Goal: Task Accomplishment & Management: Use online tool/utility

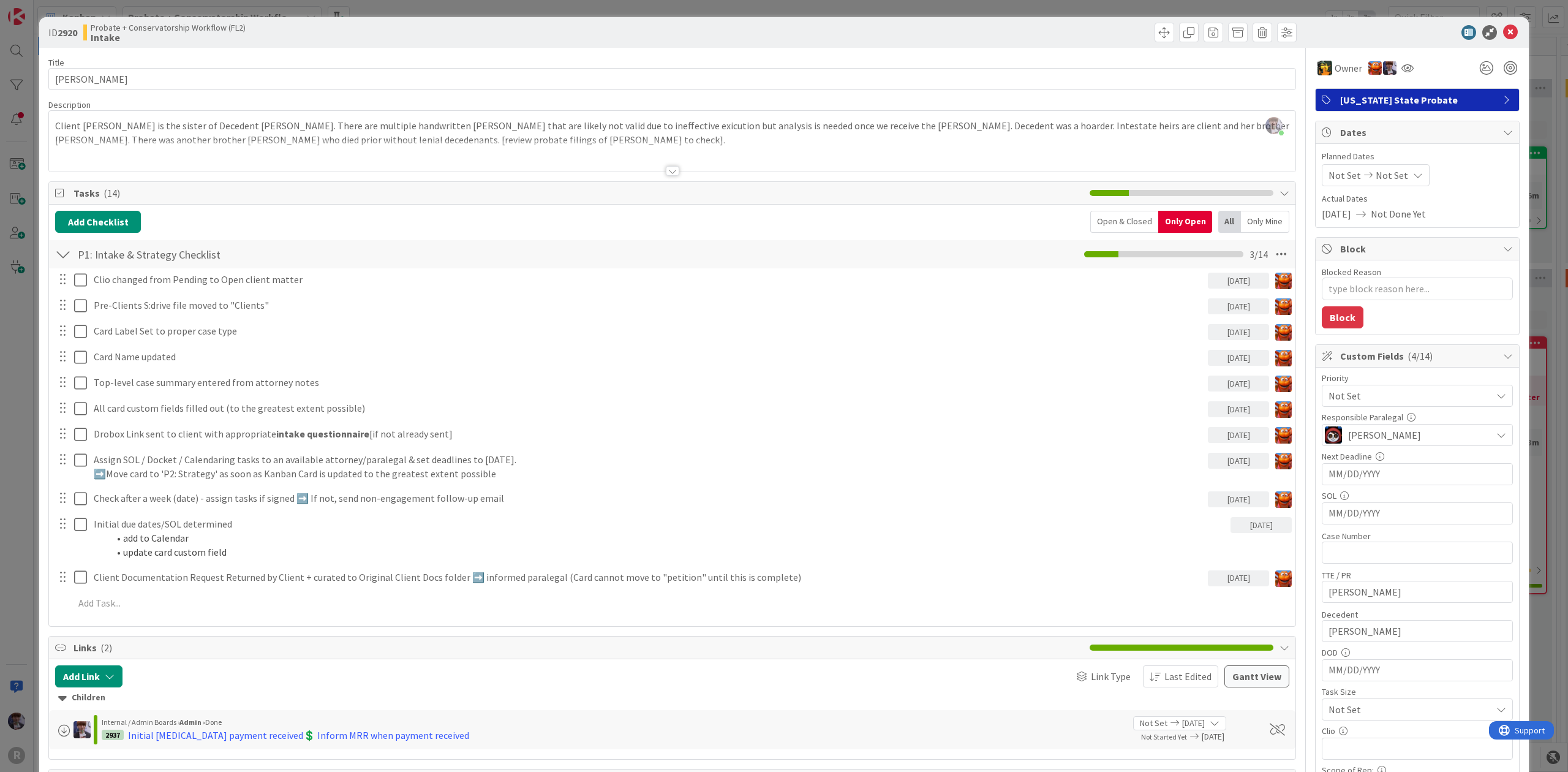
click at [20, 468] on div "ID 2920 Probate + Conservatorship Workflow (FL2) Intake Title 14 / 128 BERRYMAN…" at bounding box center [784, 386] width 1568 height 772
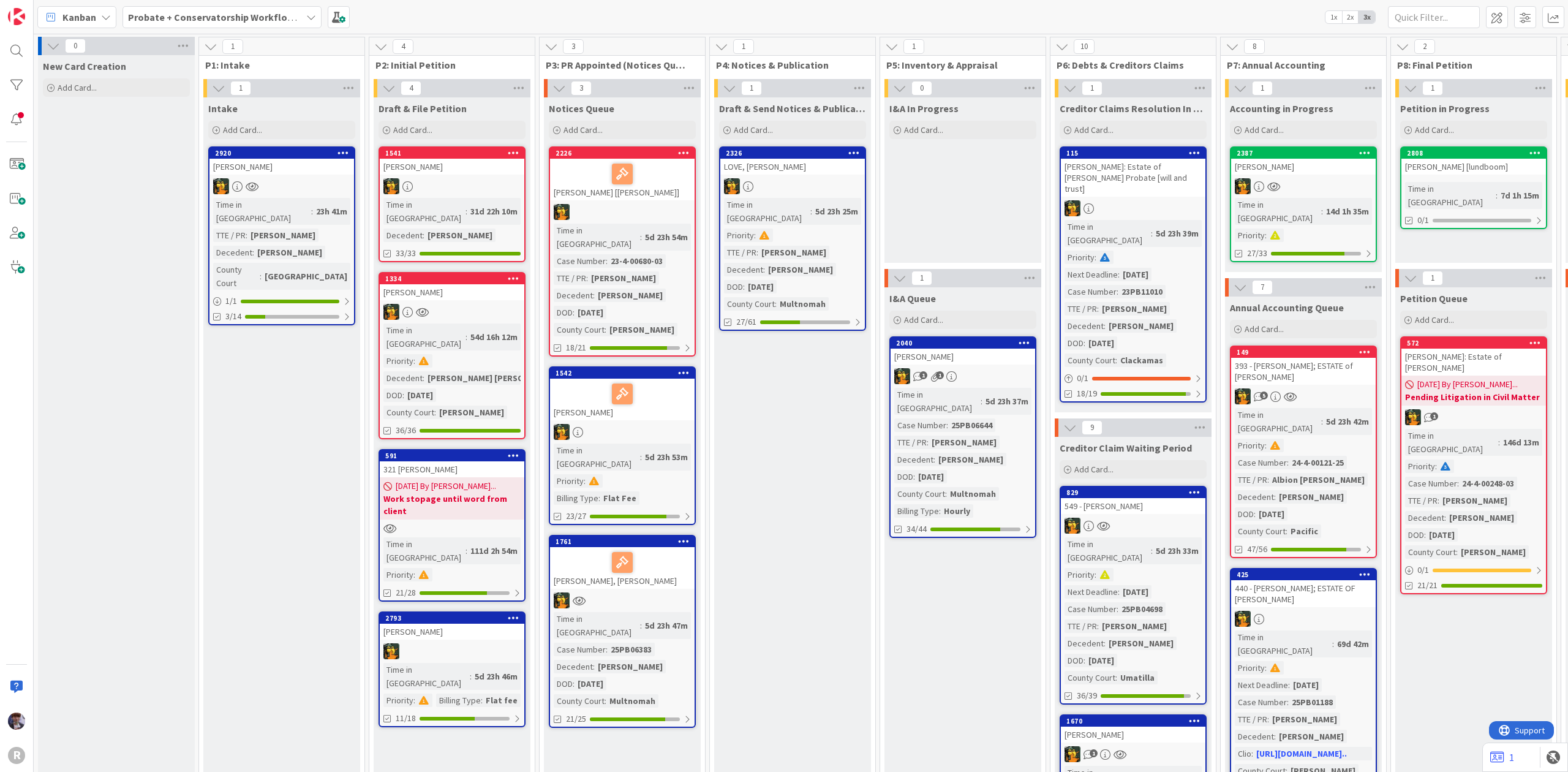
click at [286, 174] on link "2920 BERRYMAN, Dana Time in Column : 23h 41m TTE / PR : Dana Berryman Decedent …" at bounding box center [281, 236] width 147 height 179
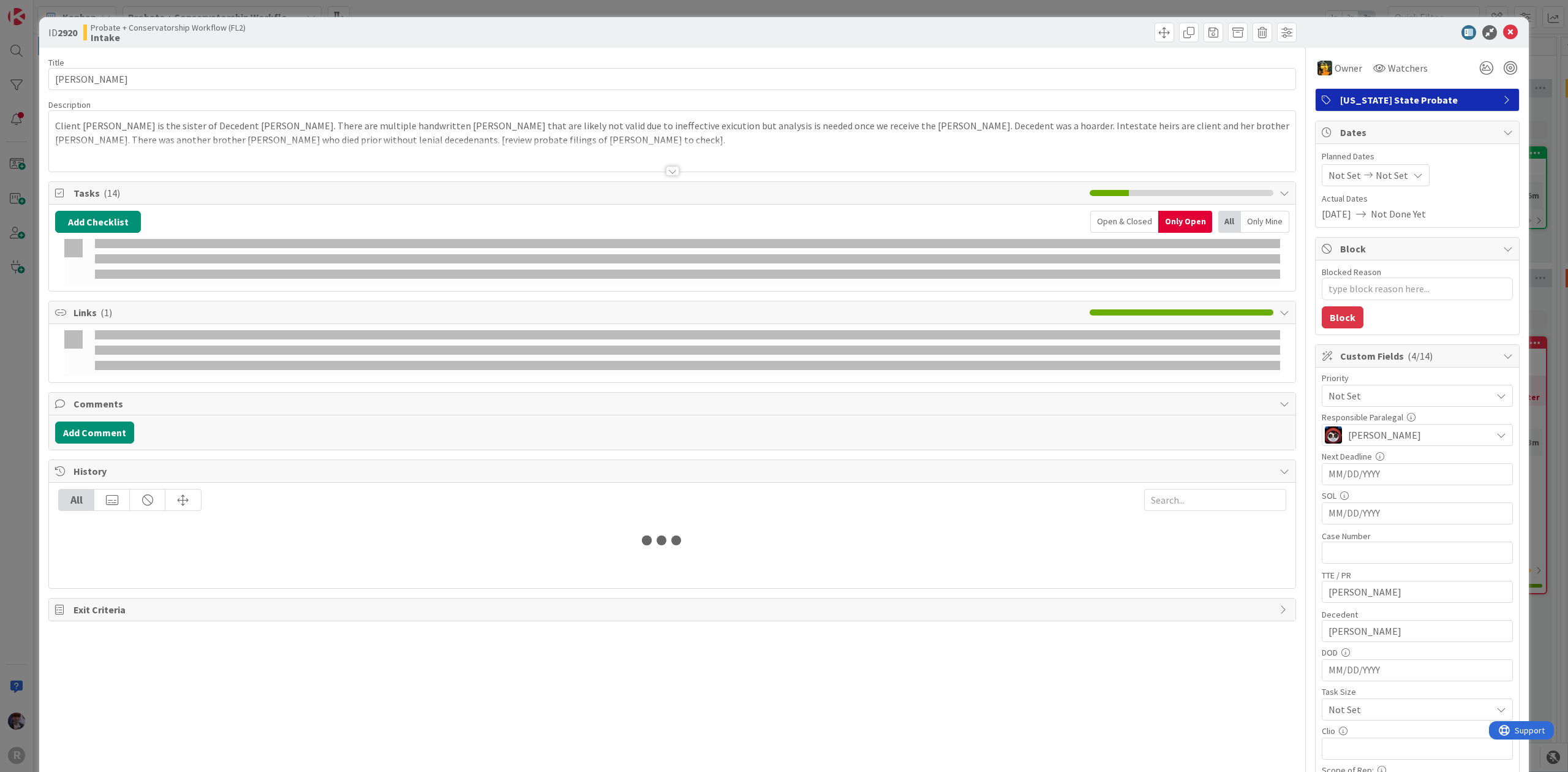
type textarea "x"
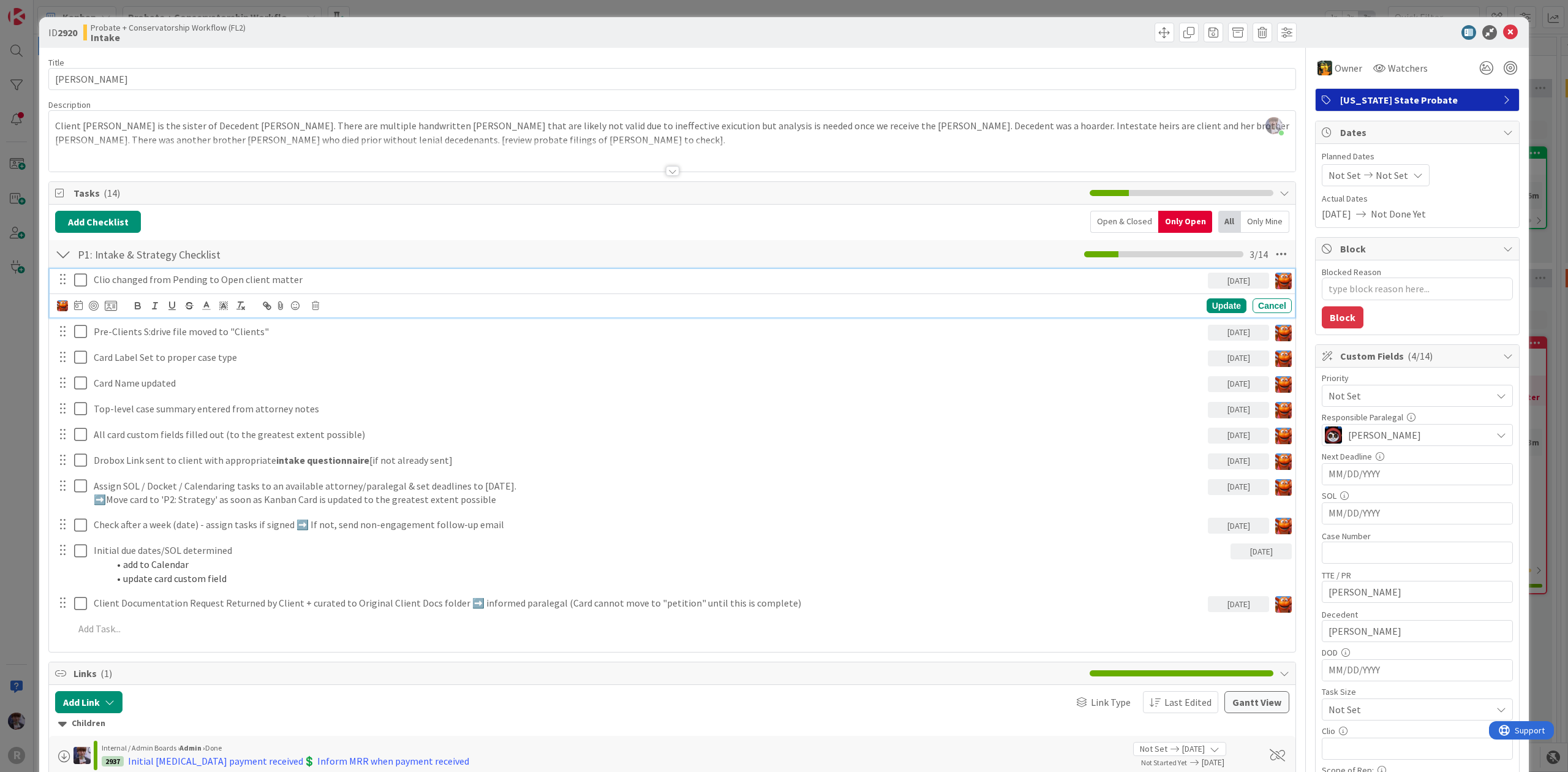
click at [292, 276] on p "Clio changed from Pending to Open client matter" at bounding box center [648, 279] width 1109 height 14
click at [81, 304] on icon at bounding box center [78, 305] width 9 height 10
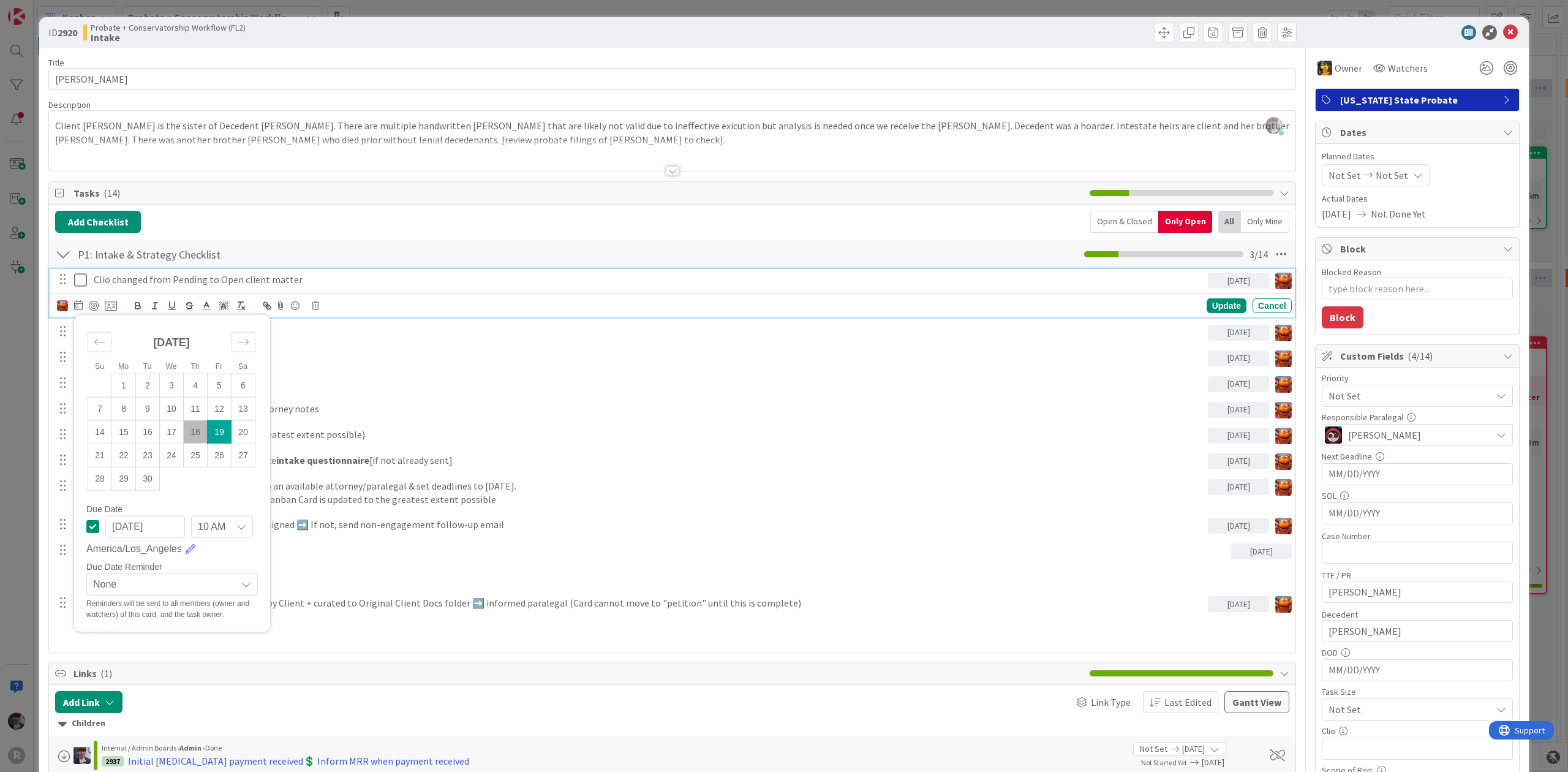
click at [202, 432] on td "18" at bounding box center [196, 432] width 24 height 23
type input "[DATE]"
type textarea "x"
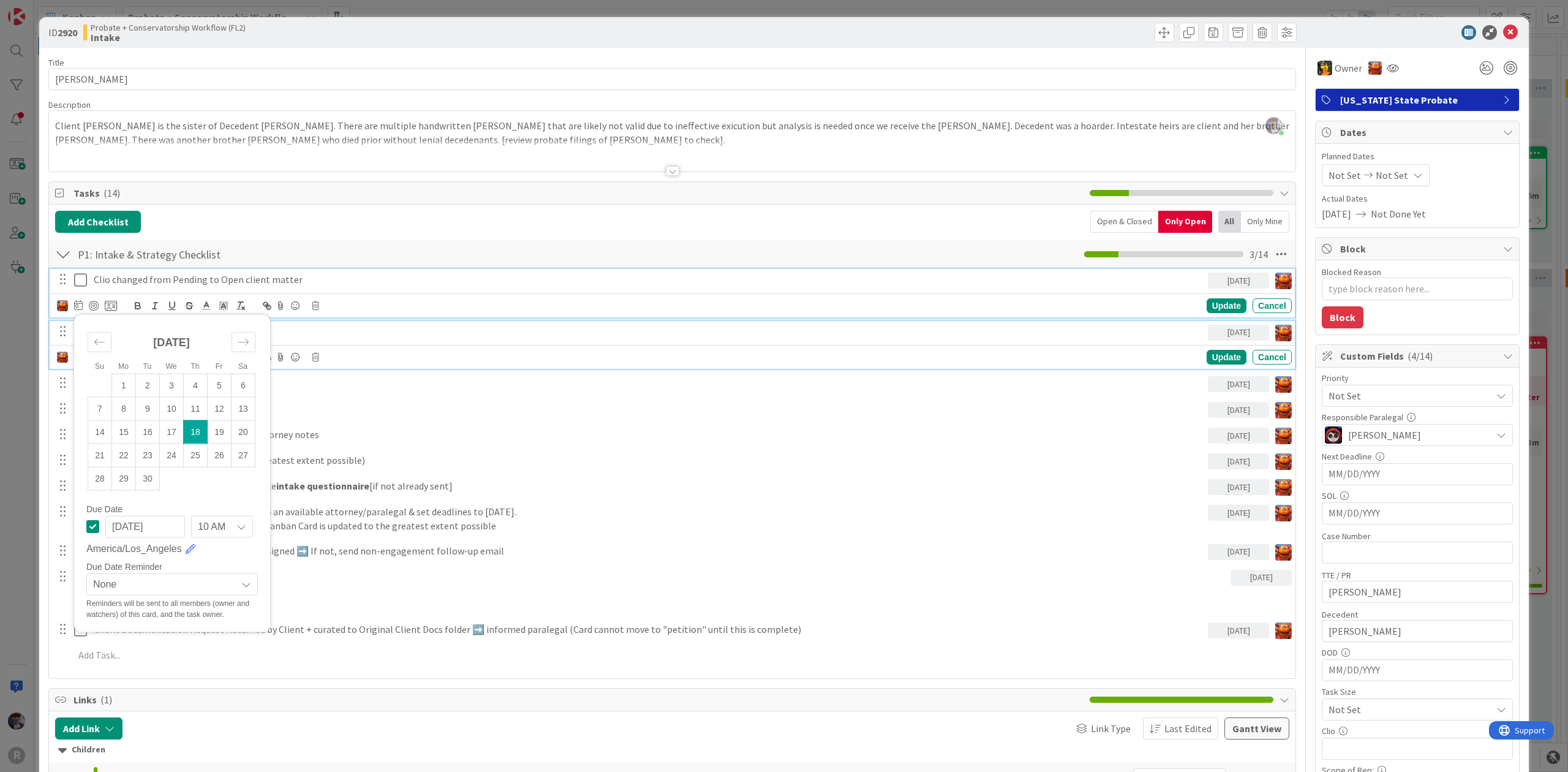
click at [304, 339] on p "Pre-Clients S:drive file moved to "Clients"" at bounding box center [648, 331] width 1109 height 14
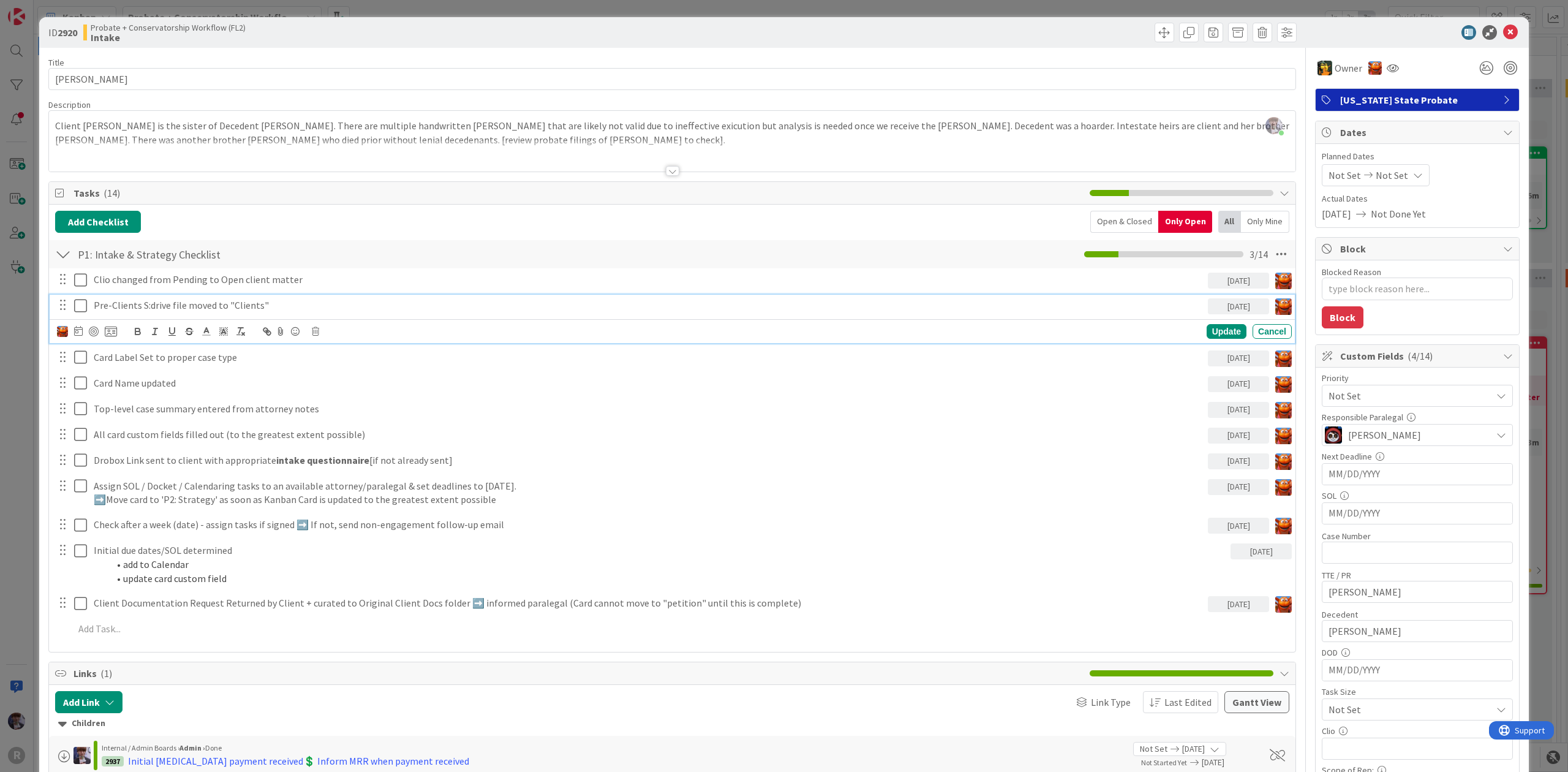
click at [69, 332] on div at bounding box center [87, 331] width 60 height 15
click at [75, 334] on icon at bounding box center [78, 331] width 9 height 10
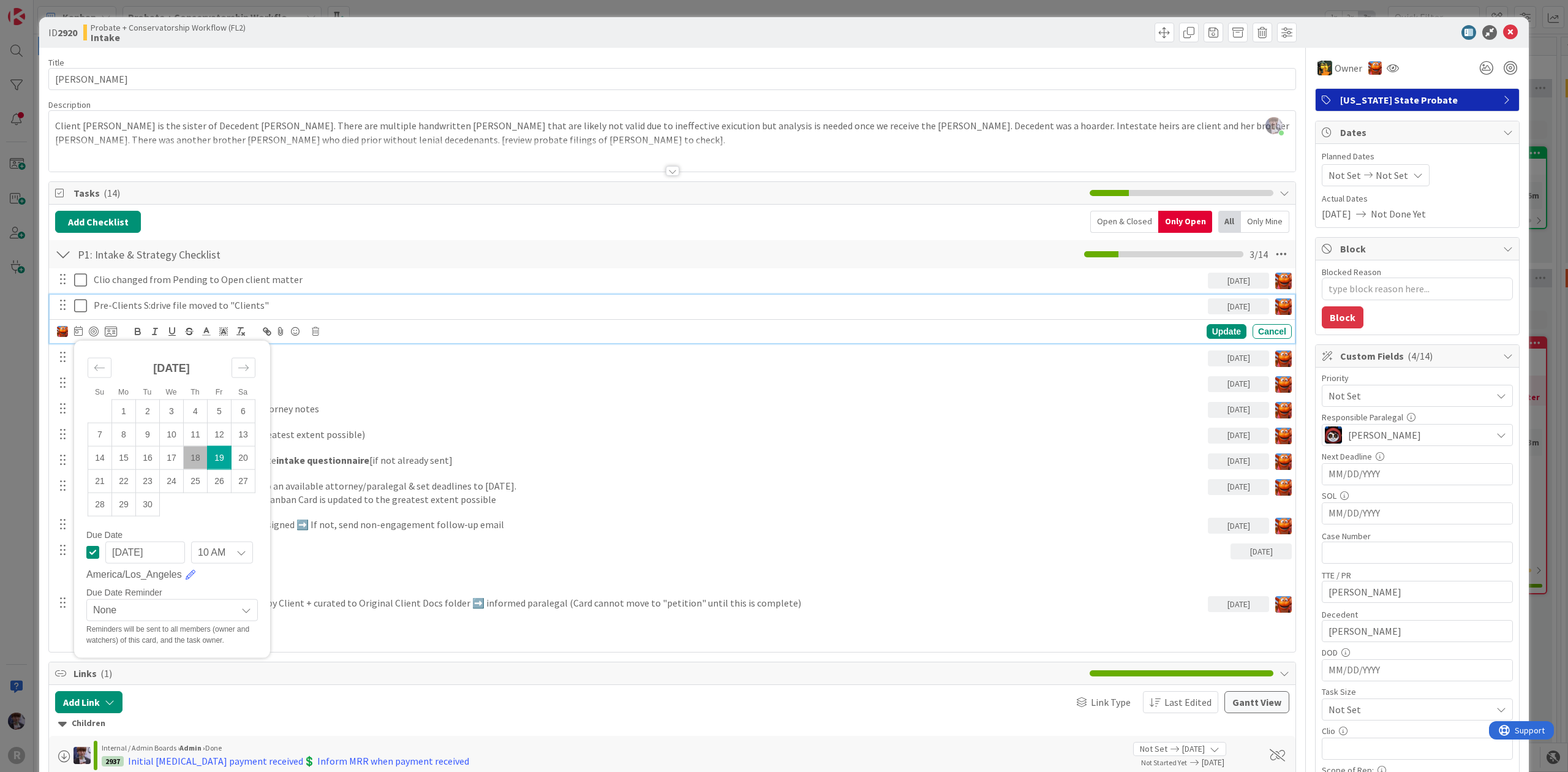
click at [188, 458] on td "18" at bounding box center [196, 458] width 24 height 23
type input "[DATE]"
type textarea "x"
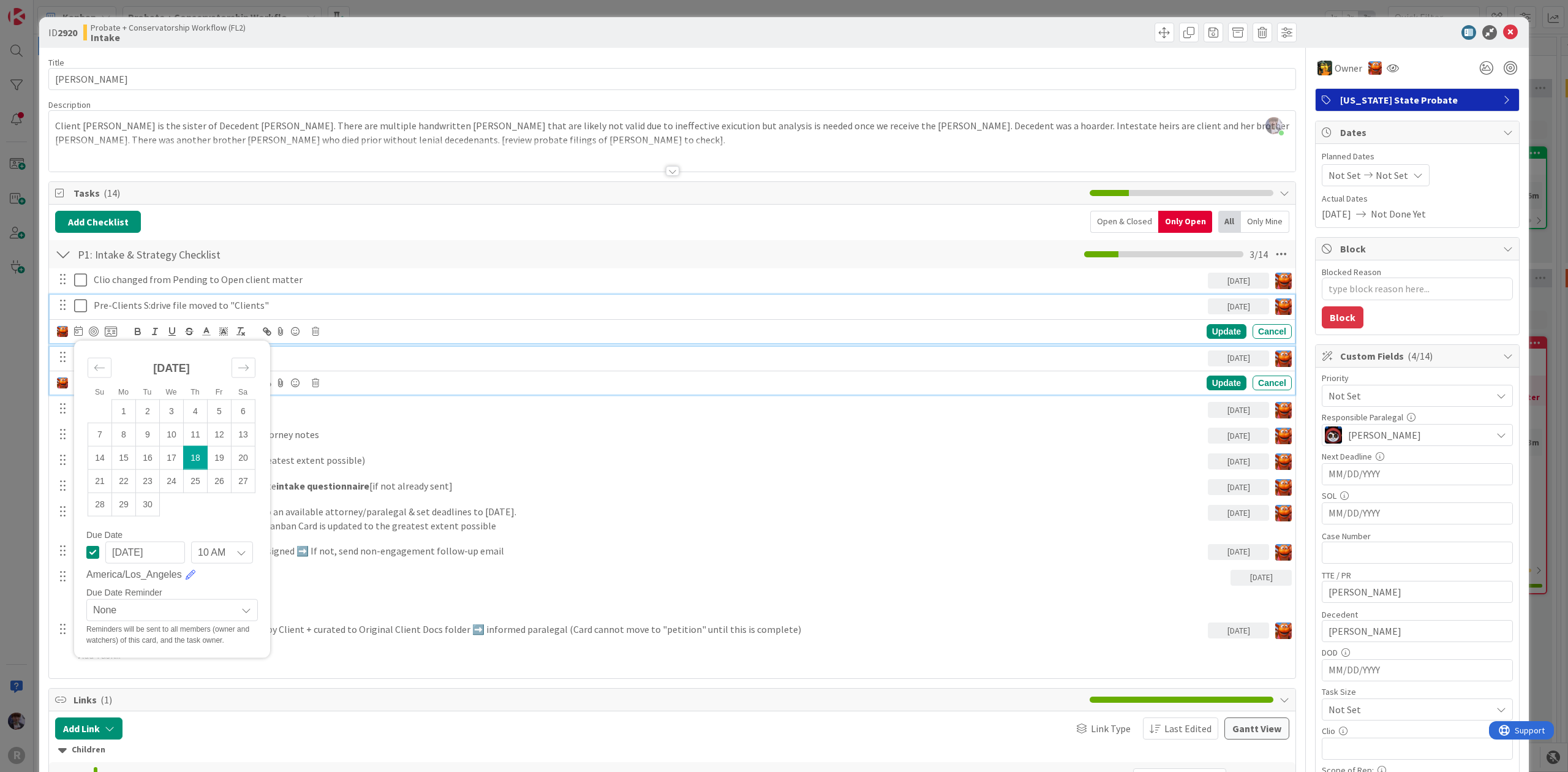
click at [437, 357] on p "Card Label Set to proper case type" at bounding box center [648, 357] width 1109 height 14
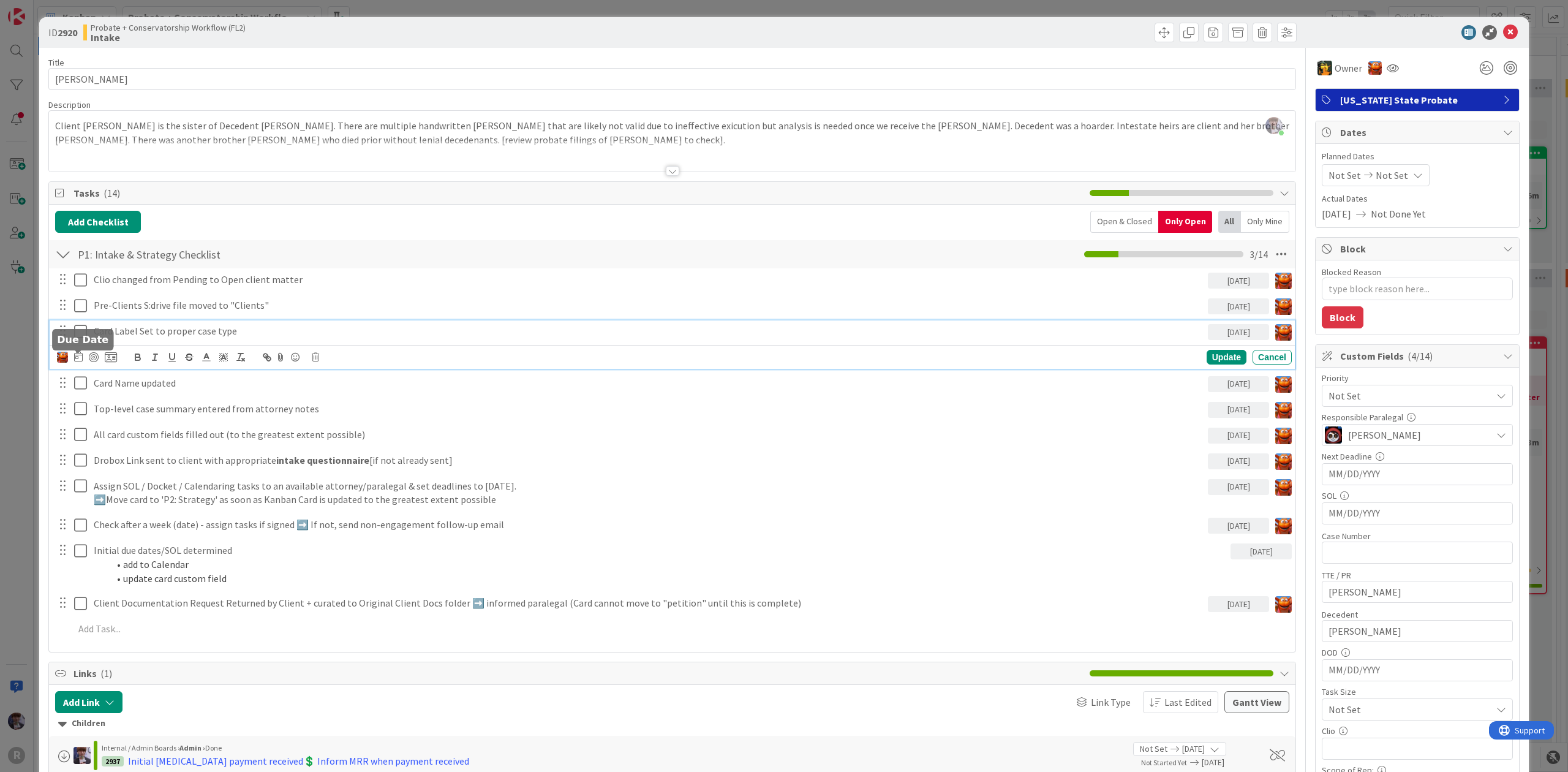
click at [75, 359] on icon at bounding box center [78, 356] width 9 height 10
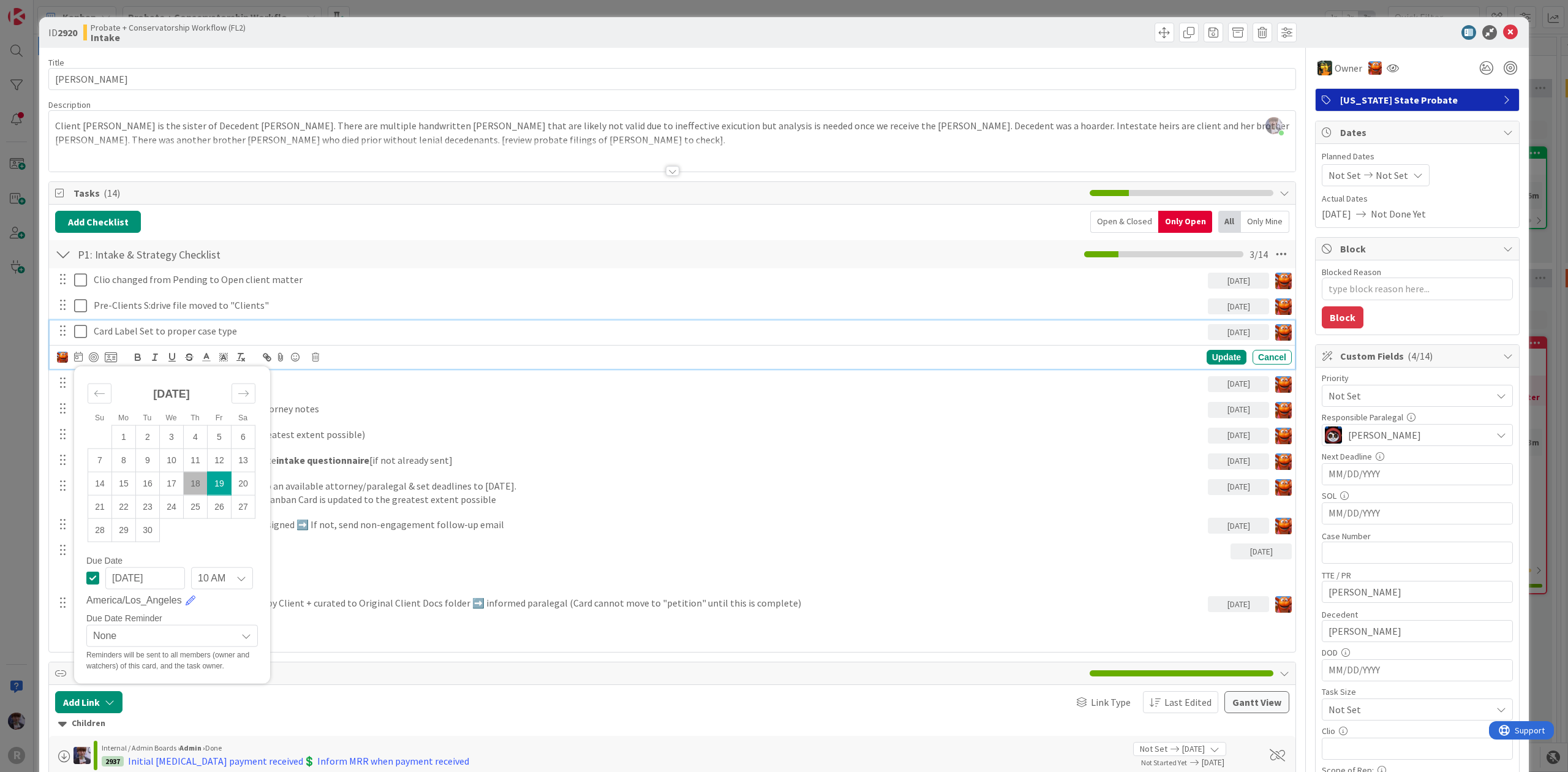
click at [189, 484] on td "18" at bounding box center [196, 484] width 24 height 23
type input "[DATE]"
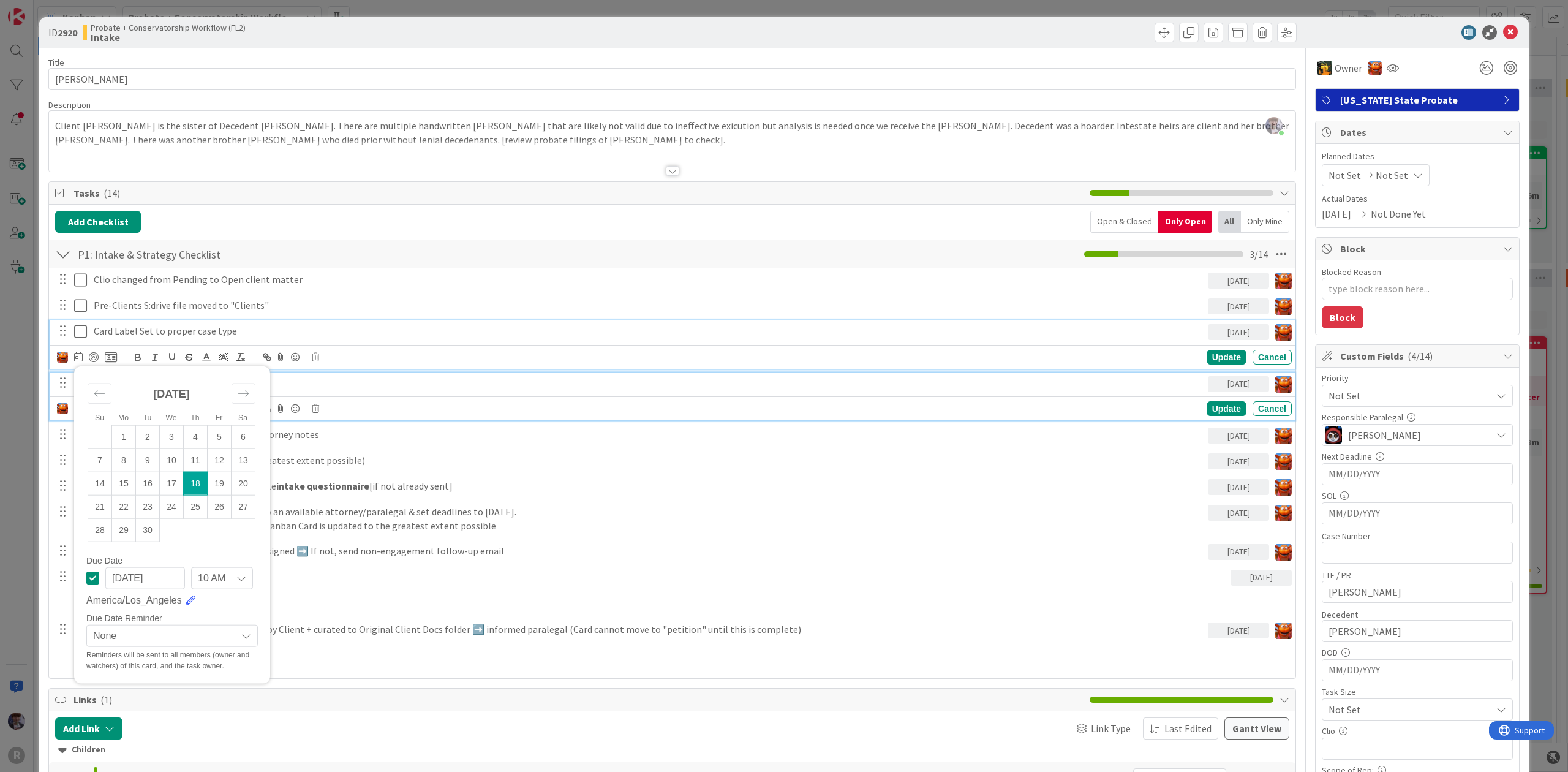
click at [294, 381] on p "Card Name updated" at bounding box center [648, 383] width 1109 height 14
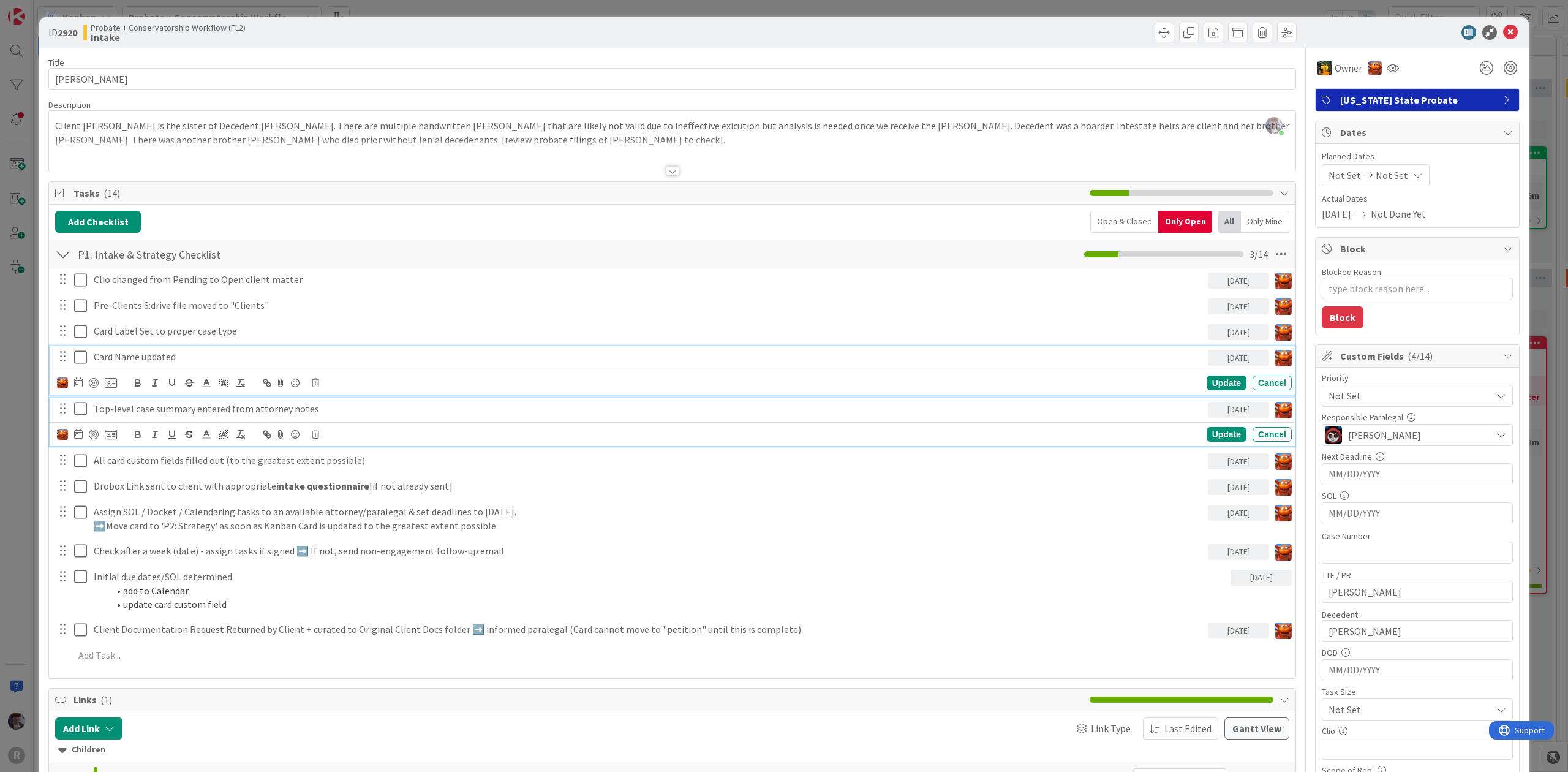
click at [76, 416] on icon at bounding box center [81, 409] width 13 height 15
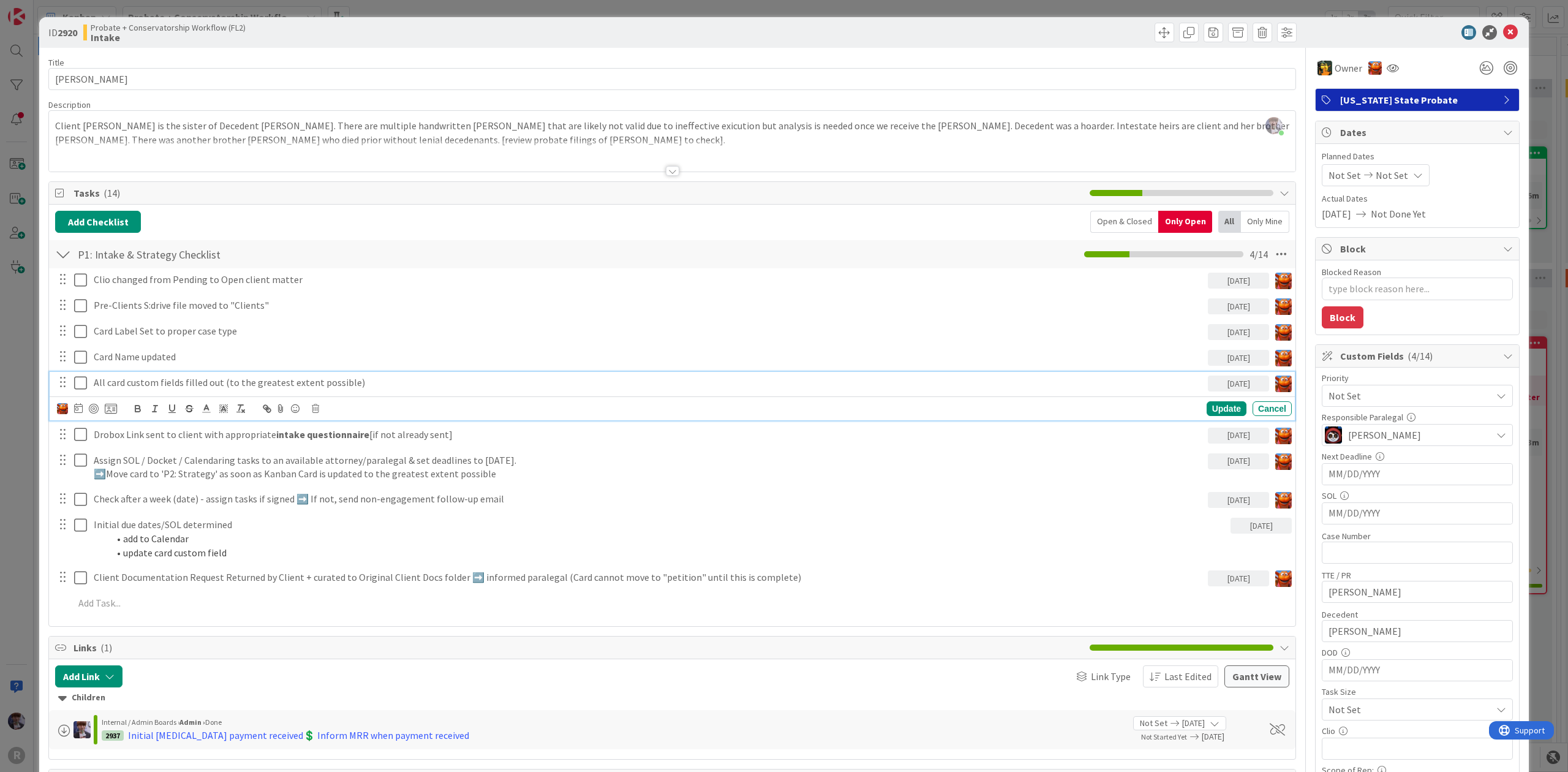
click at [133, 379] on p "All card custom fields filled out (to the greatest extent possible)" at bounding box center [648, 382] width 1109 height 14
click at [79, 408] on icon at bounding box center [78, 408] width 9 height 10
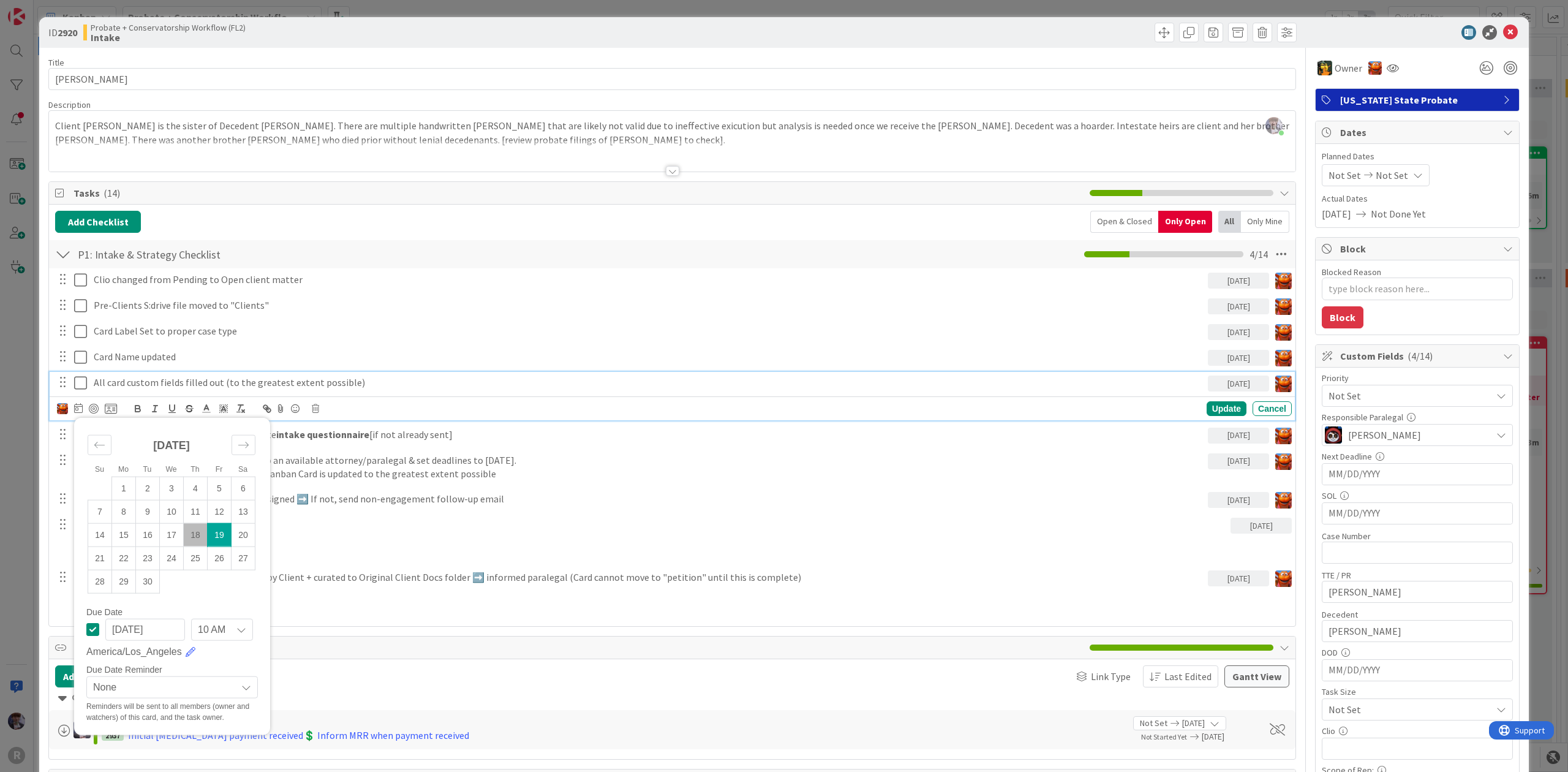
click at [215, 540] on td "19" at bounding box center [219, 535] width 24 height 23
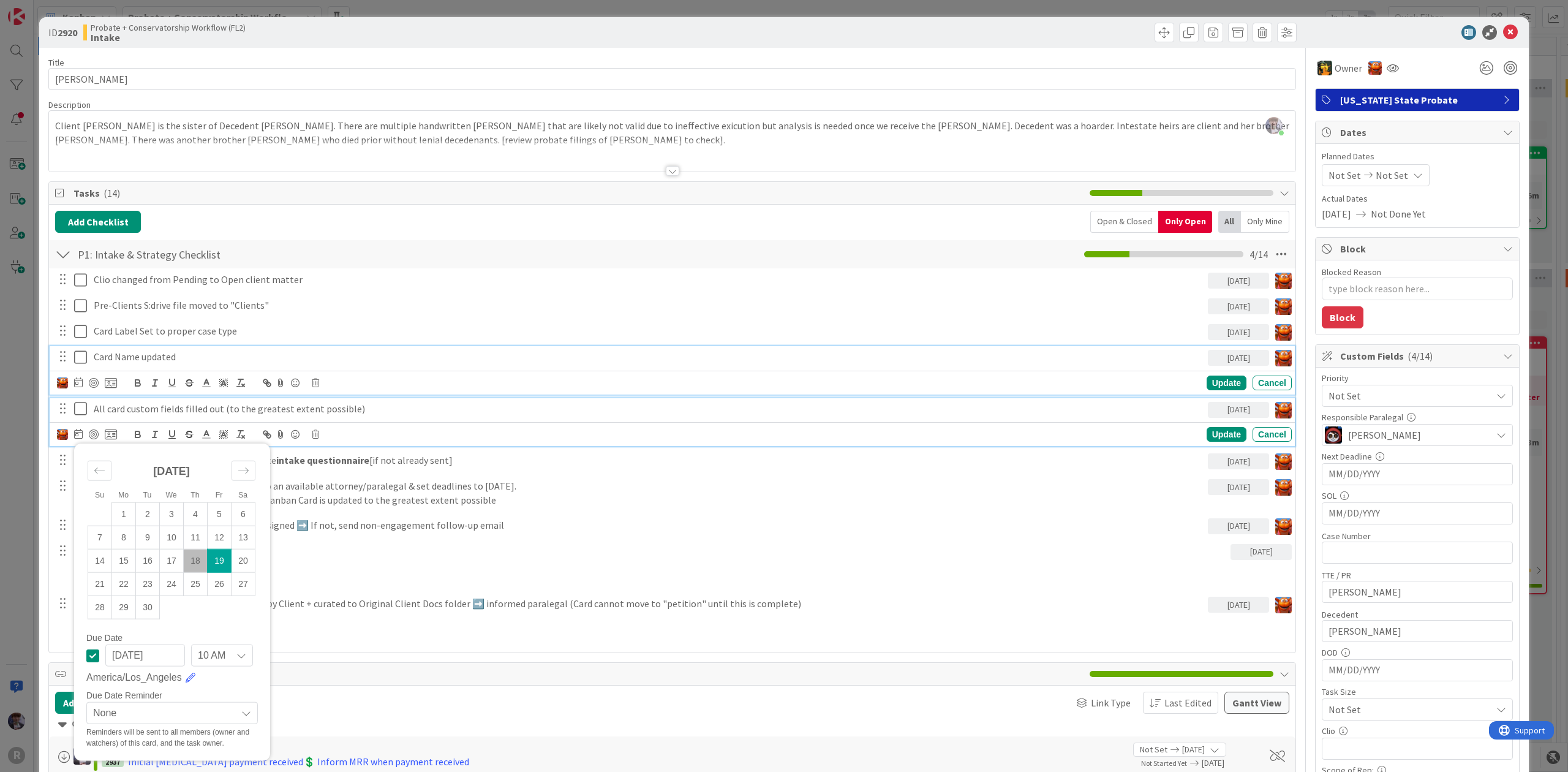
click at [160, 361] on p "Card Name updated" at bounding box center [648, 356] width 1109 height 14
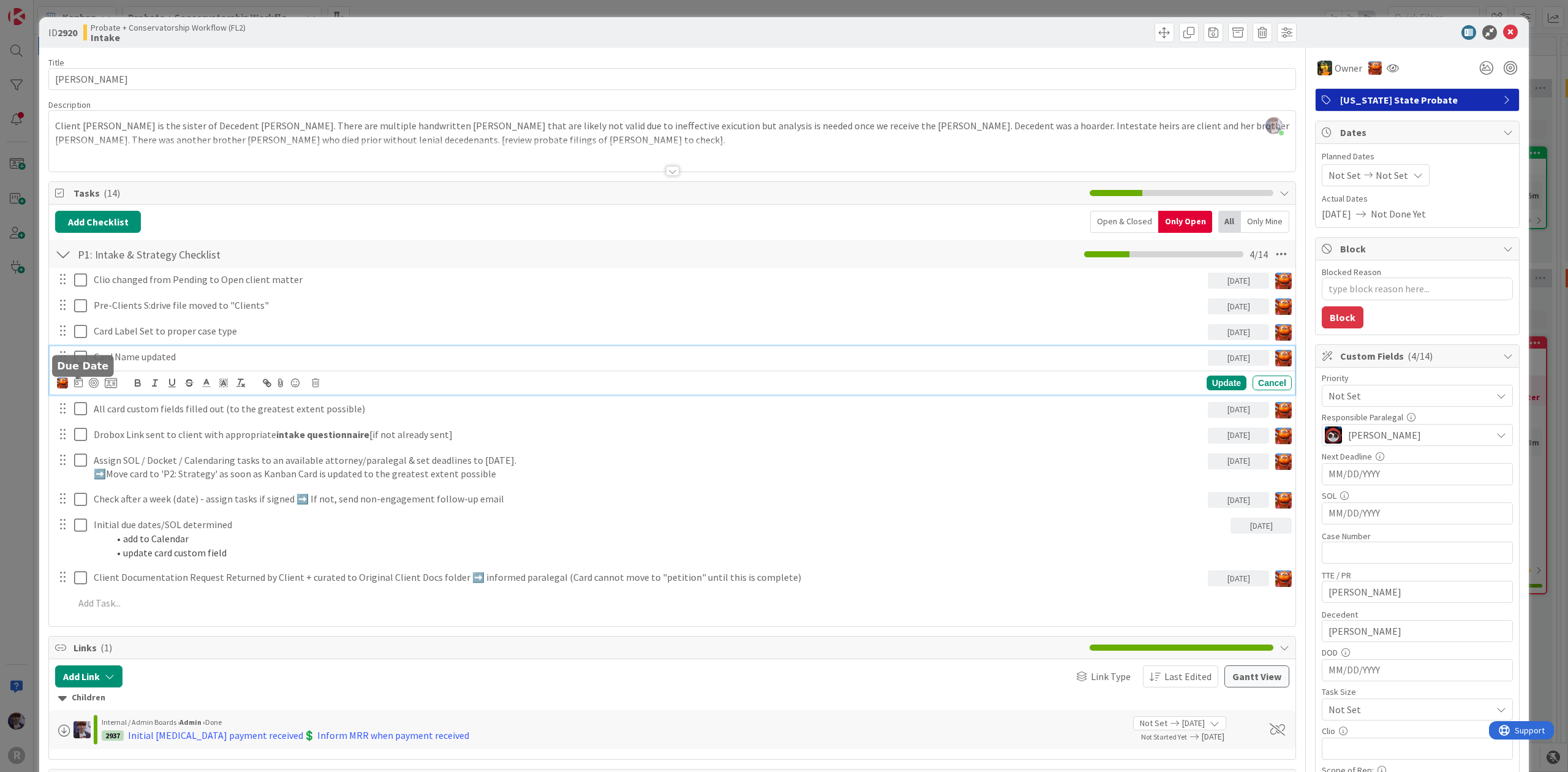
click at [74, 386] on icon at bounding box center [78, 382] width 9 height 10
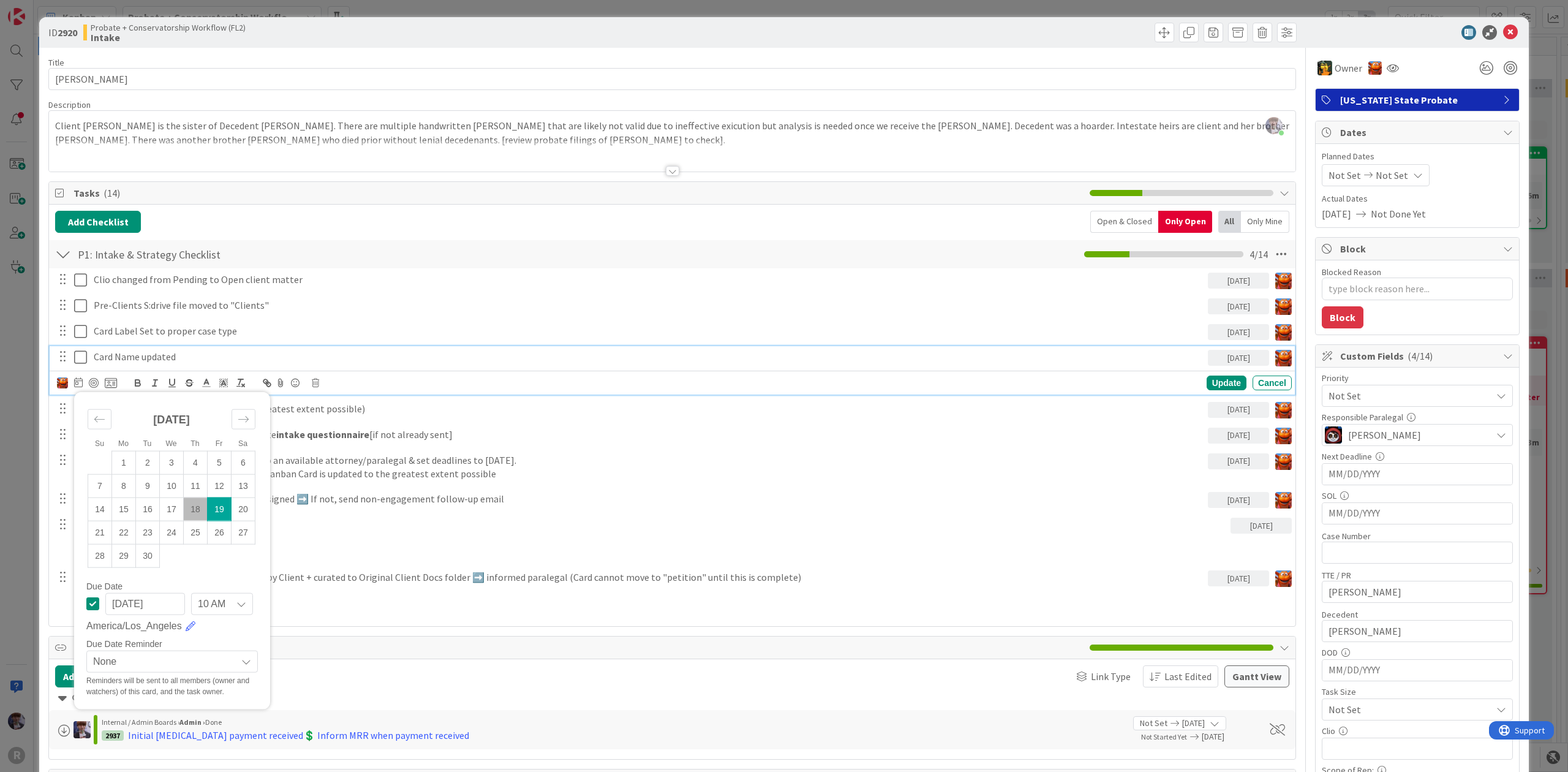
click at [212, 510] on td "19" at bounding box center [219, 510] width 24 height 23
type textarea "x"
click at [191, 514] on td "18" at bounding box center [196, 510] width 24 height 23
type input "[DATE]"
type textarea "x"
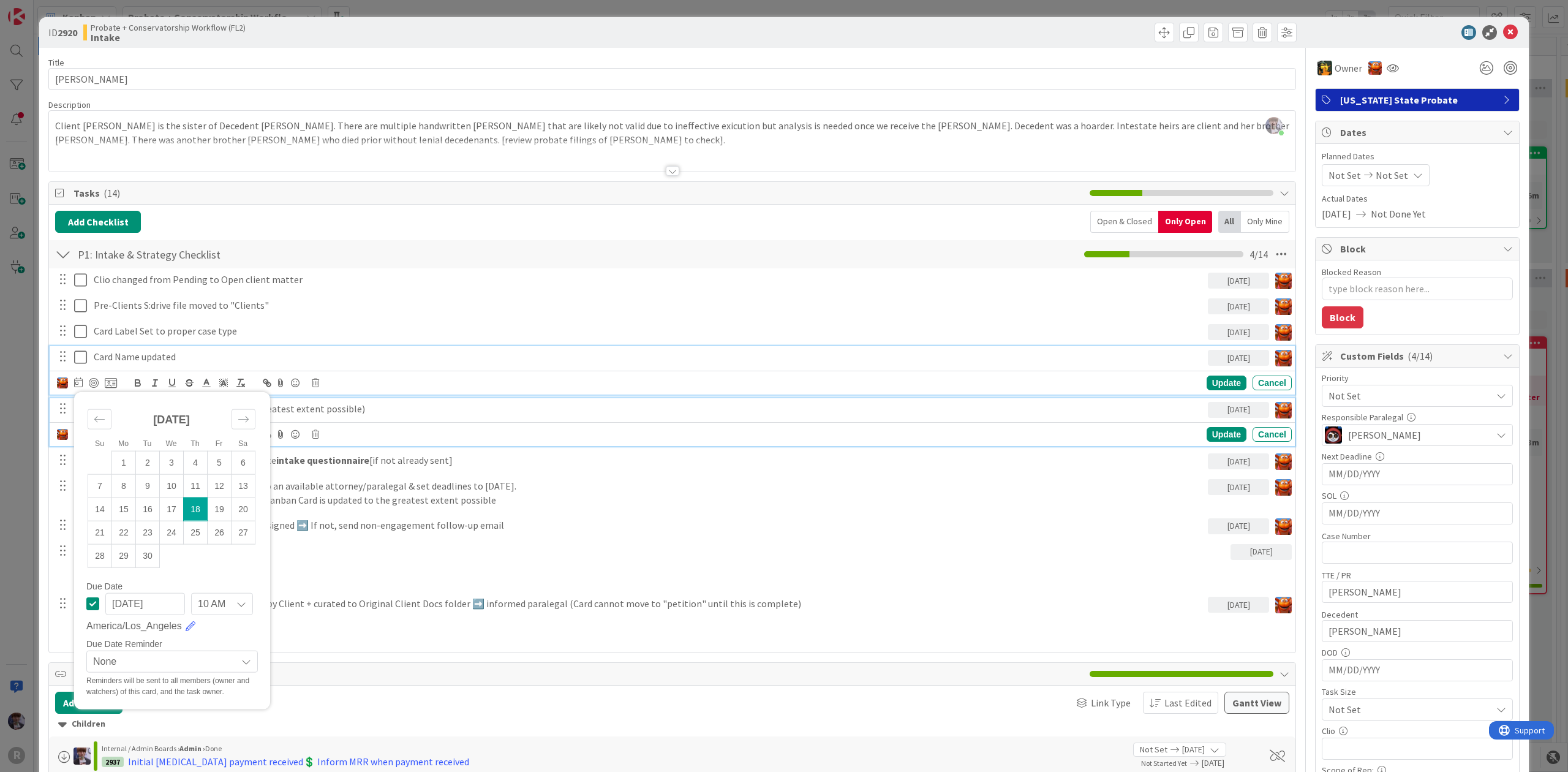
click at [607, 405] on p "All card custom fields filled out (to the greatest extent possible)" at bounding box center [648, 408] width 1109 height 14
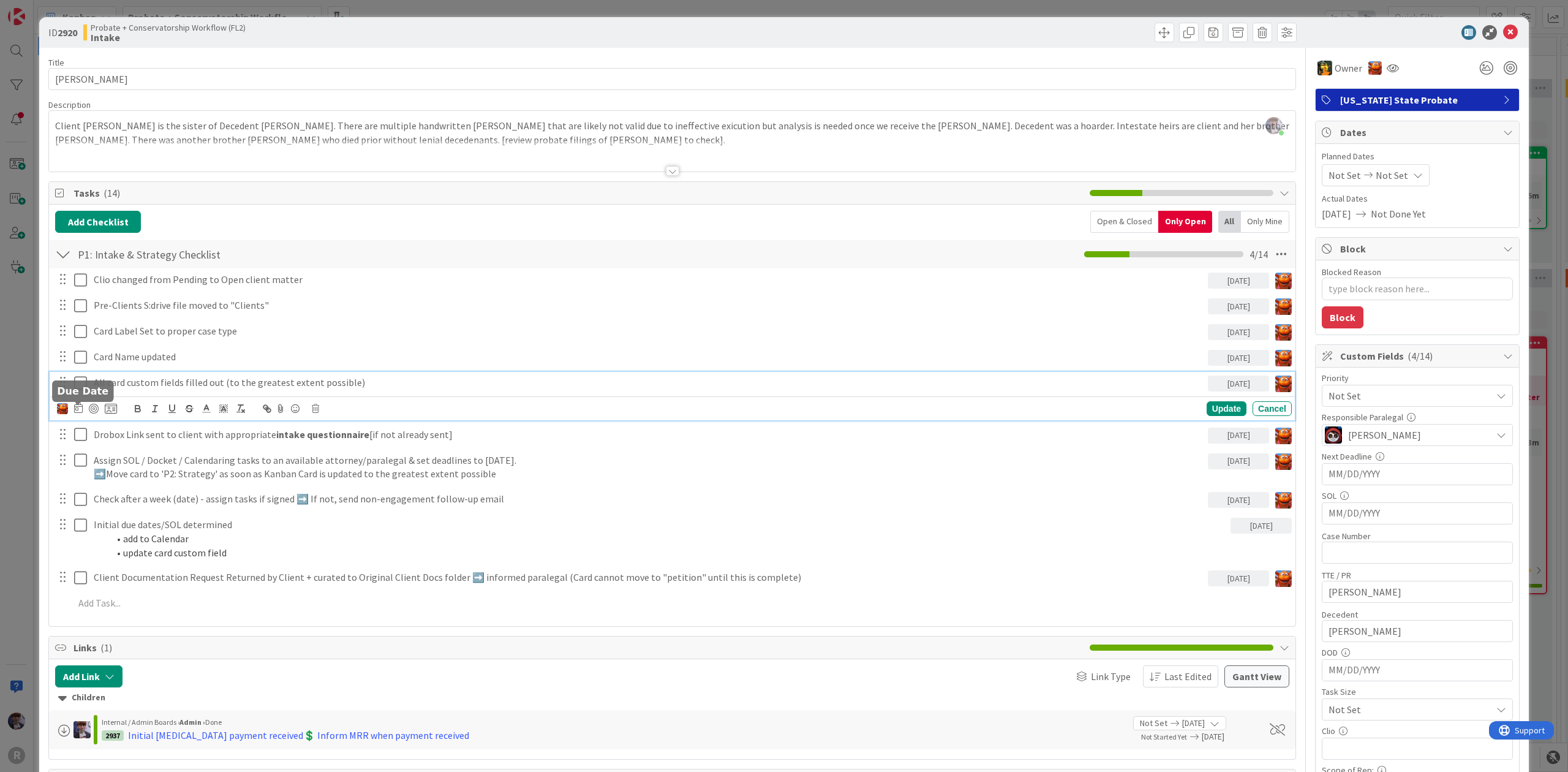
click at [79, 413] on icon at bounding box center [78, 408] width 9 height 10
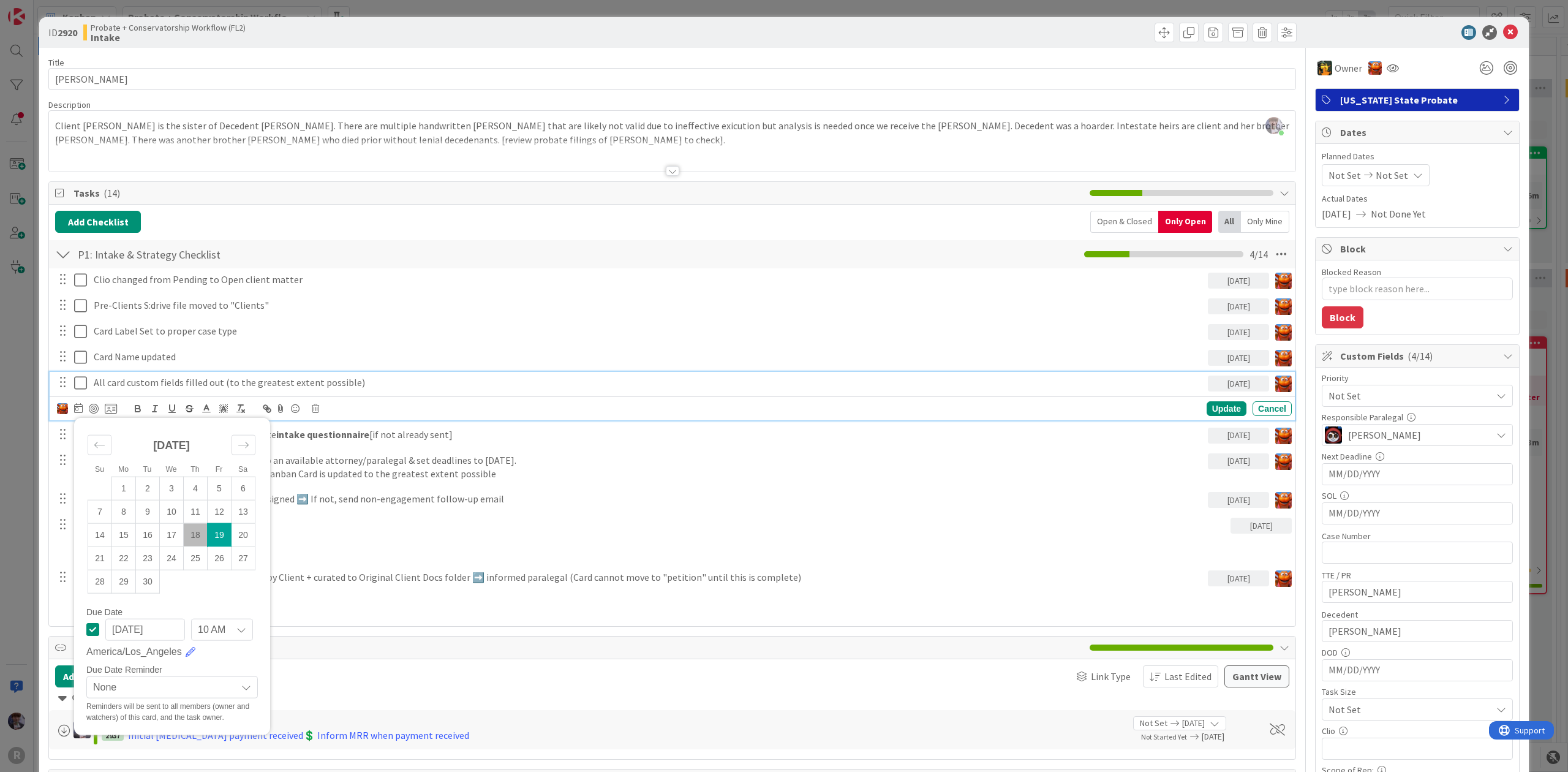
click at [195, 525] on td "18" at bounding box center [196, 535] width 24 height 23
type input "[DATE]"
click at [195, 532] on td "18" at bounding box center [196, 535] width 24 height 23
type textarea "x"
click at [361, 449] on div "Clio changed from Pending to Open client matter 09/18/2025 Su Mo Tu We Th Fr Sa…" at bounding box center [672, 444] width 1234 height 350
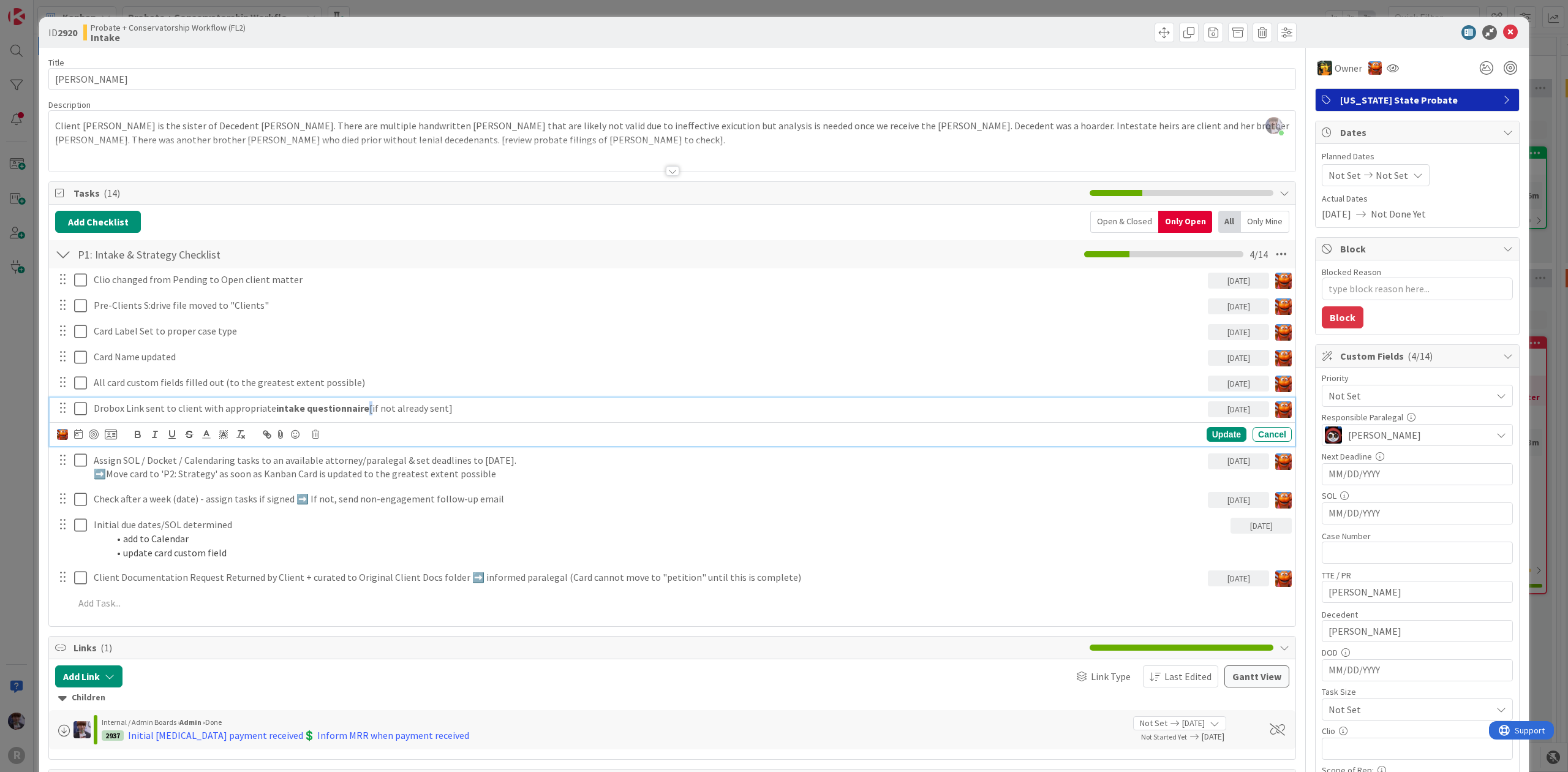
click at [363, 413] on p "Drobox Link sent to client with appropriate intake questionnaire [if not alread…" at bounding box center [648, 408] width 1109 height 14
click at [80, 435] on icon at bounding box center [78, 433] width 9 height 10
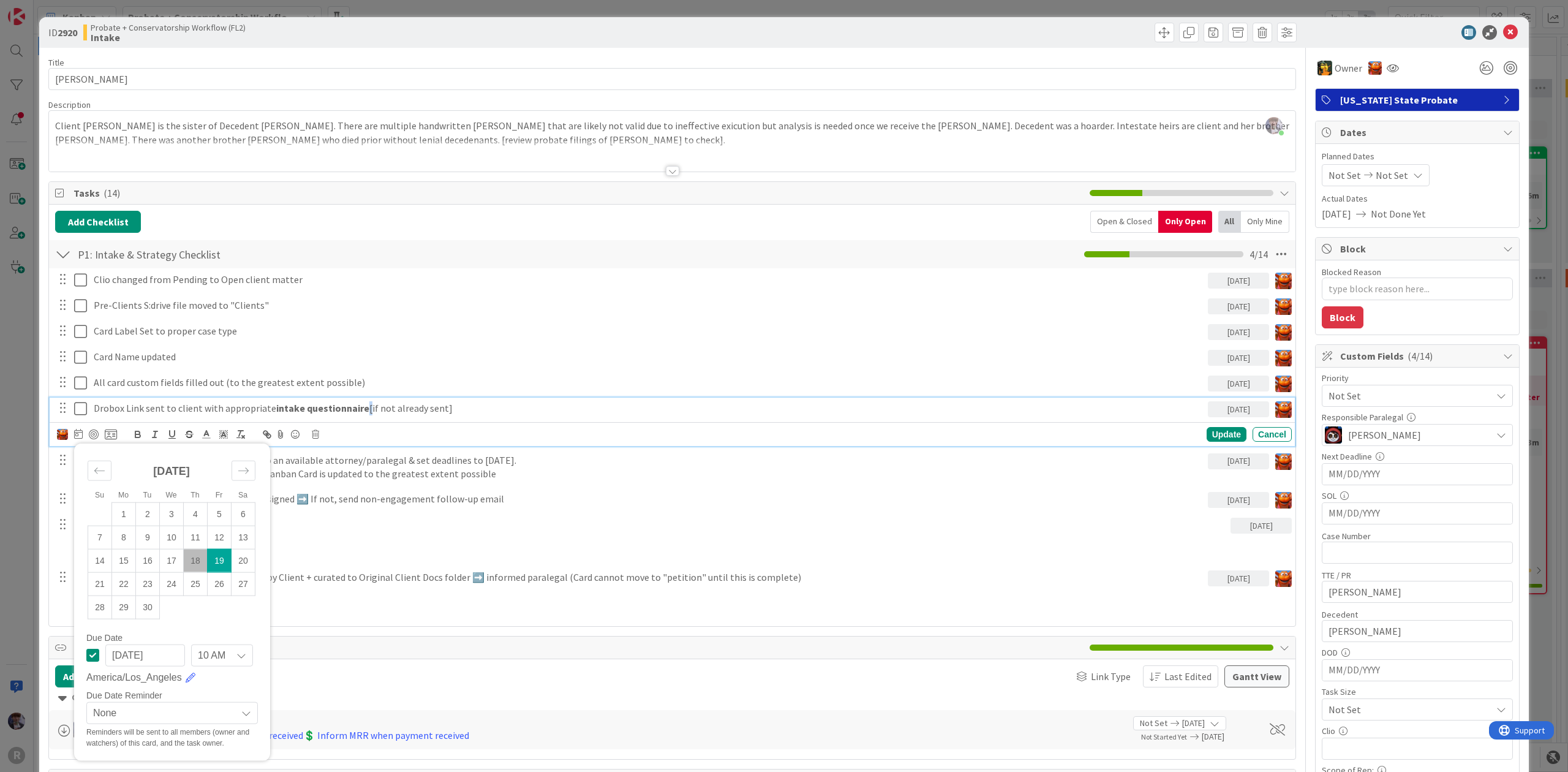
click at [195, 558] on td "18" at bounding box center [196, 561] width 24 height 23
type input "[DATE]"
type textarea "x"
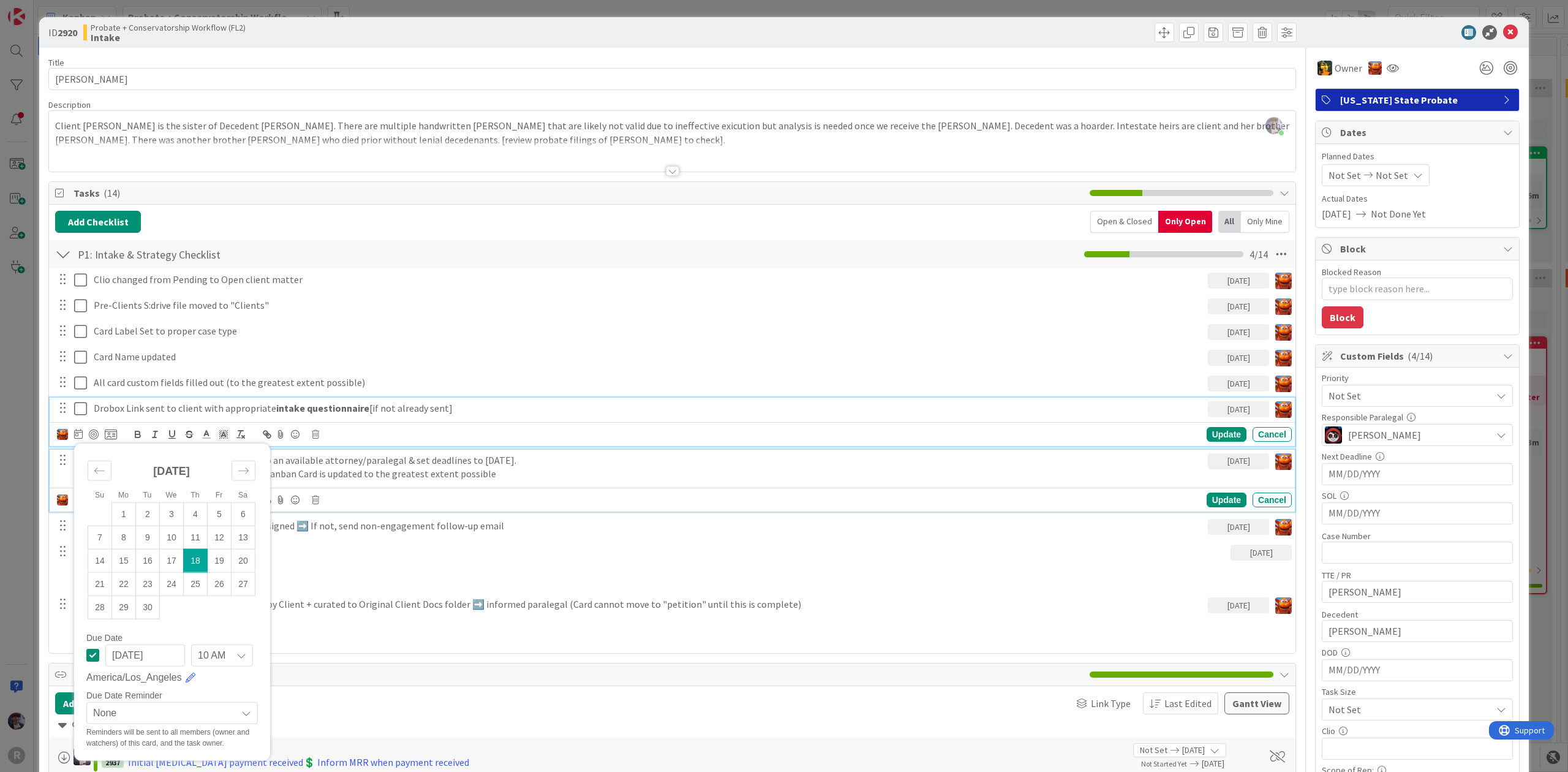
click at [400, 467] on p "Assign SOL / Docket / Calendaring tasks to an available attorney/paralegal & se…" at bounding box center [648, 460] width 1109 height 14
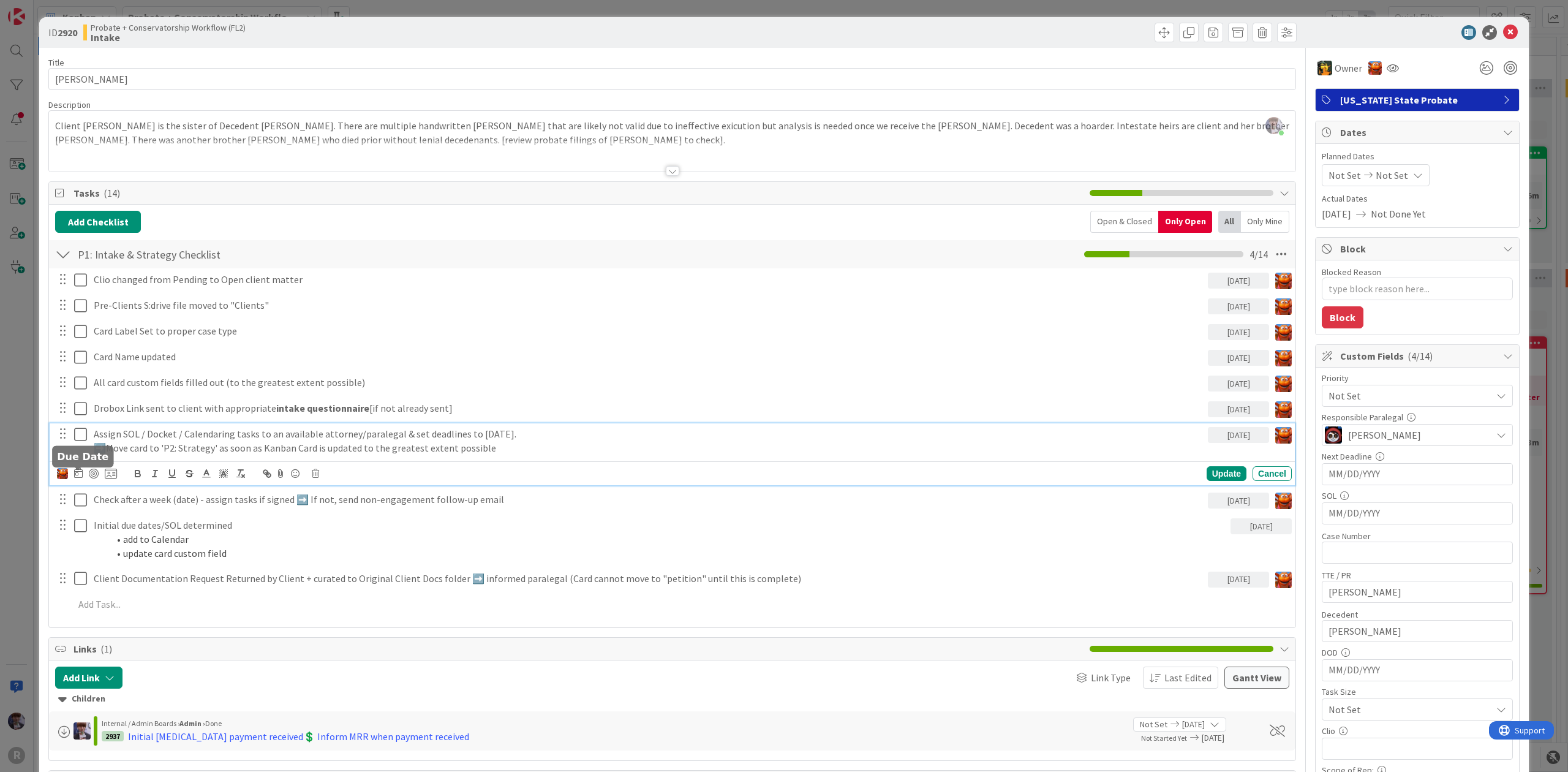
click at [77, 476] on icon at bounding box center [78, 473] width 9 height 10
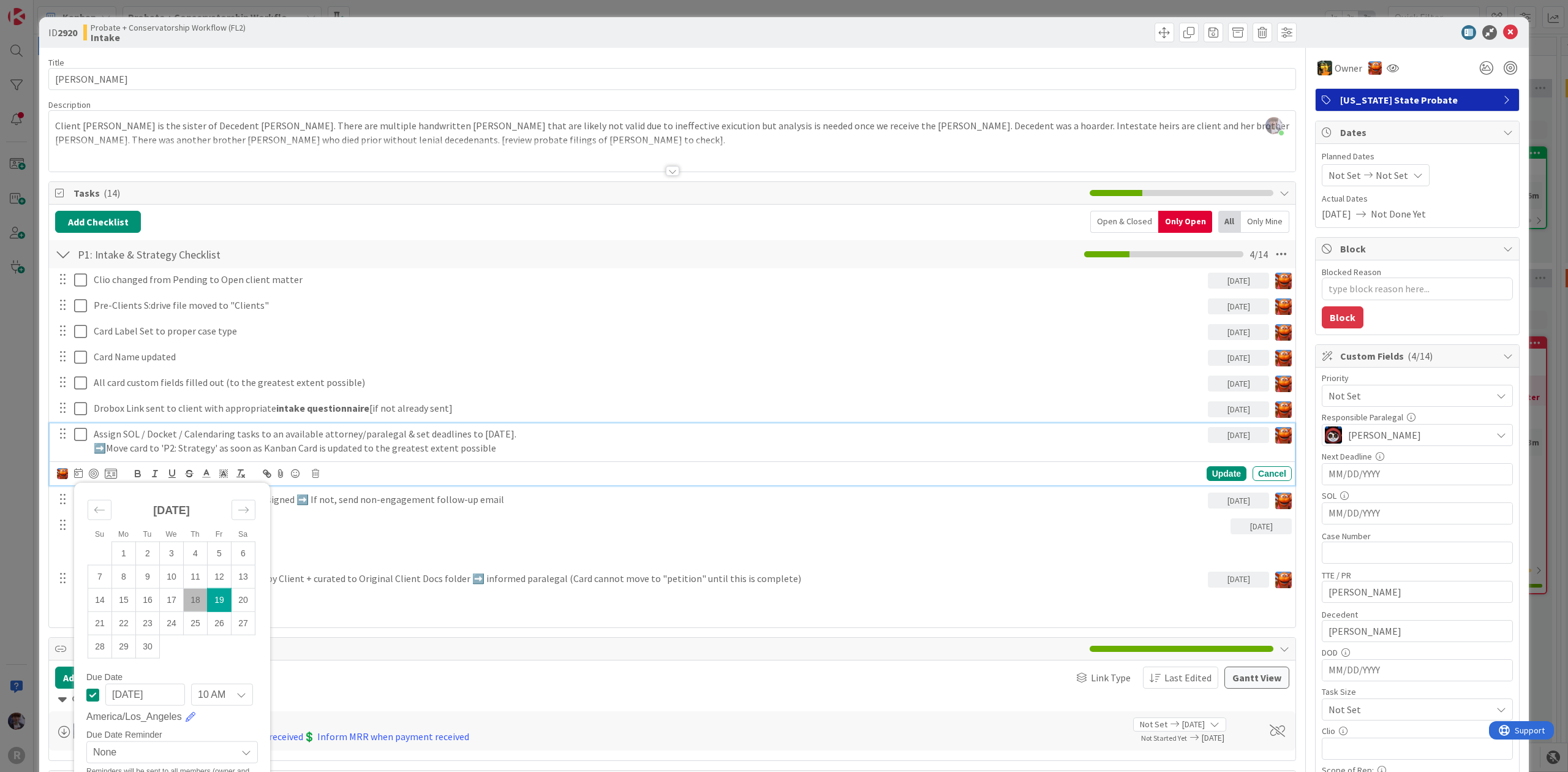
drag, startPoint x: 193, startPoint y: 603, endPoint x: 194, endPoint y: 596, distance: 7.1
click at [193, 603] on td "18" at bounding box center [196, 600] width 24 height 23
type input "[DATE]"
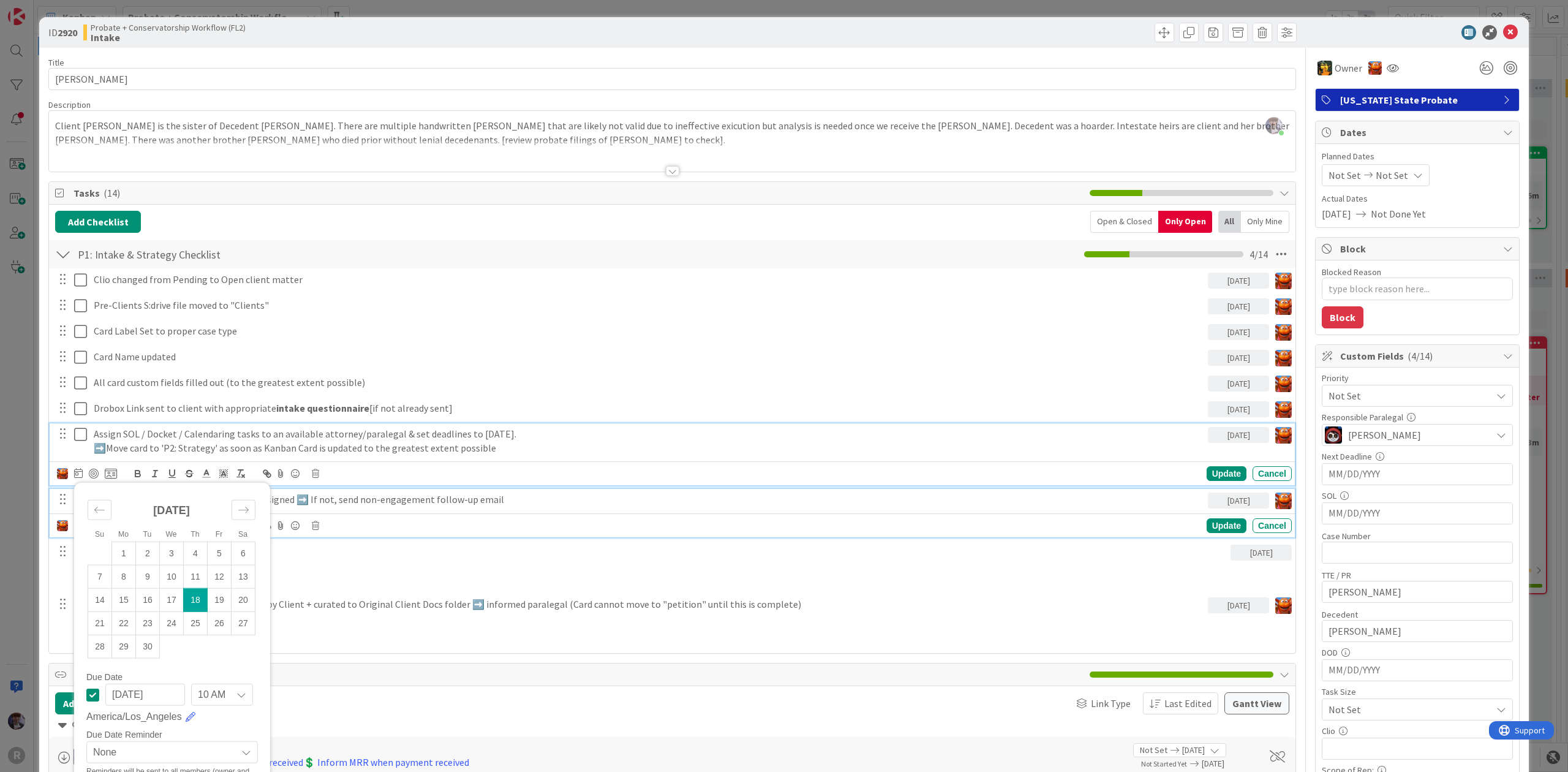
click at [308, 510] on div "Check after a week (date) - assign tasks if signed ➡️ If not, send non-engageme…" at bounding box center [648, 499] width 1119 height 21
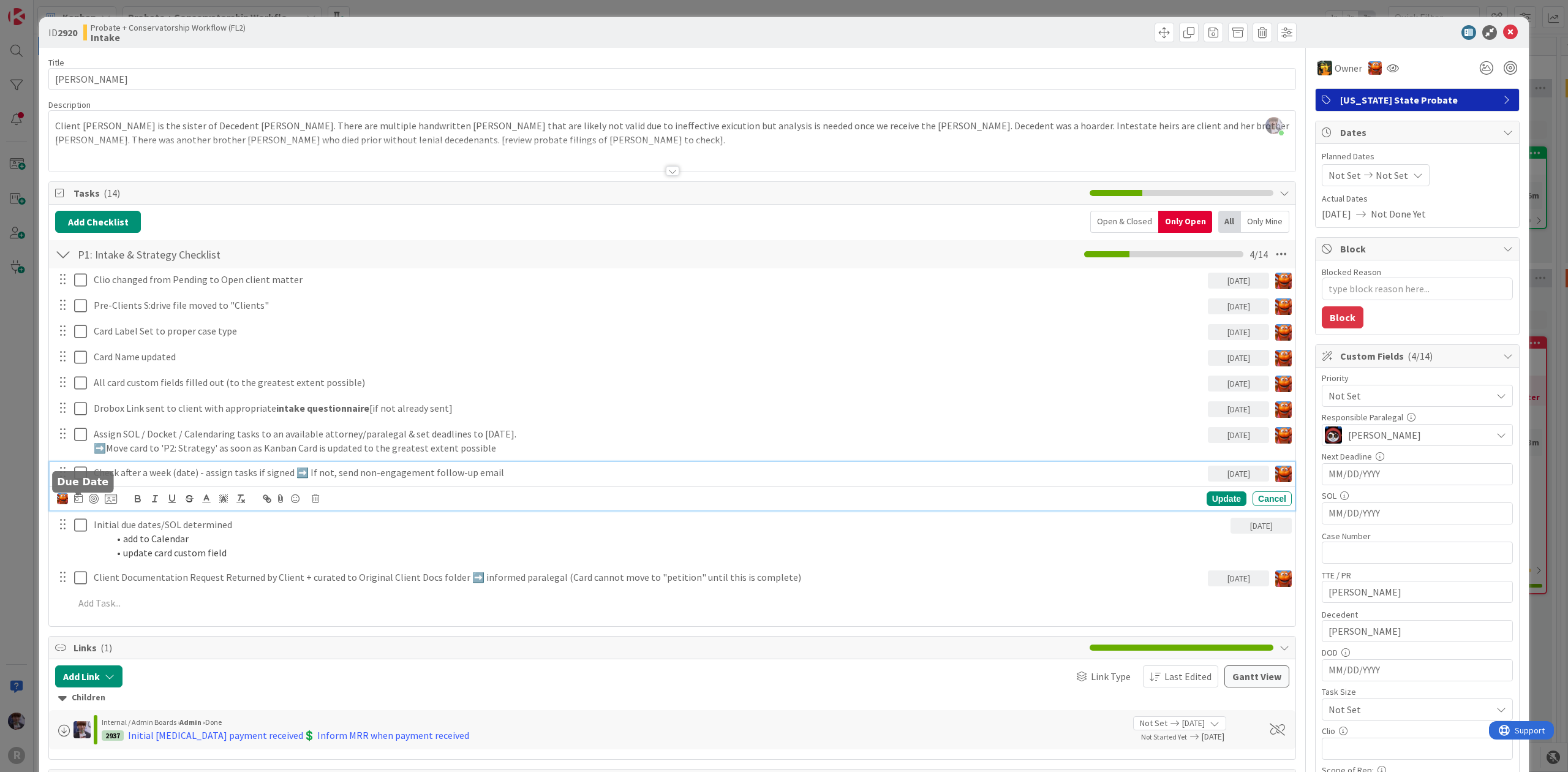
click at [77, 502] on icon at bounding box center [78, 498] width 9 height 10
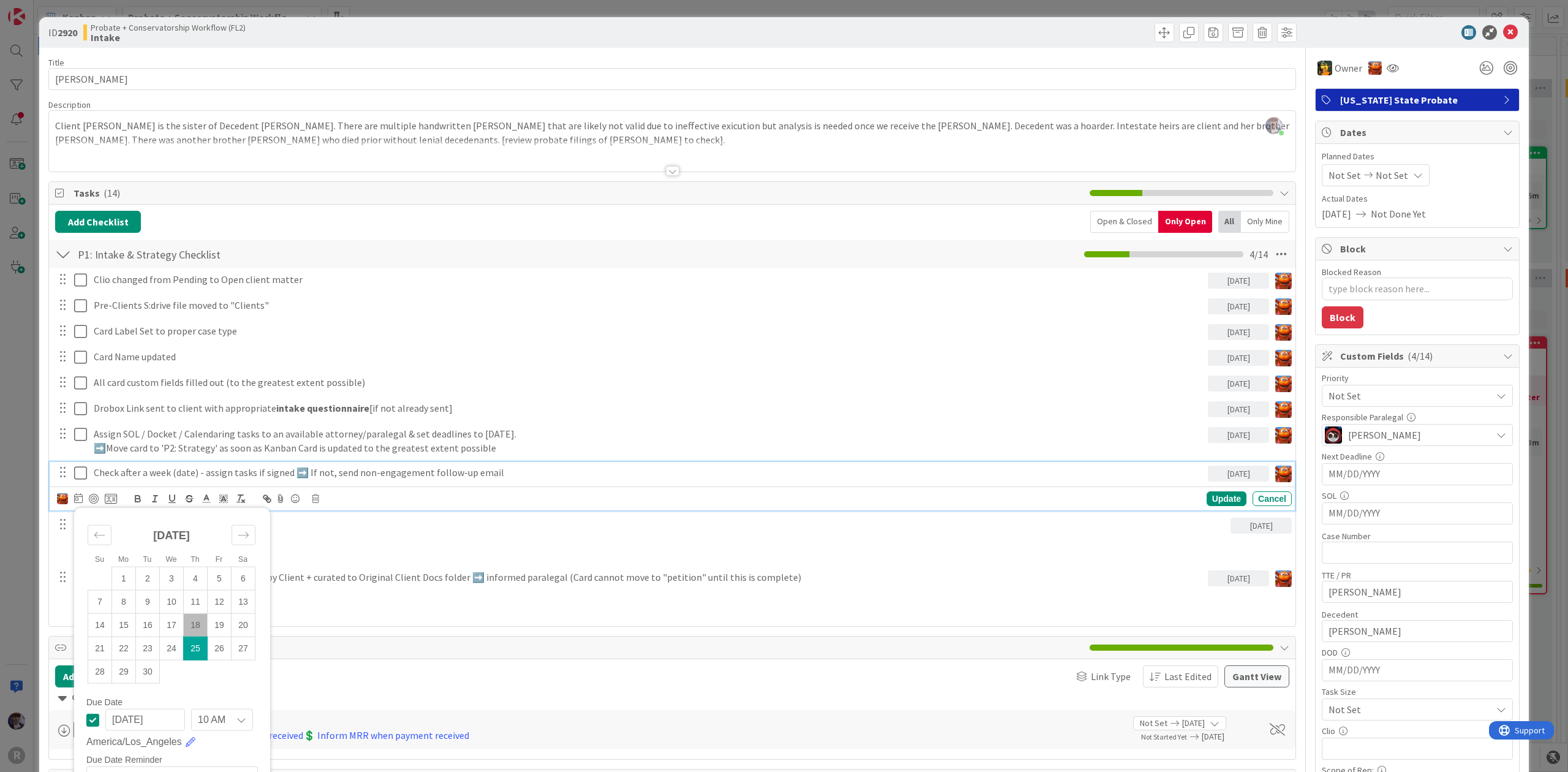
click at [192, 650] on td "25" at bounding box center [196, 649] width 24 height 23
type textarea "x"
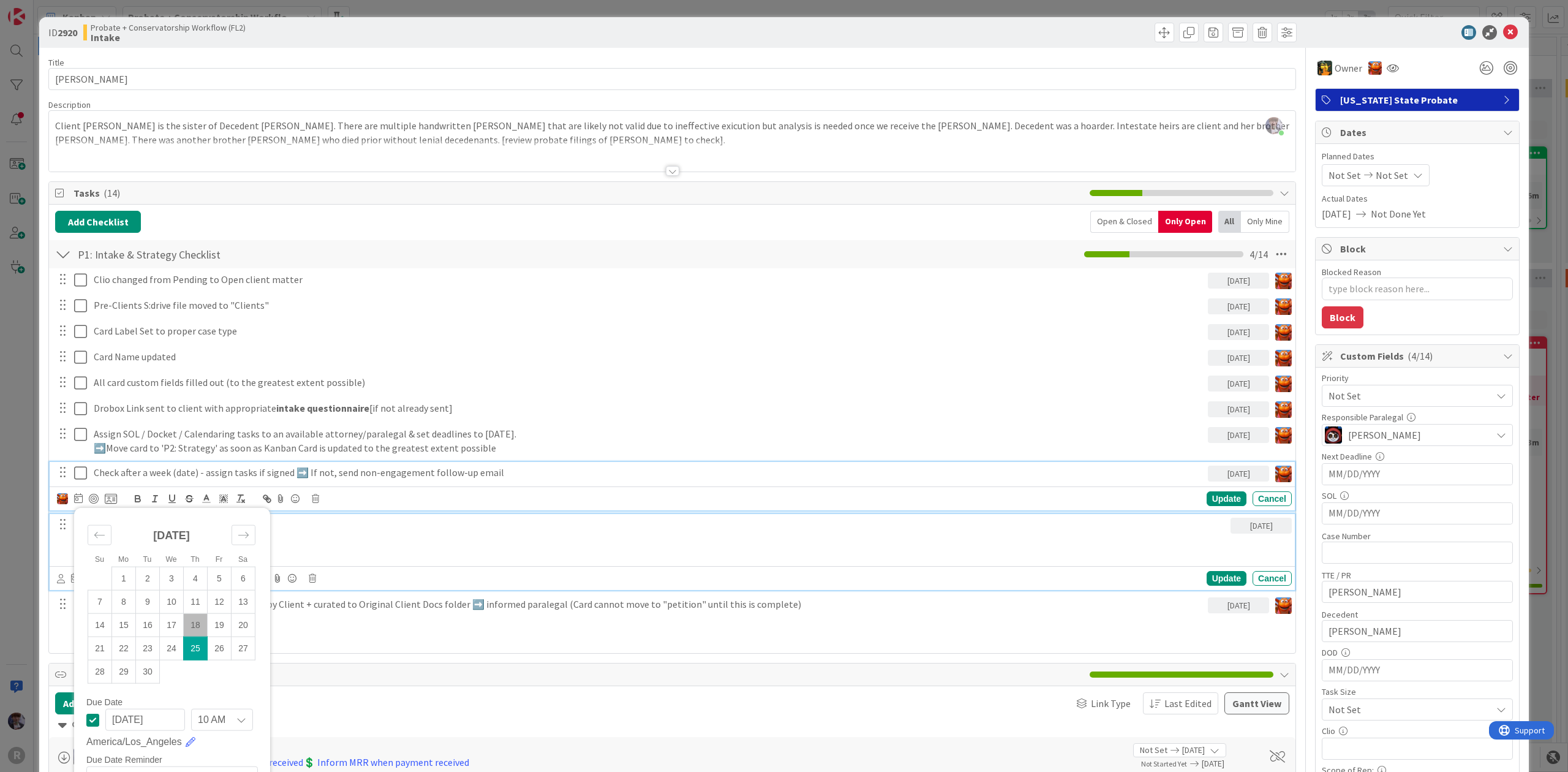
click at [363, 523] on p "Initial due dates/SOL determined" at bounding box center [659, 524] width 1132 height 14
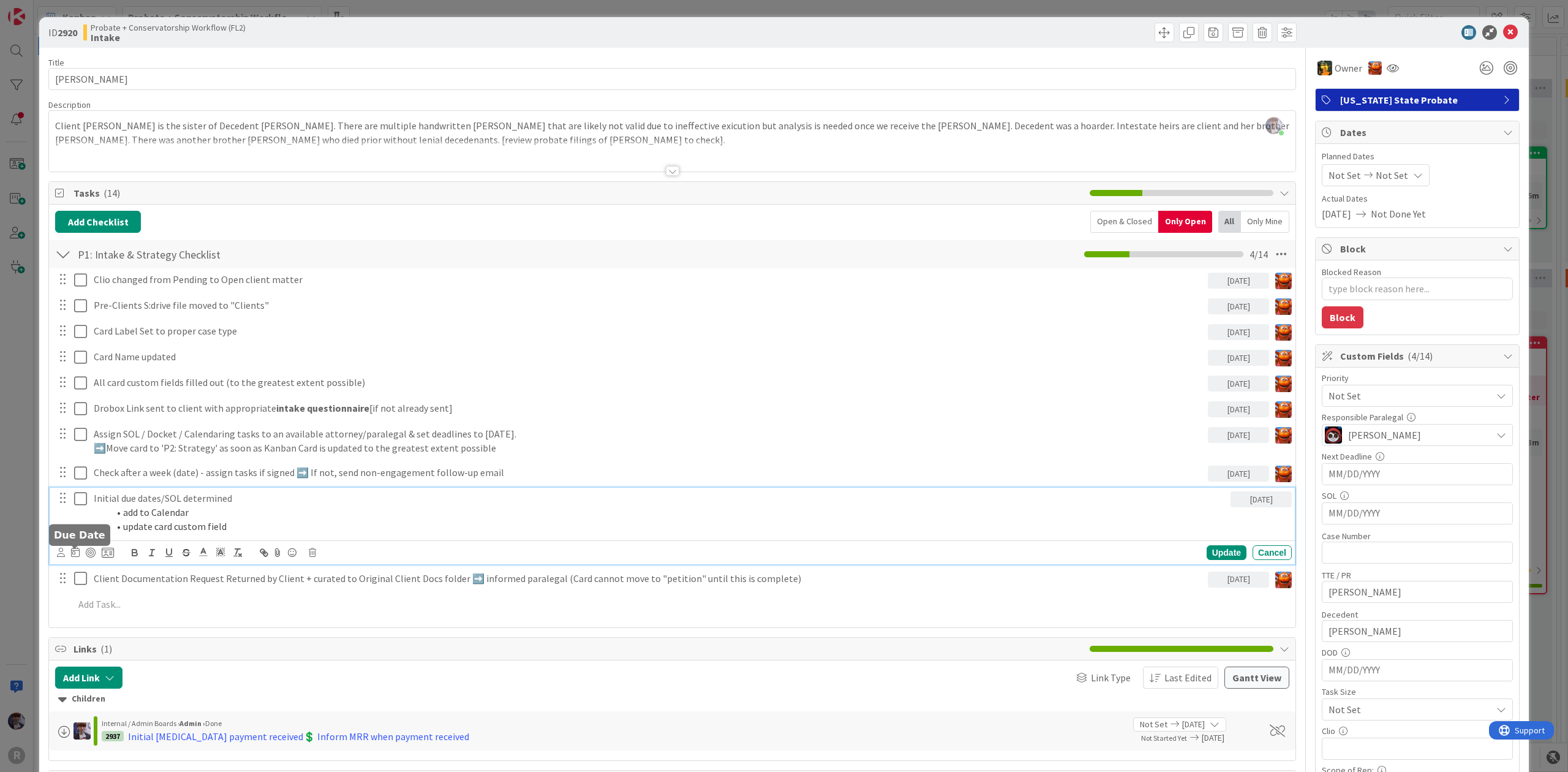
click at [76, 555] on icon at bounding box center [75, 552] width 9 height 10
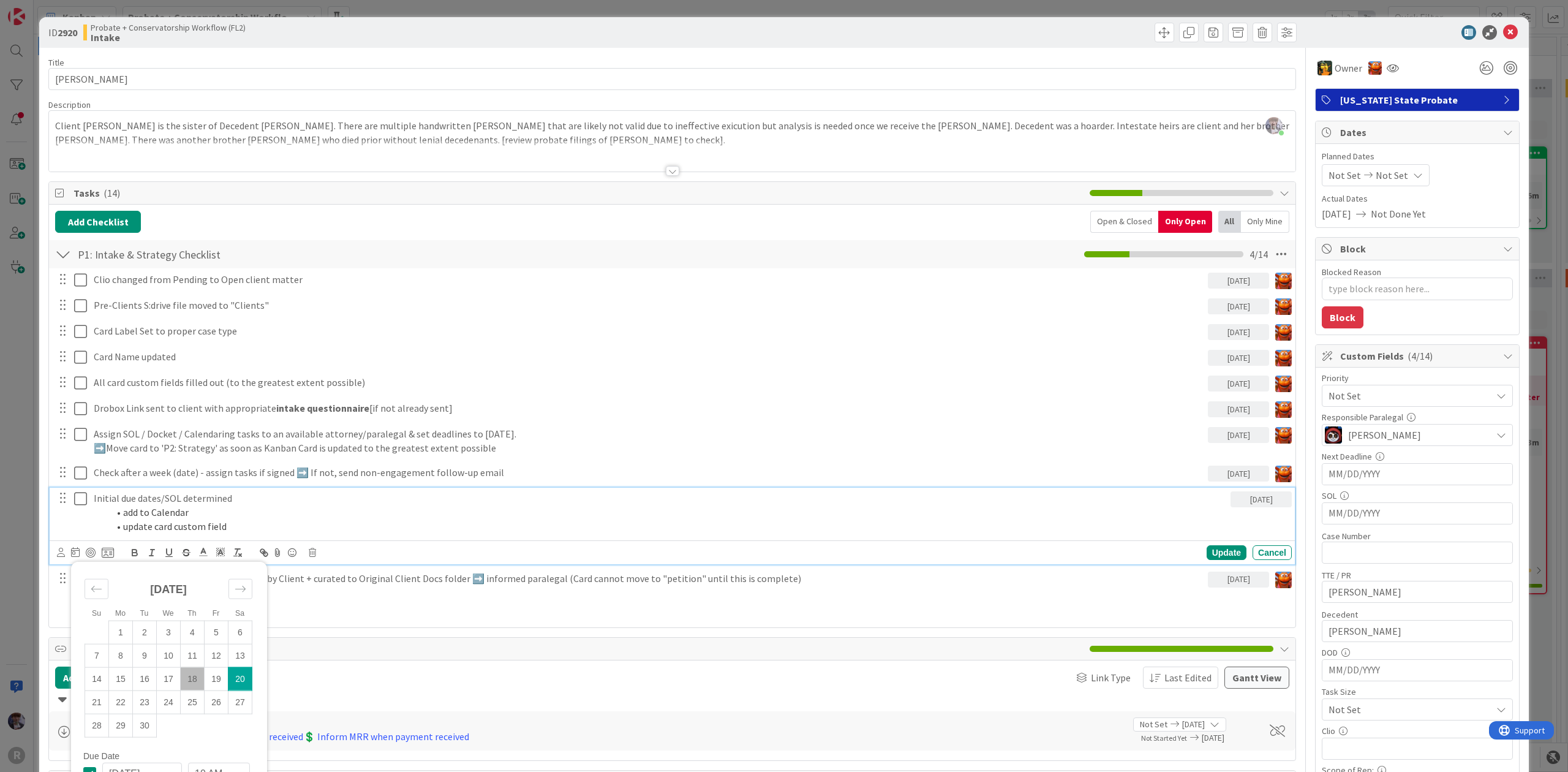
click at [188, 677] on td "18" at bounding box center [193, 679] width 24 height 23
type input "[DATE]"
type textarea "x"
click at [145, 512] on li "add to Calendar" at bounding box center [667, 512] width 1117 height 14
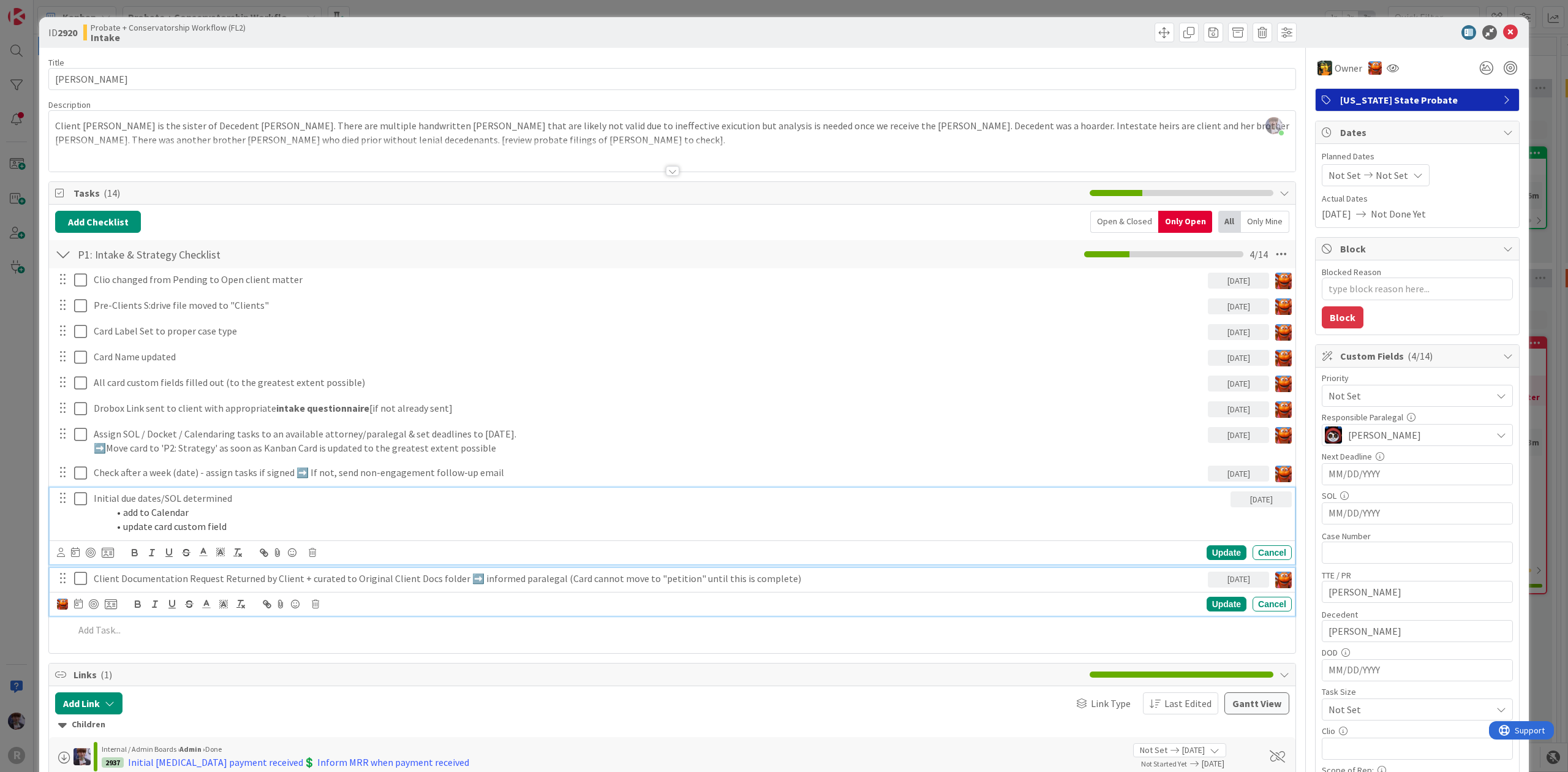
click at [152, 580] on p "Client Documentation Request Returned by Client + curated to Original Client Do…" at bounding box center [648, 578] width 1109 height 14
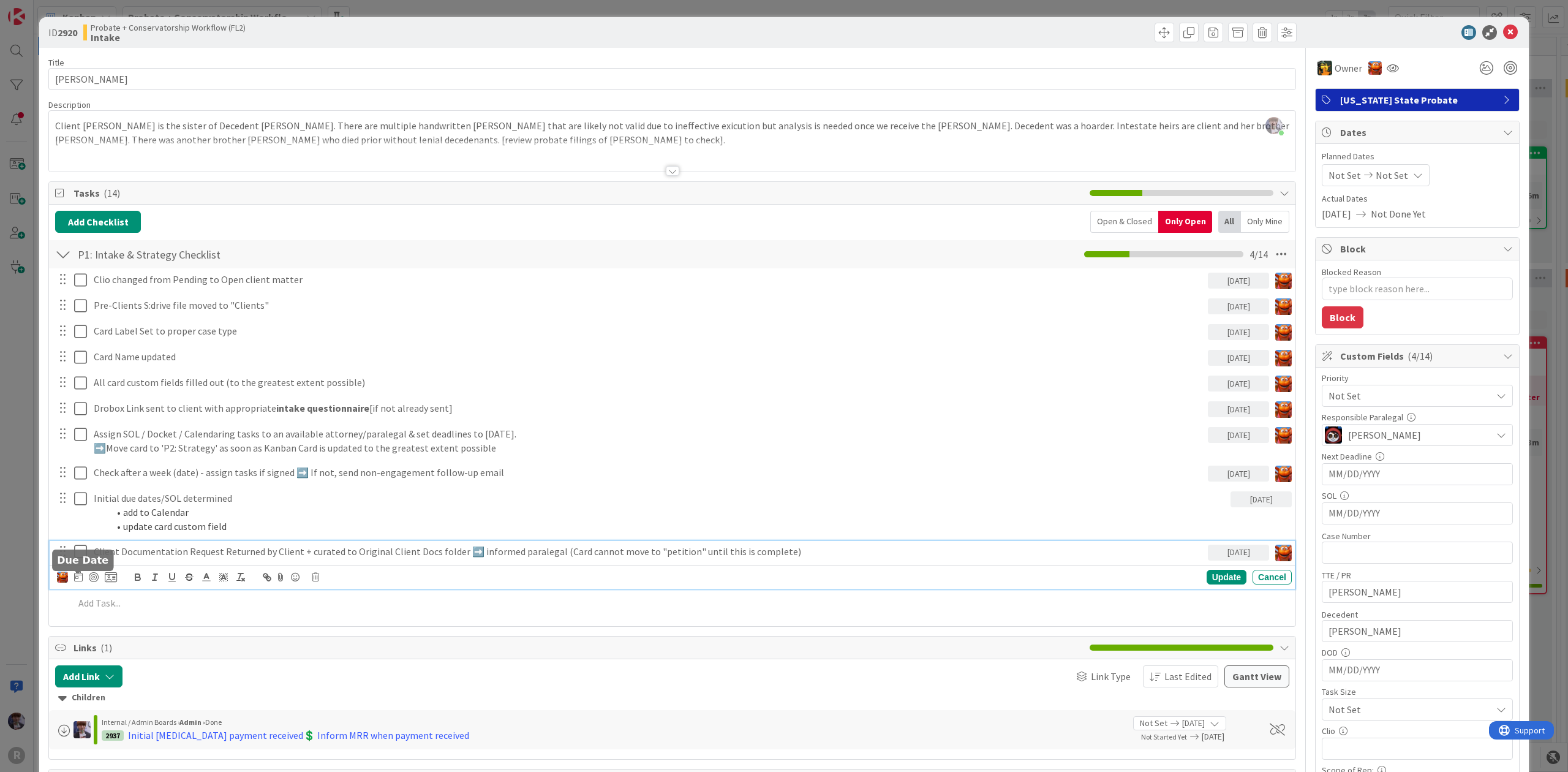
click at [81, 581] on icon at bounding box center [78, 576] width 9 height 10
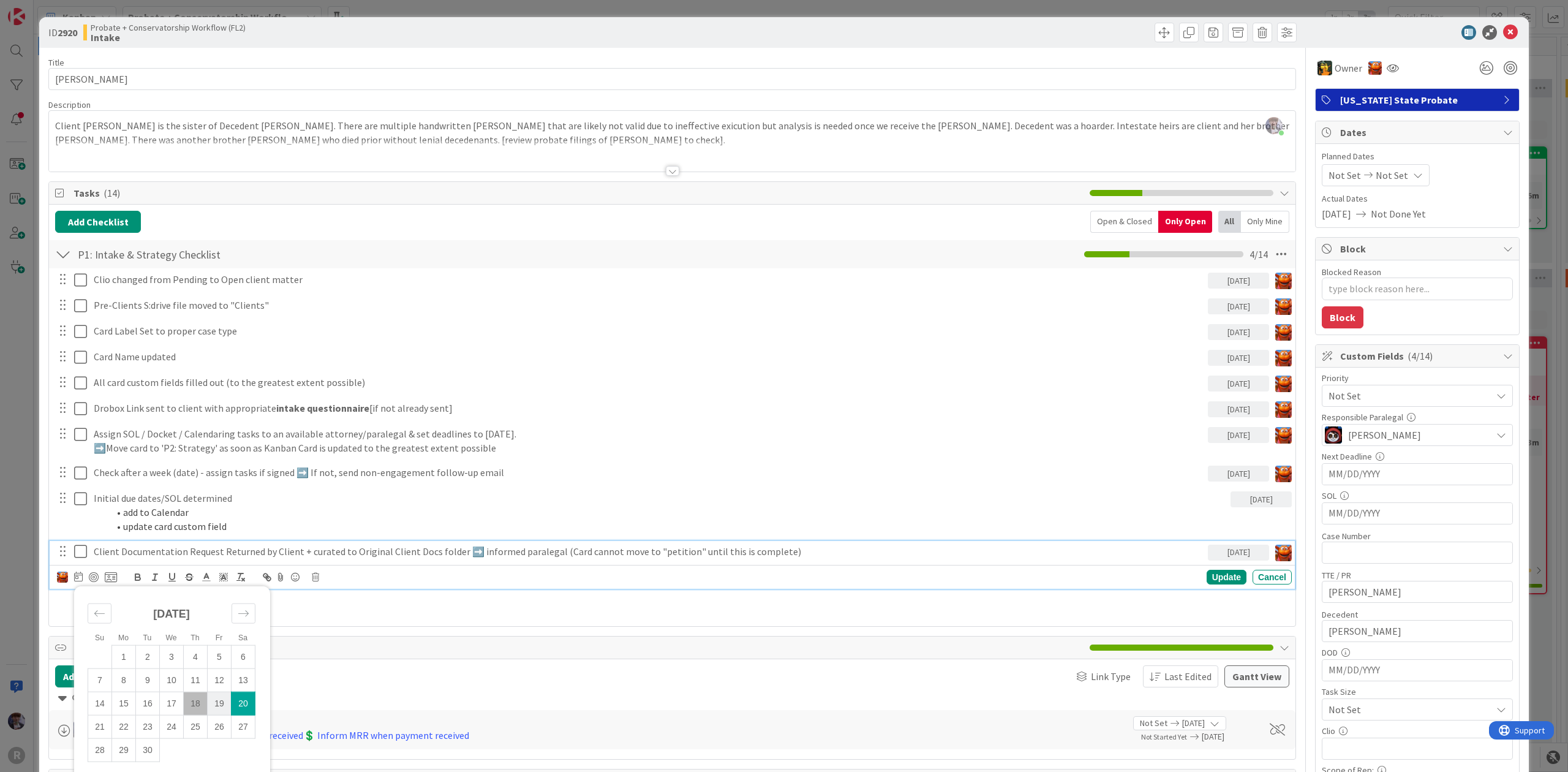
click at [213, 708] on td "19" at bounding box center [219, 704] width 24 height 23
type input "[DATE]"
click at [28, 618] on div "ID 2920 Probate + Conservatorship Workflow (FL2) Intake Title 14 / 128 BERRYMAN…" at bounding box center [784, 386] width 1568 height 772
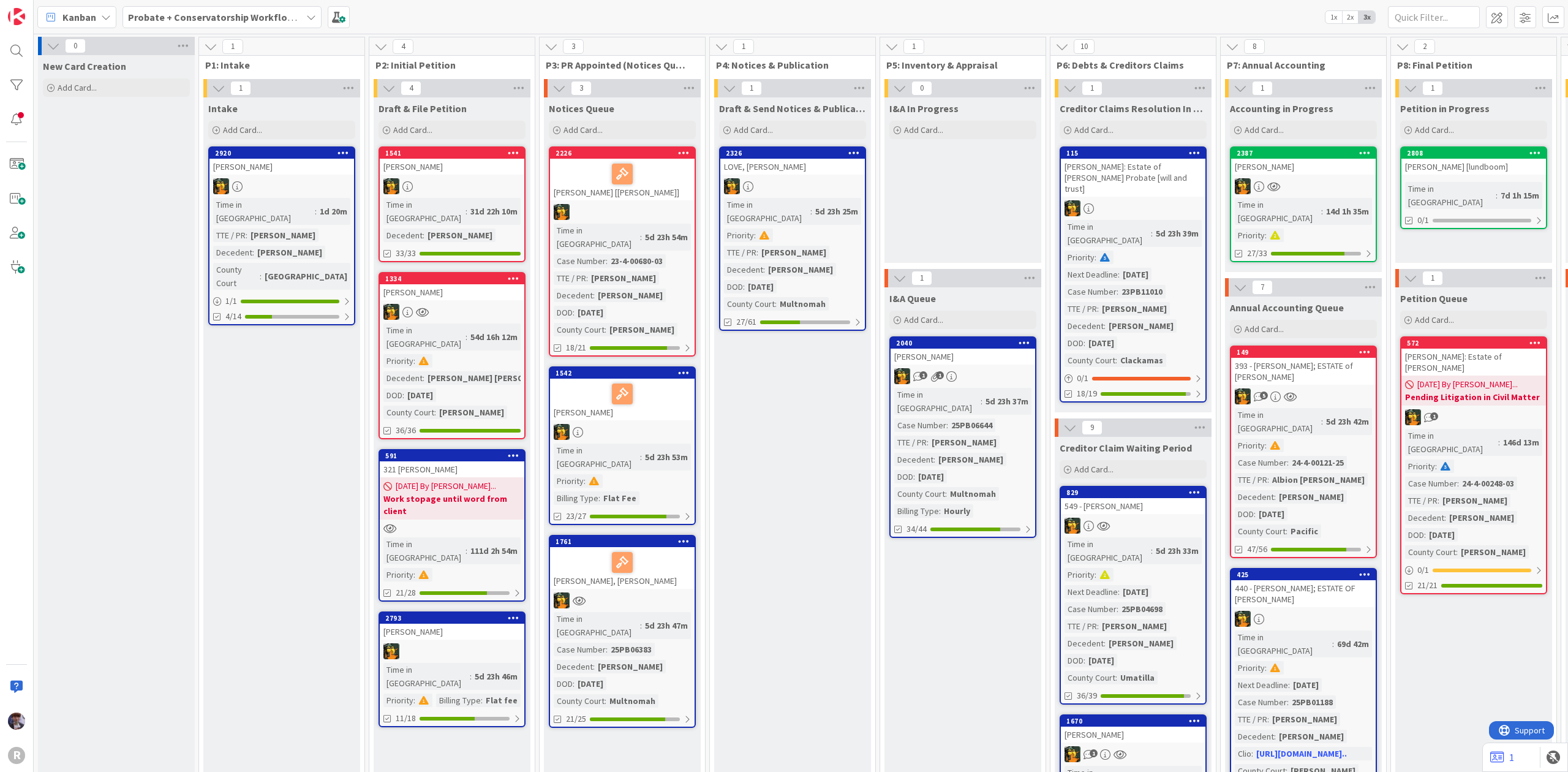
click at [295, 174] on link "2920 BERRYMAN, Dana Time in Column : 1d 20m TTE / PR : Dana Berryman Decedent :…" at bounding box center [281, 236] width 147 height 179
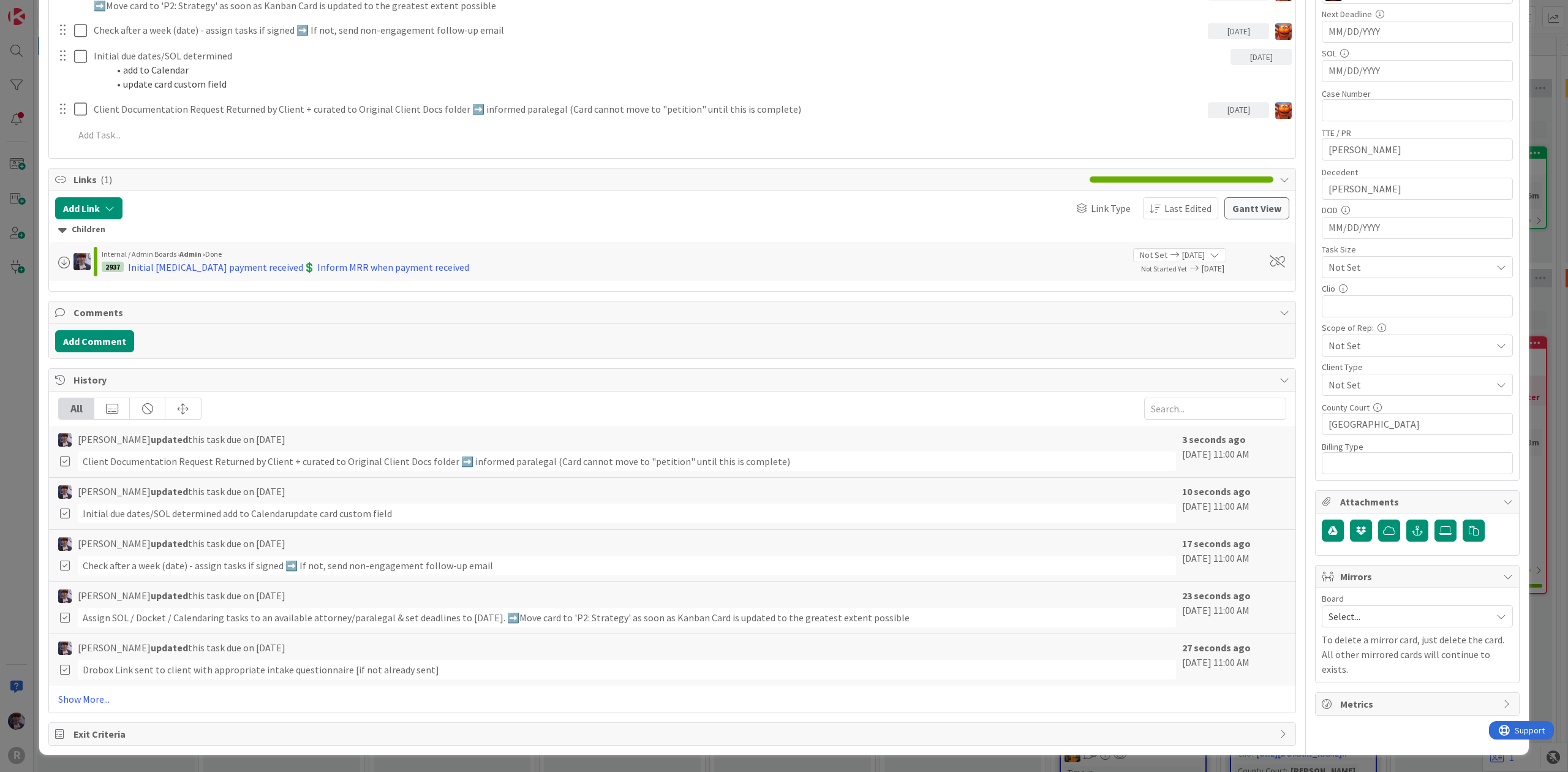
click at [30, 512] on div "ID 2920 Probate + Conservatorship Workflow (FL2) Intake Title 14 / 128 BERRYMAN…" at bounding box center [784, 386] width 1568 height 772
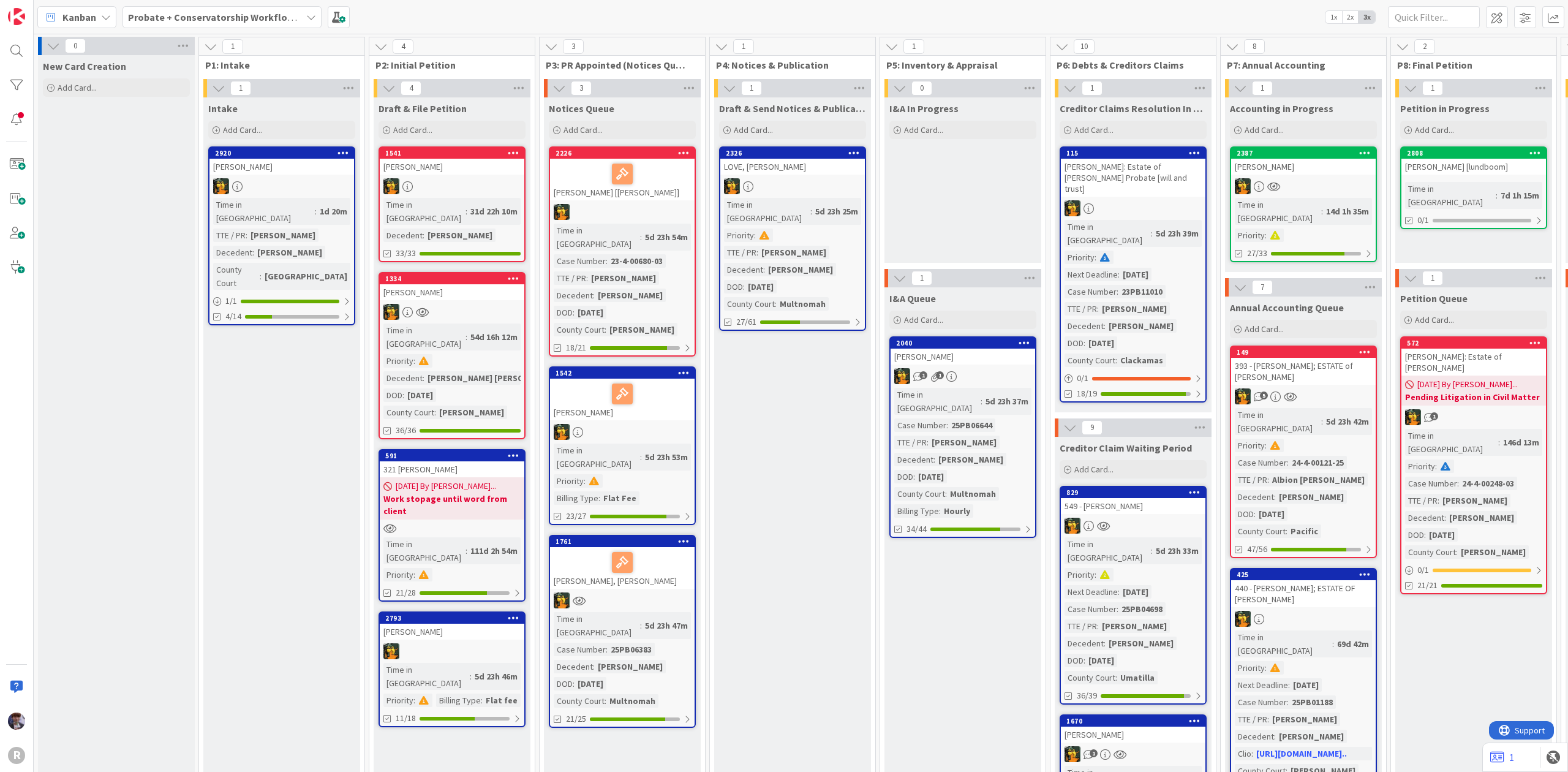
click at [273, 174] on div "BERRYMAN, Dana" at bounding box center [281, 167] width 144 height 16
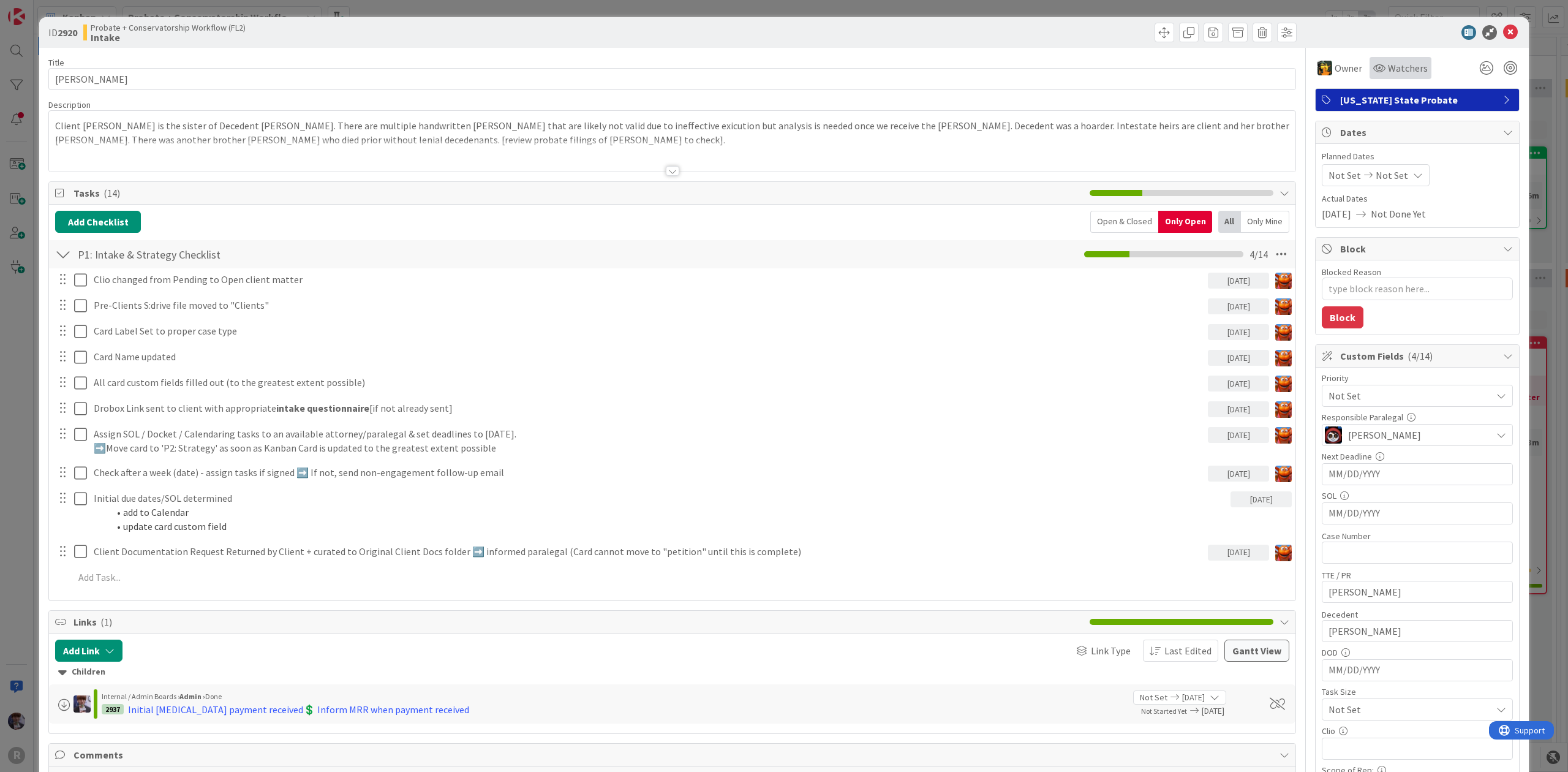
click at [1395, 69] on span "Watchers" at bounding box center [1408, 68] width 40 height 15
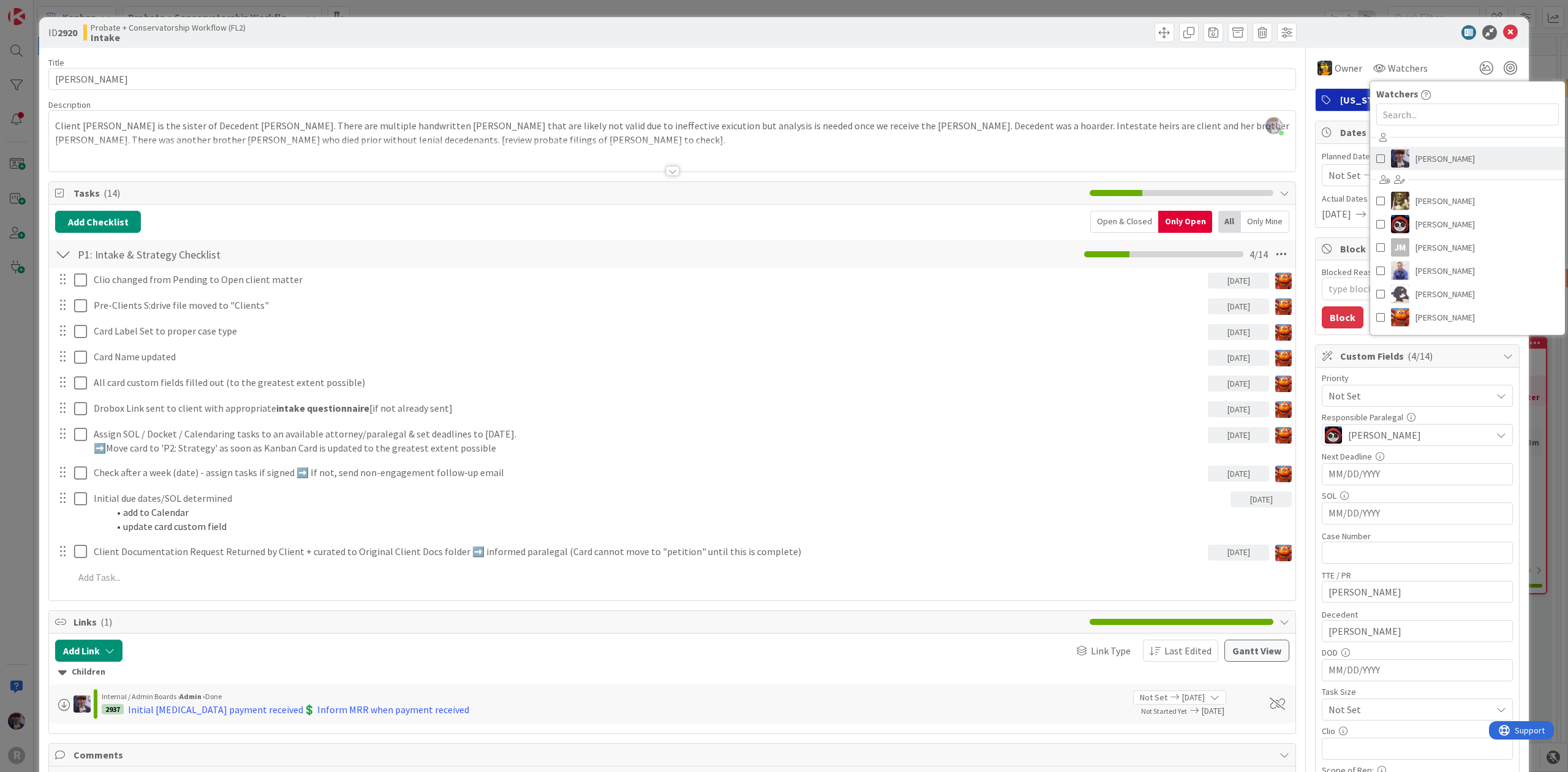
click at [1424, 155] on span "[PERSON_NAME]" at bounding box center [1445, 158] width 59 height 18
click at [1385, 66] on div at bounding box center [1393, 68] width 20 height 22
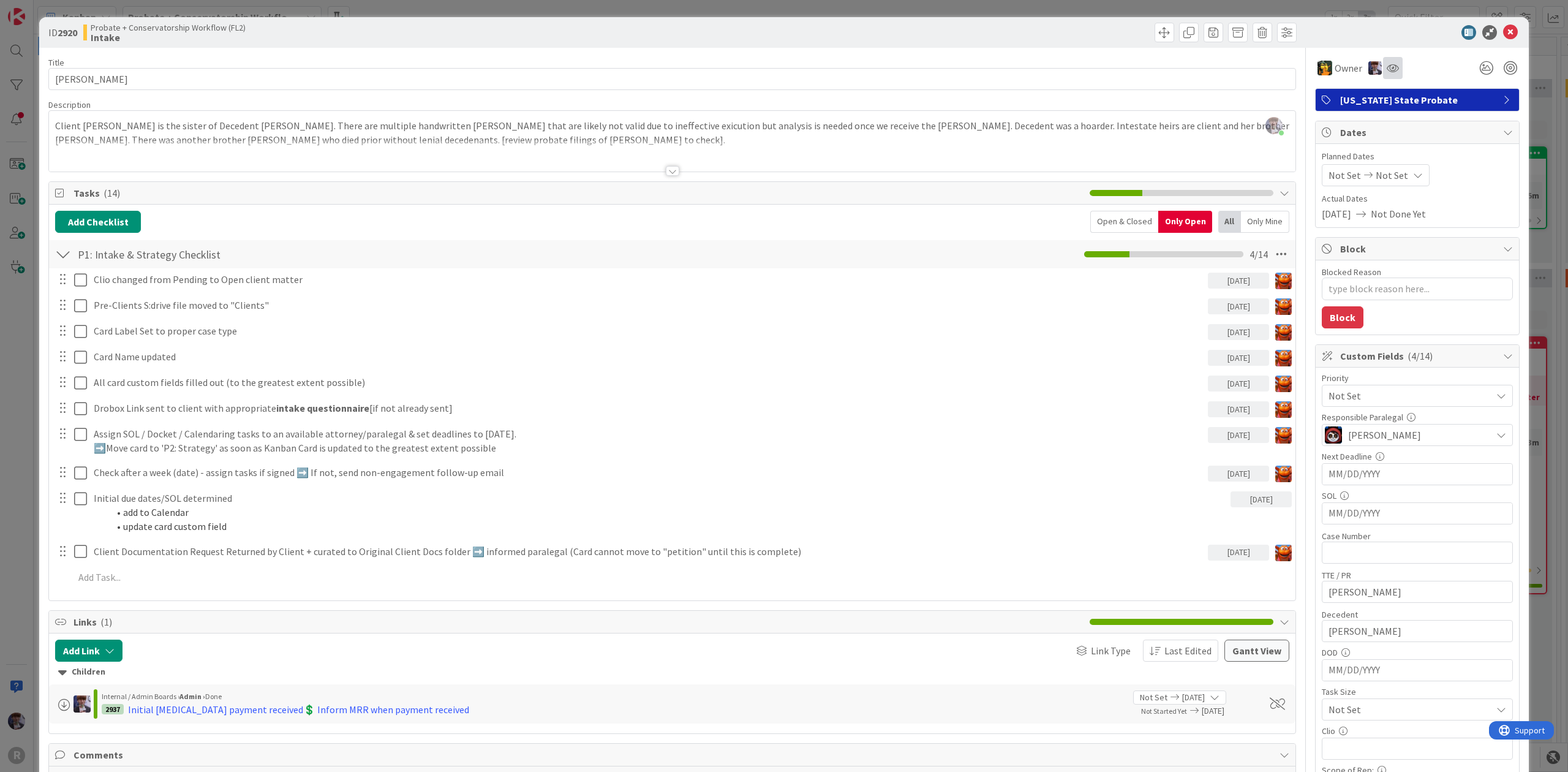
click at [1388, 65] on div at bounding box center [1393, 68] width 20 height 22
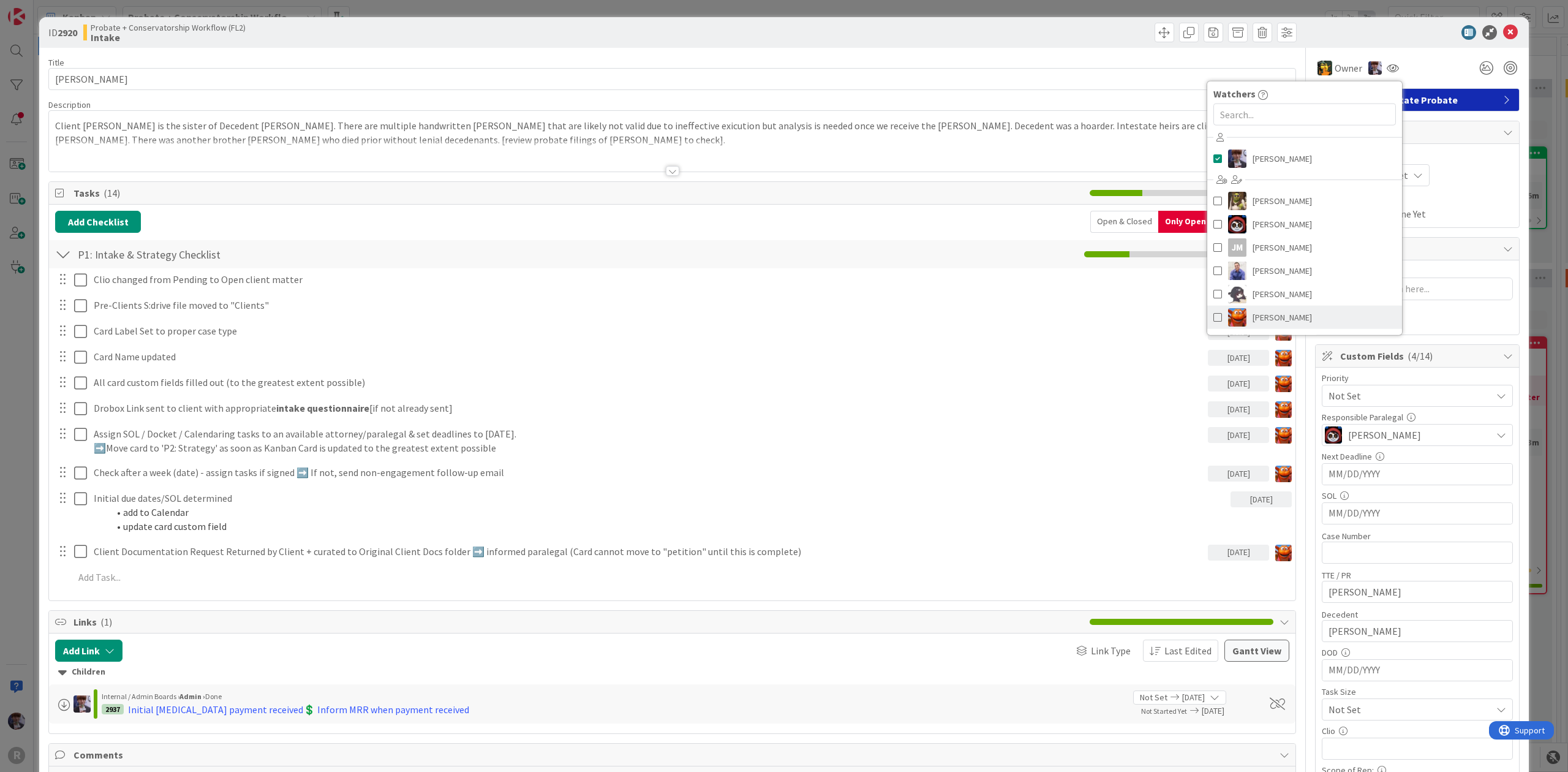
click at [1256, 322] on span "Kiara Adams" at bounding box center [1282, 317] width 59 height 18
click at [1268, 223] on span "Jasmin Sanchez" at bounding box center [1297, 224] width 59 height 18
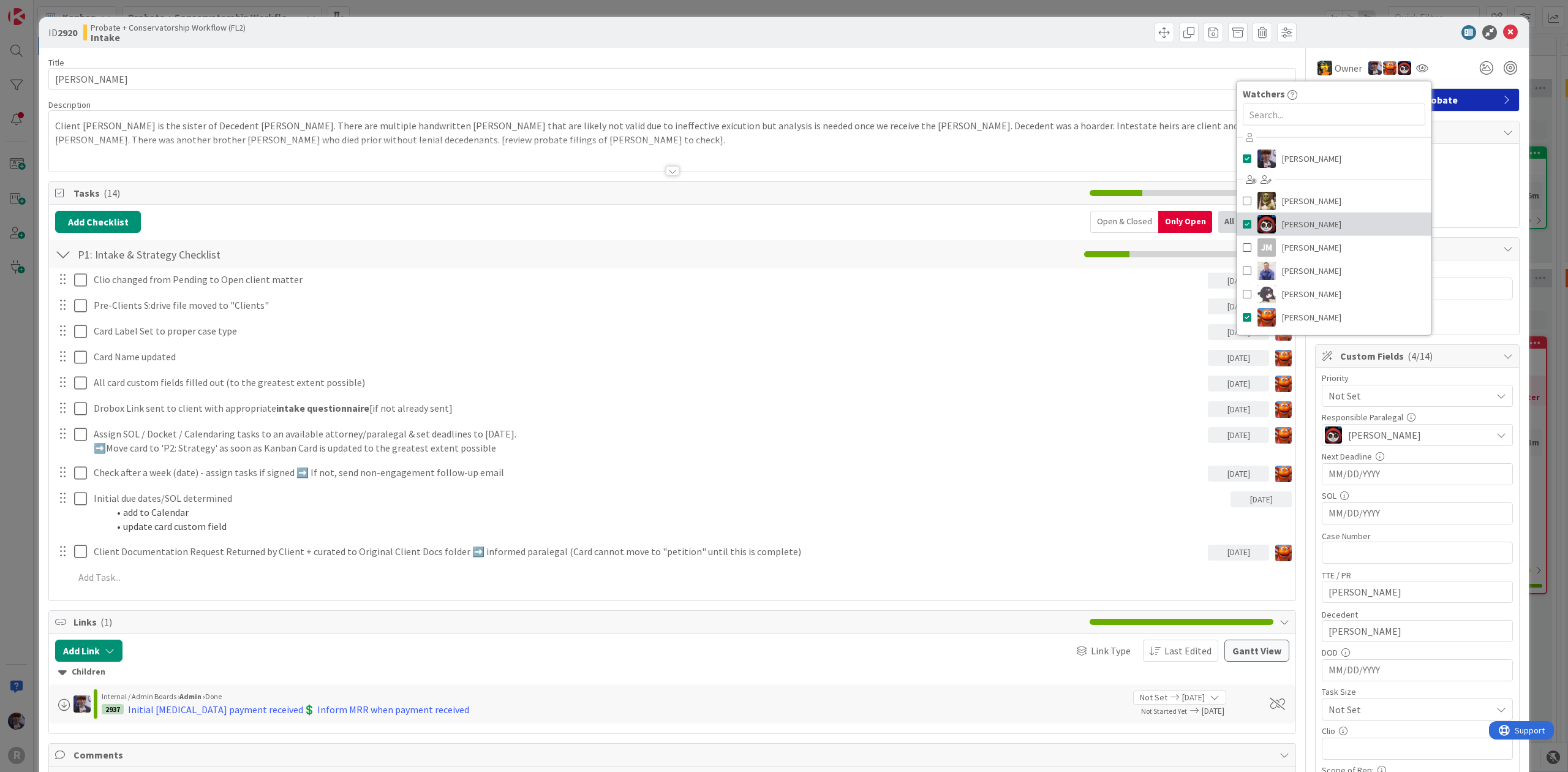
type textarea "x"
click at [1536, 66] on div "ID 2920 Probate + Conservatorship Workflow (FL2) Intake Title 14 / 128 BERRYMAN…" at bounding box center [784, 386] width 1568 height 772
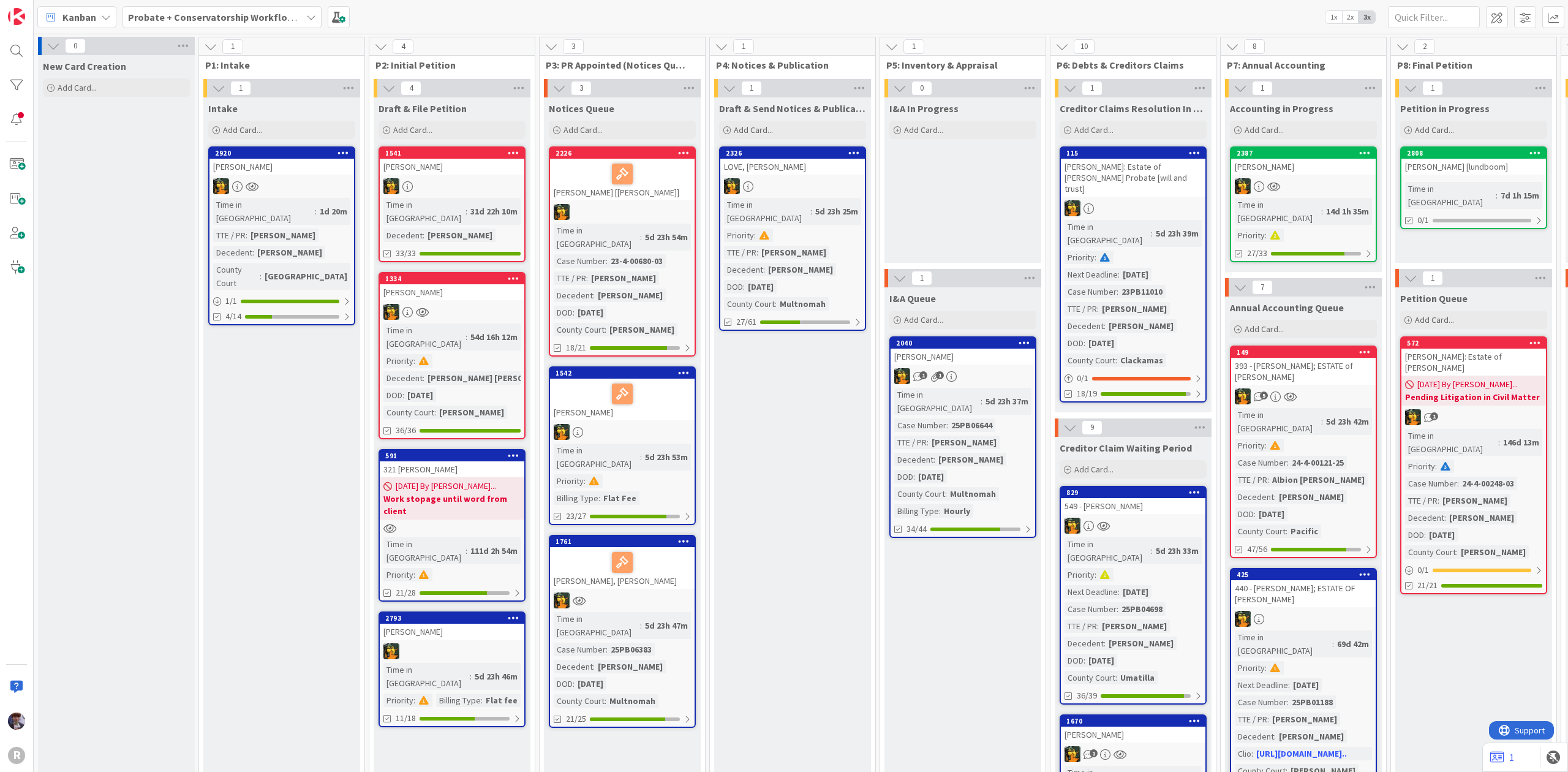
click at [310, 12] on icon at bounding box center [311, 17] width 10 height 10
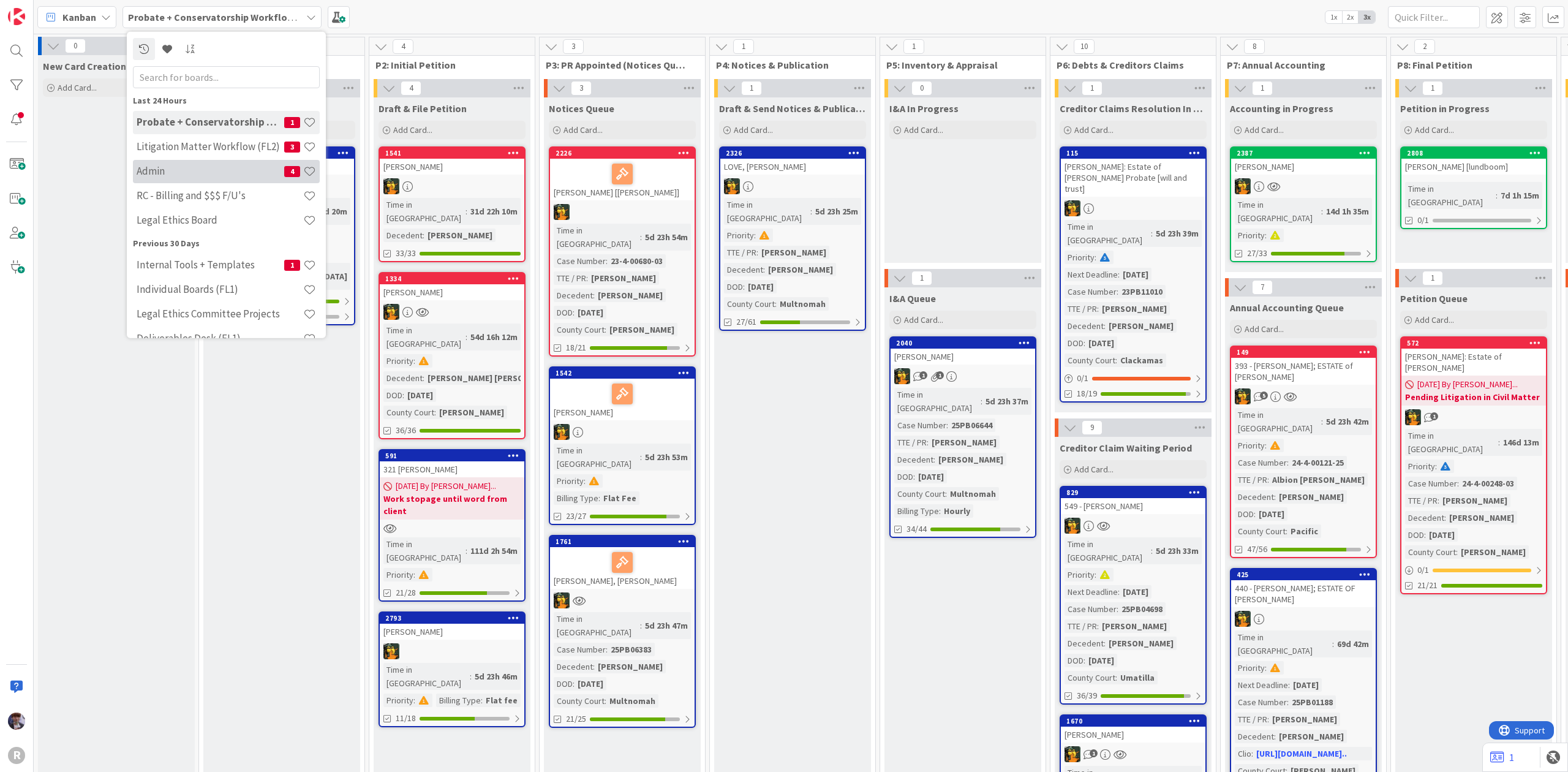
click at [177, 170] on h4 "Admin" at bounding box center [210, 171] width 147 height 12
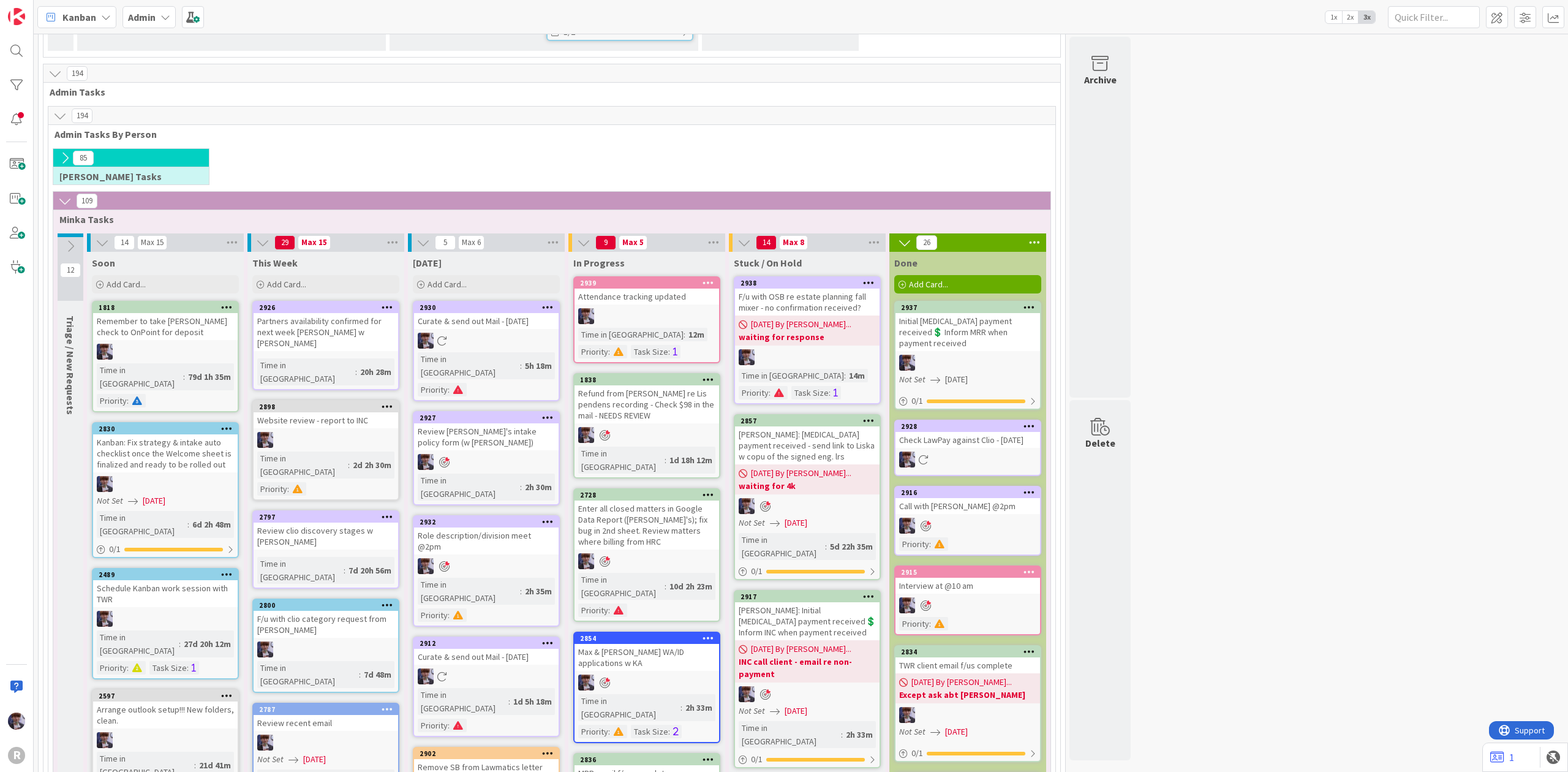
scroll to position [2043, 0]
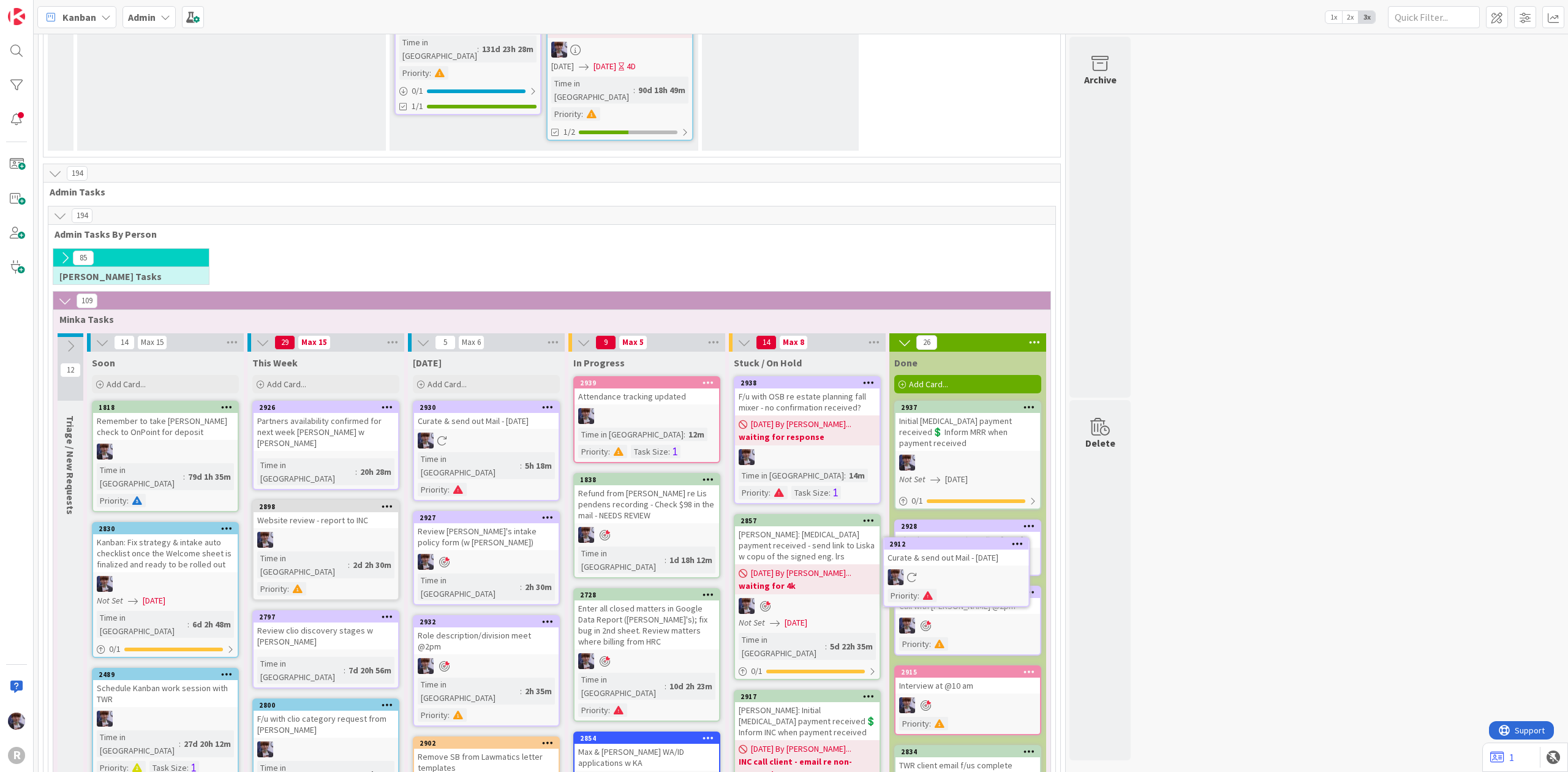
scroll to position [2156, 0]
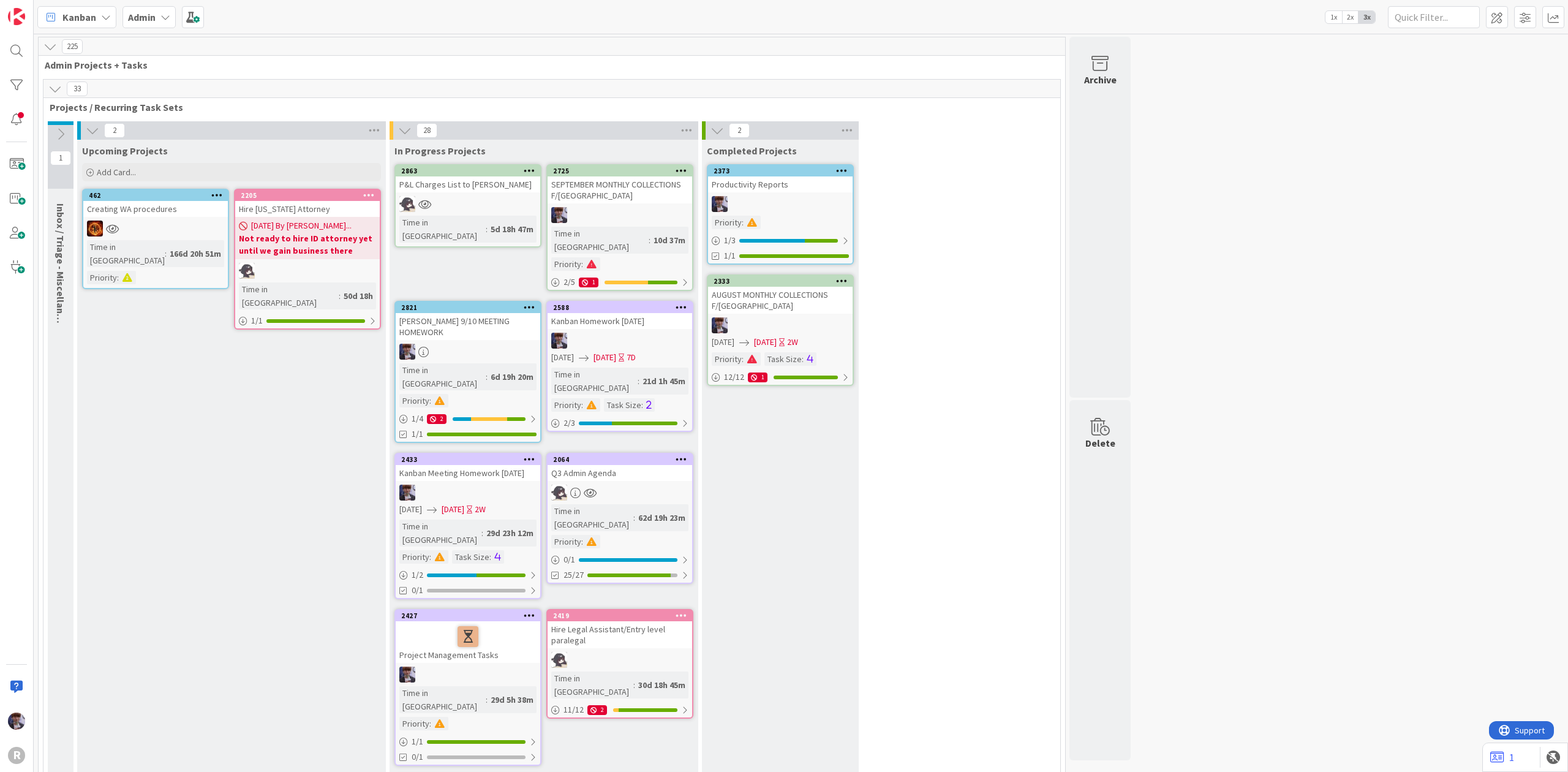
scroll to position [1999, 0]
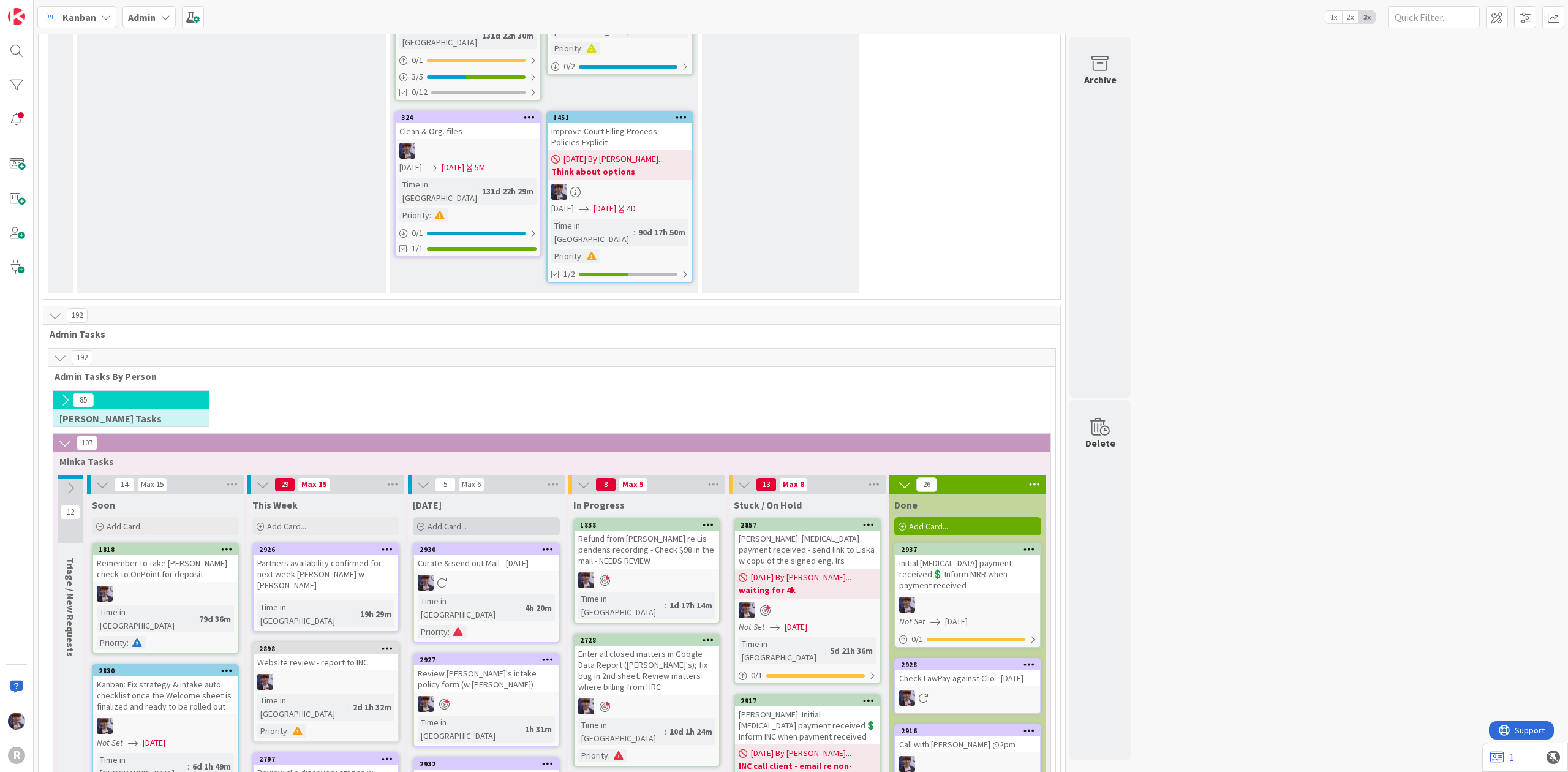
click at [481, 518] on div "Add Card..." at bounding box center [486, 526] width 147 height 18
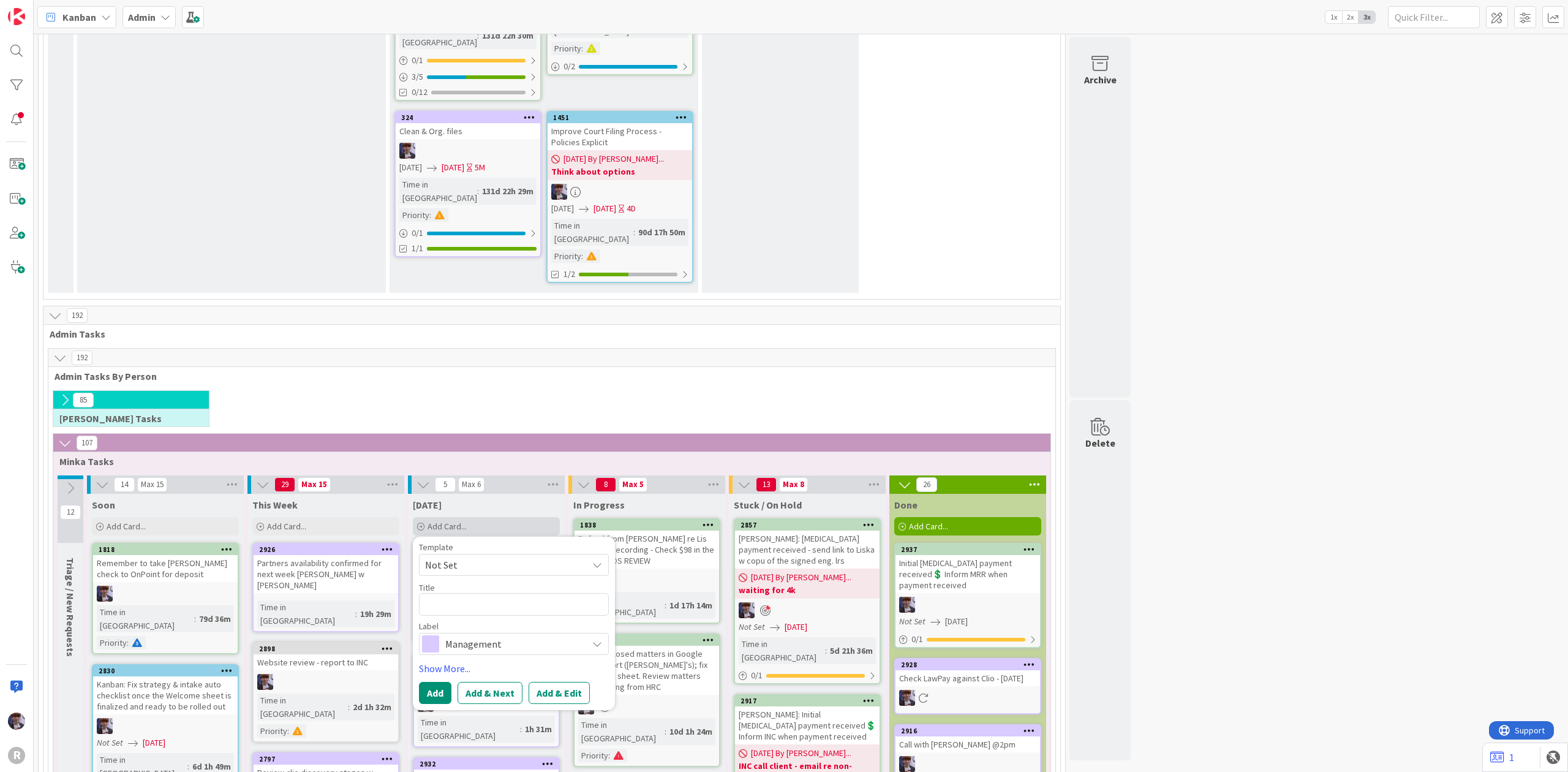
type textarea "x"
type textarea "F"
type textarea "x"
type textarea "F/"
type textarea "x"
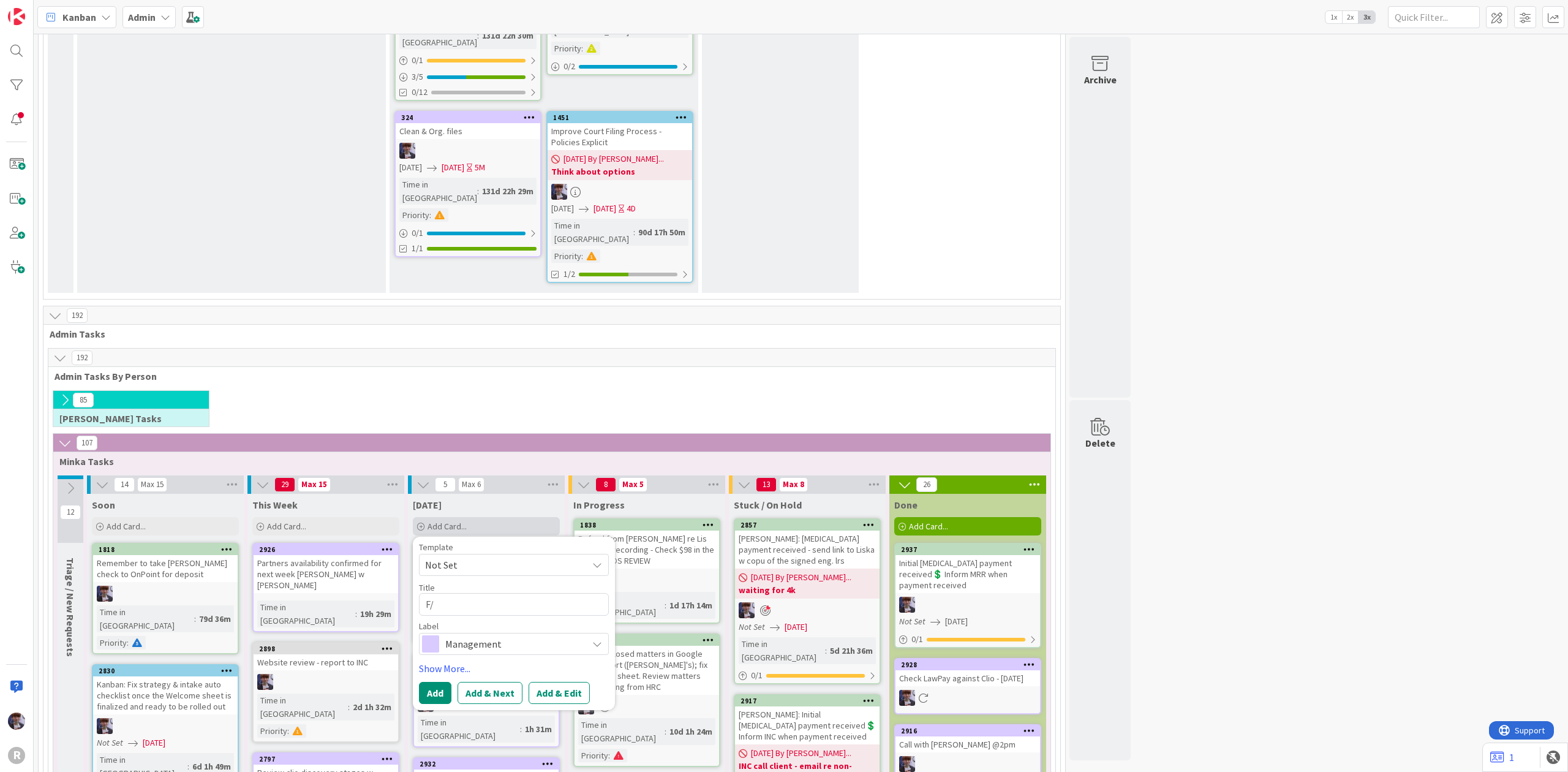
type textarea "F/u"
type textarea "x"
type textarea "F/u"
type textarea "x"
type textarea "F/u o"
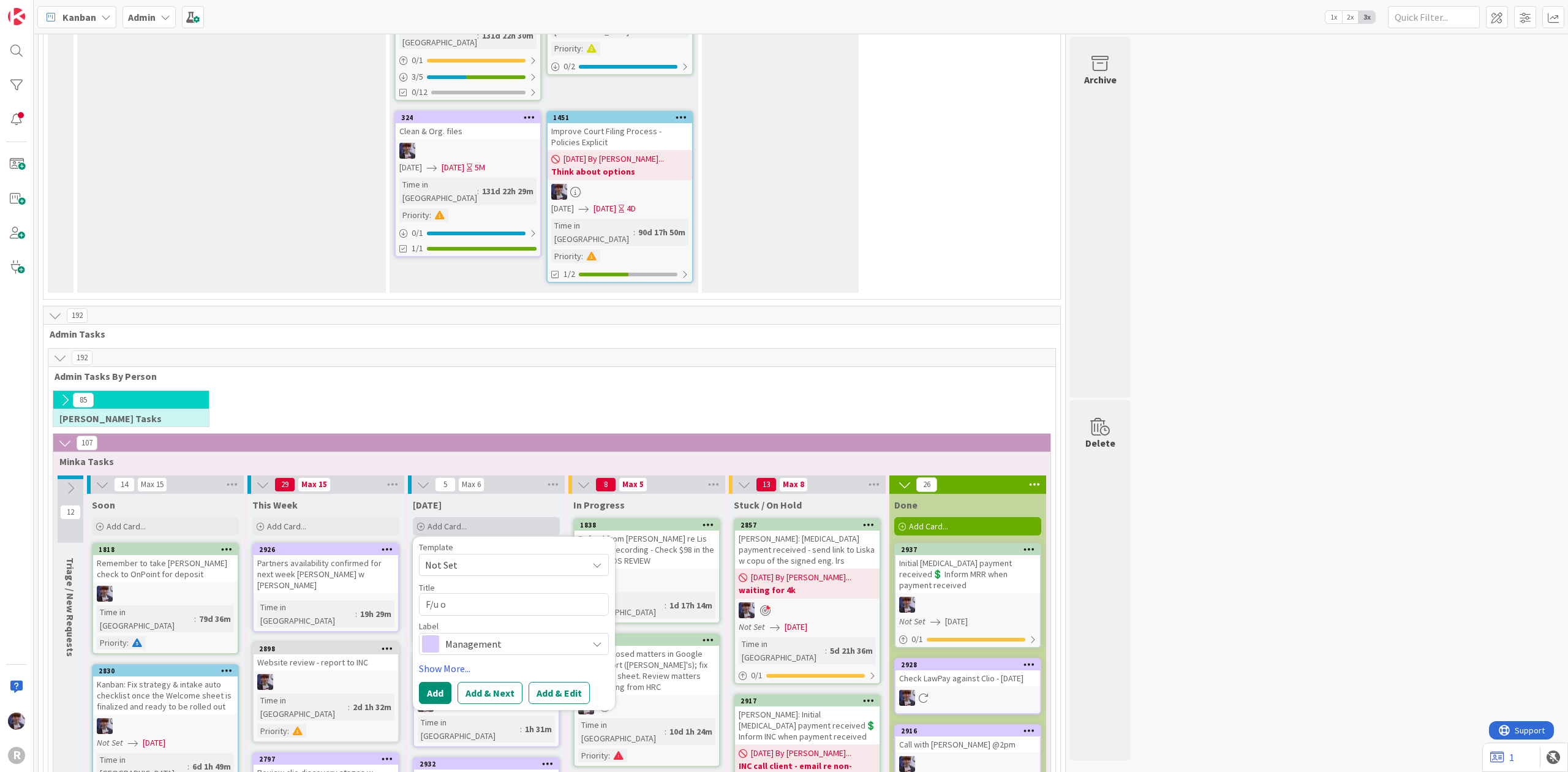
type textarea "x"
type textarea "F/u on"
type textarea "x"
type textarea "F/u on"
type textarea "x"
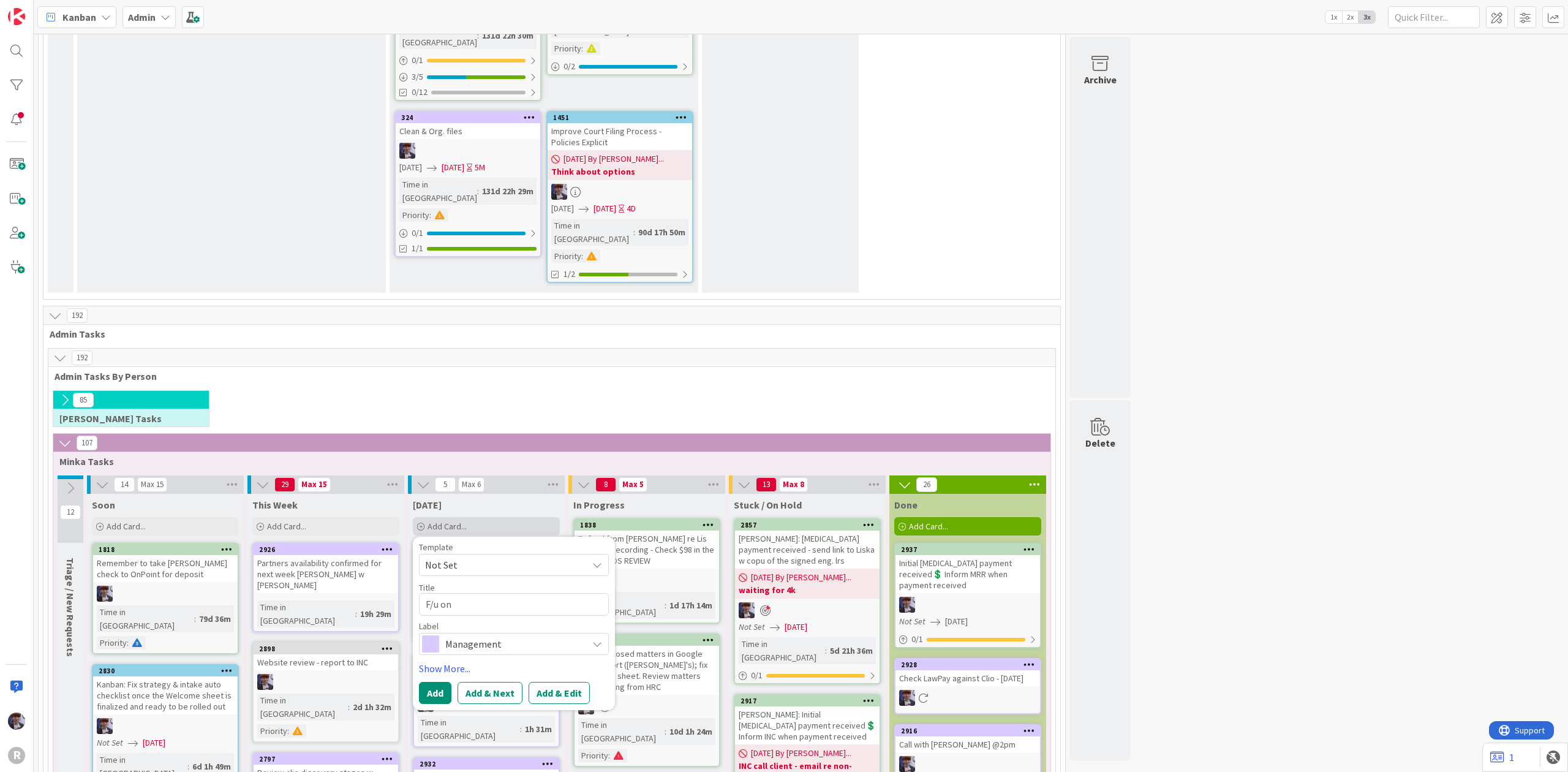
type textarea "F/u on"
type textarea "x"
type textarea "F/u o"
type textarea "x"
type textarea "F/u"
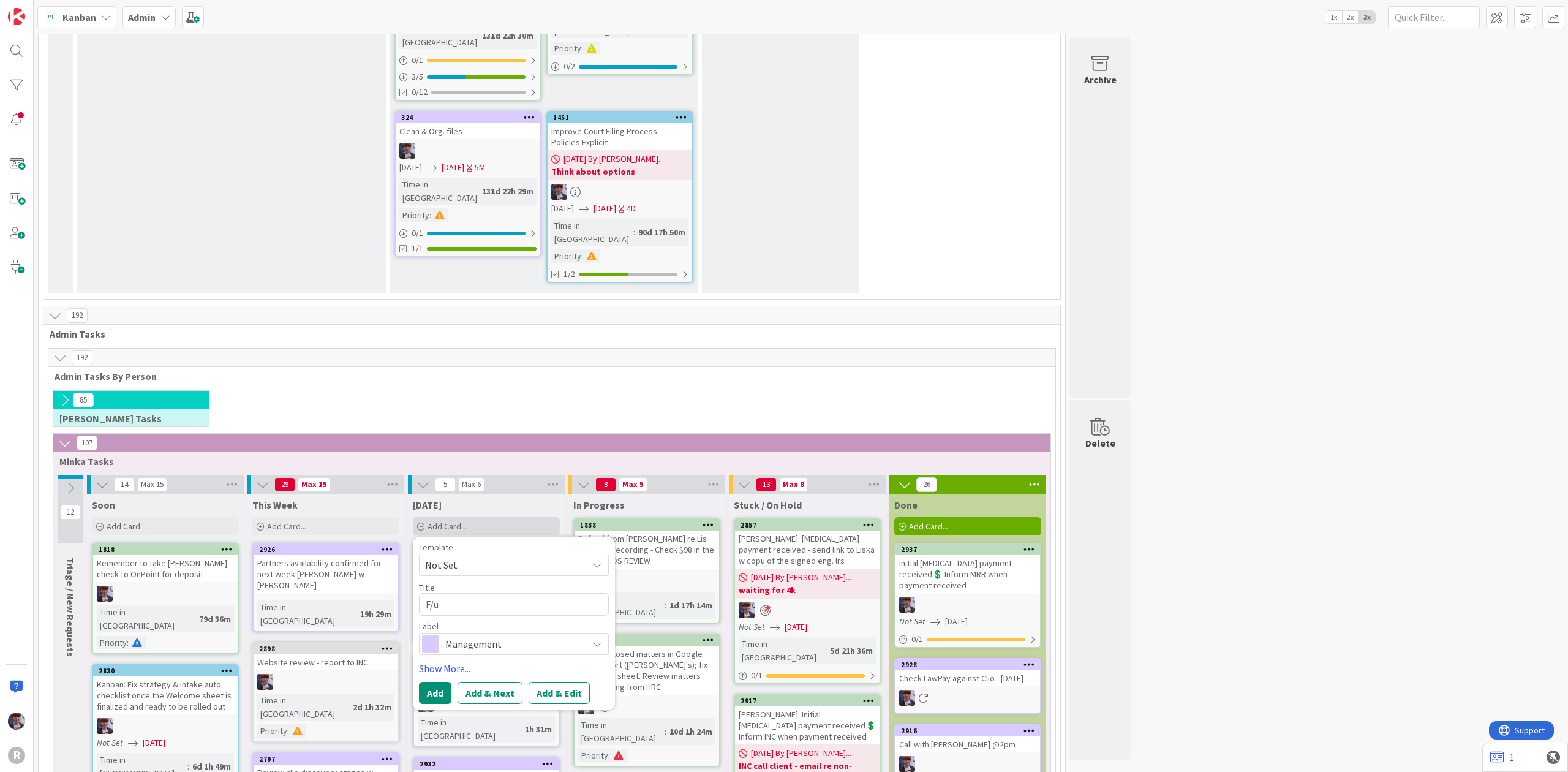
type textarea "x"
type textarea "F/u wi"
type textarea "x"
type textarea "F/u wit"
type textarea "x"
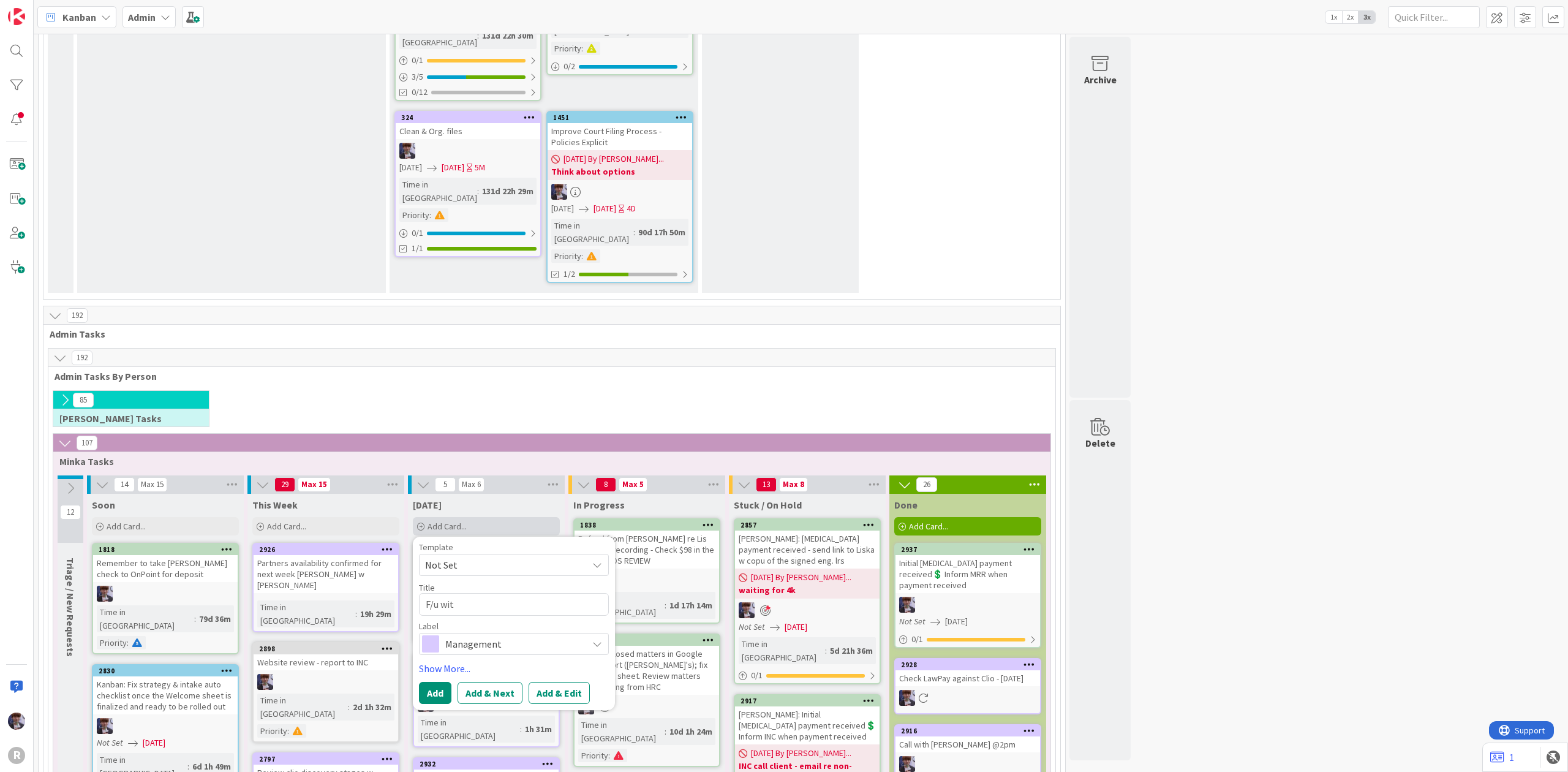
type textarea "F/u with"
type textarea "x"
type textarea "F/u with"
type textarea "x"
type textarea "F/u with O"
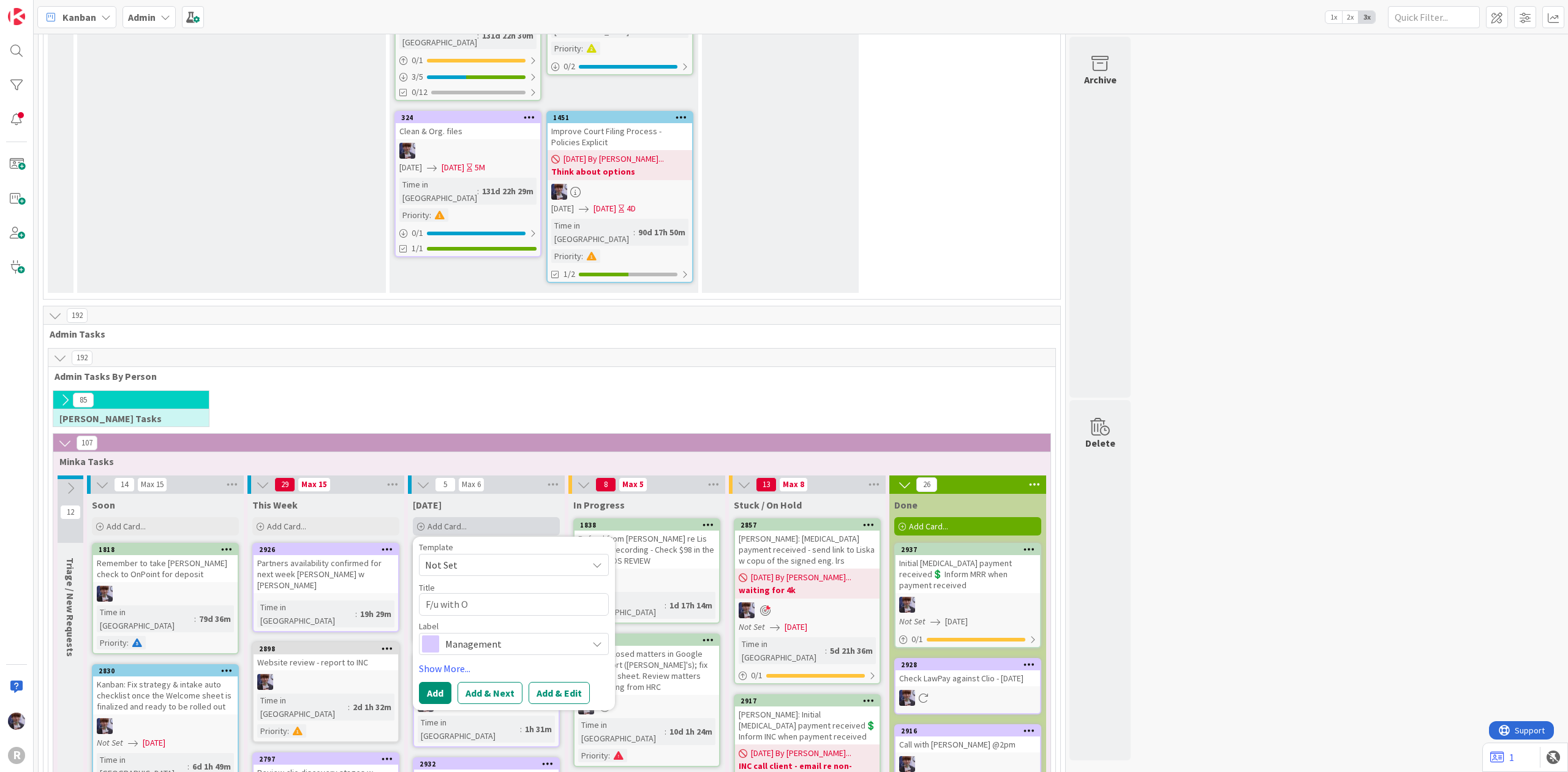
type textarea "x"
type textarea "F/u with OS"
type textarea "x"
type textarea "F/u with OSB"
type textarea "x"
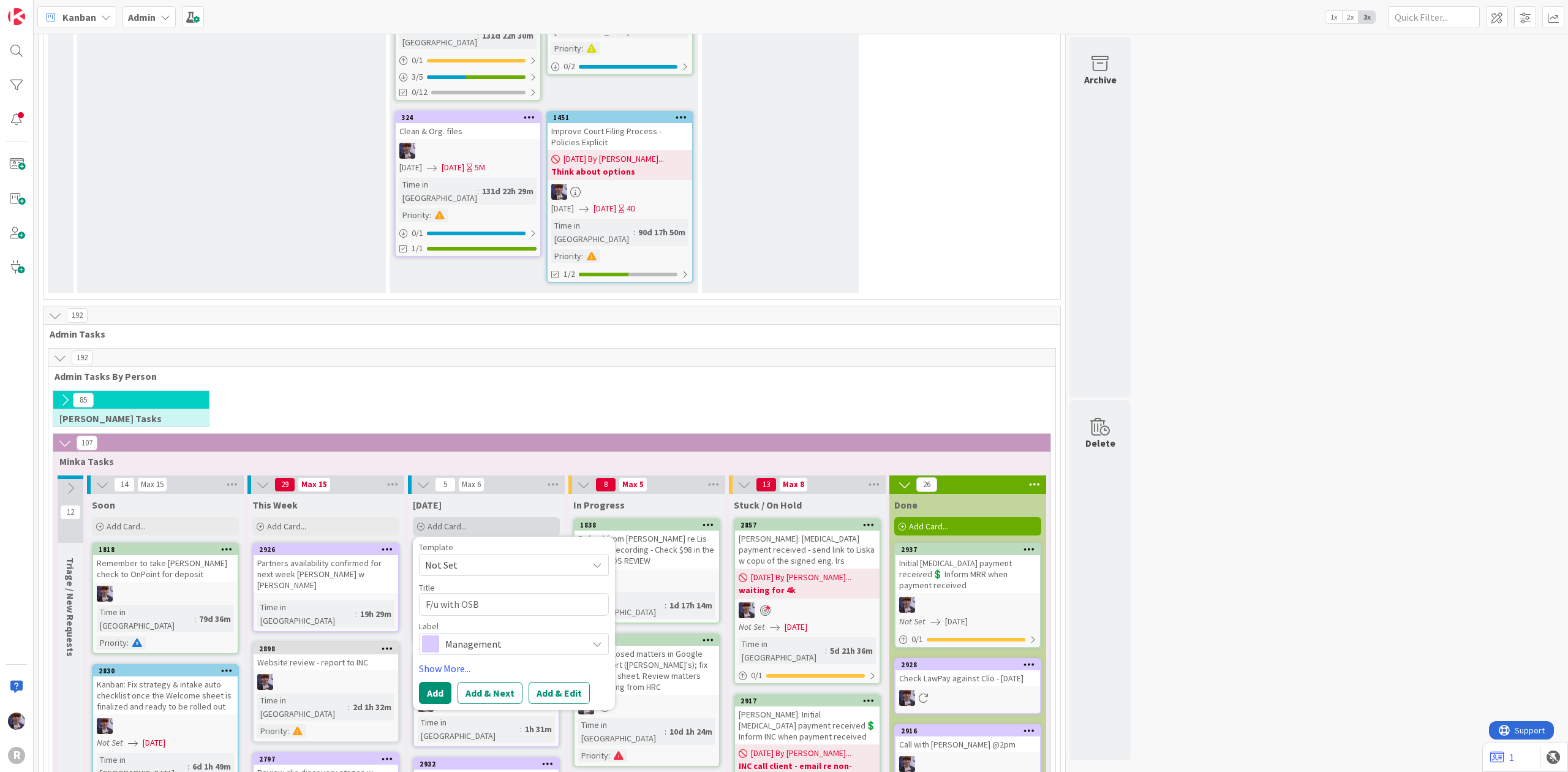
type textarea "F/u with OSB"
type textarea "x"
type textarea "F/u with OSB r"
type textarea "x"
type textarea "F/u with OSB re"
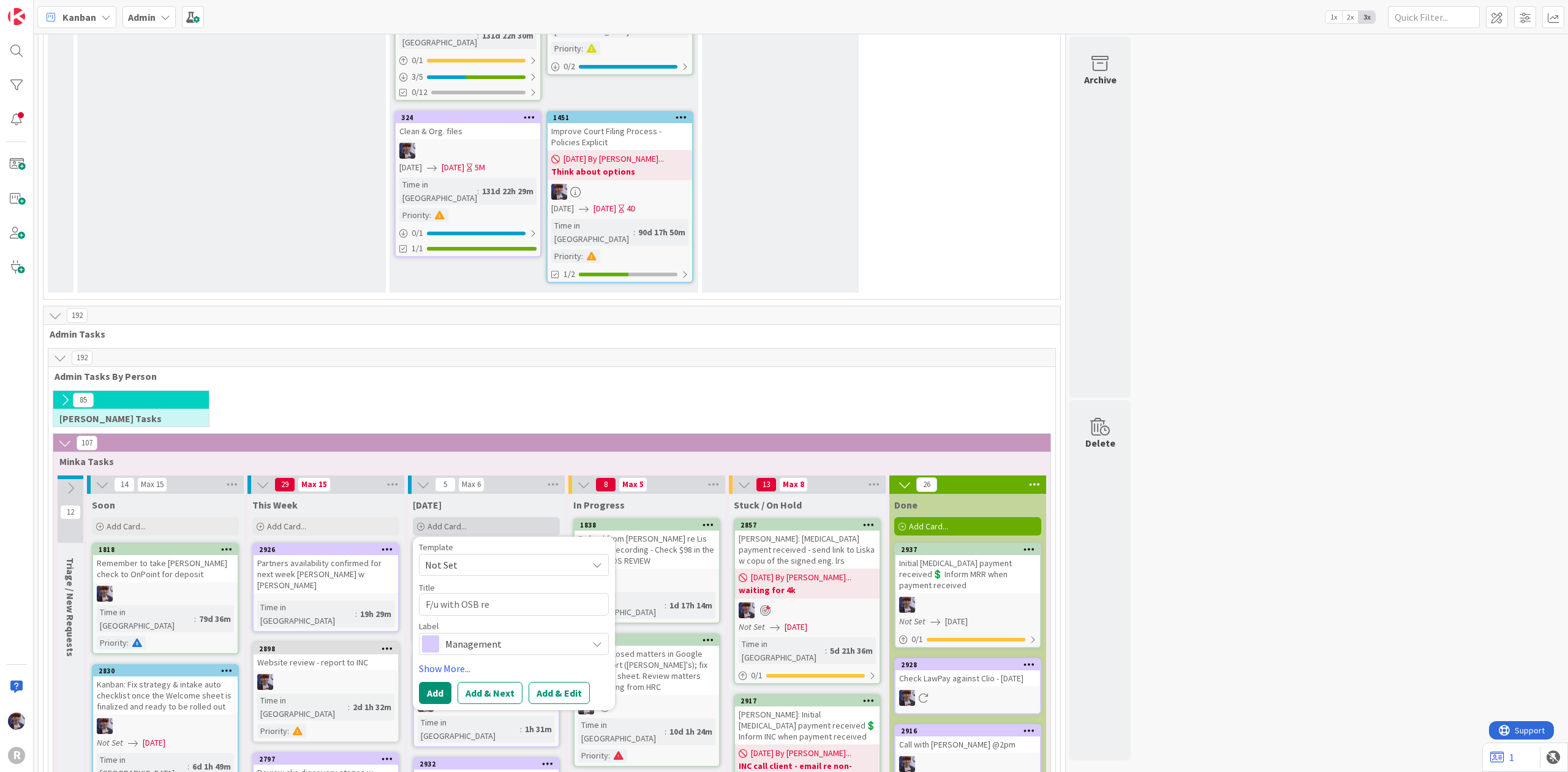
type textarea "x"
type textarea "F/u with OSB re"
type textarea "x"
type textarea "F/u with OSB re e"
type textarea "x"
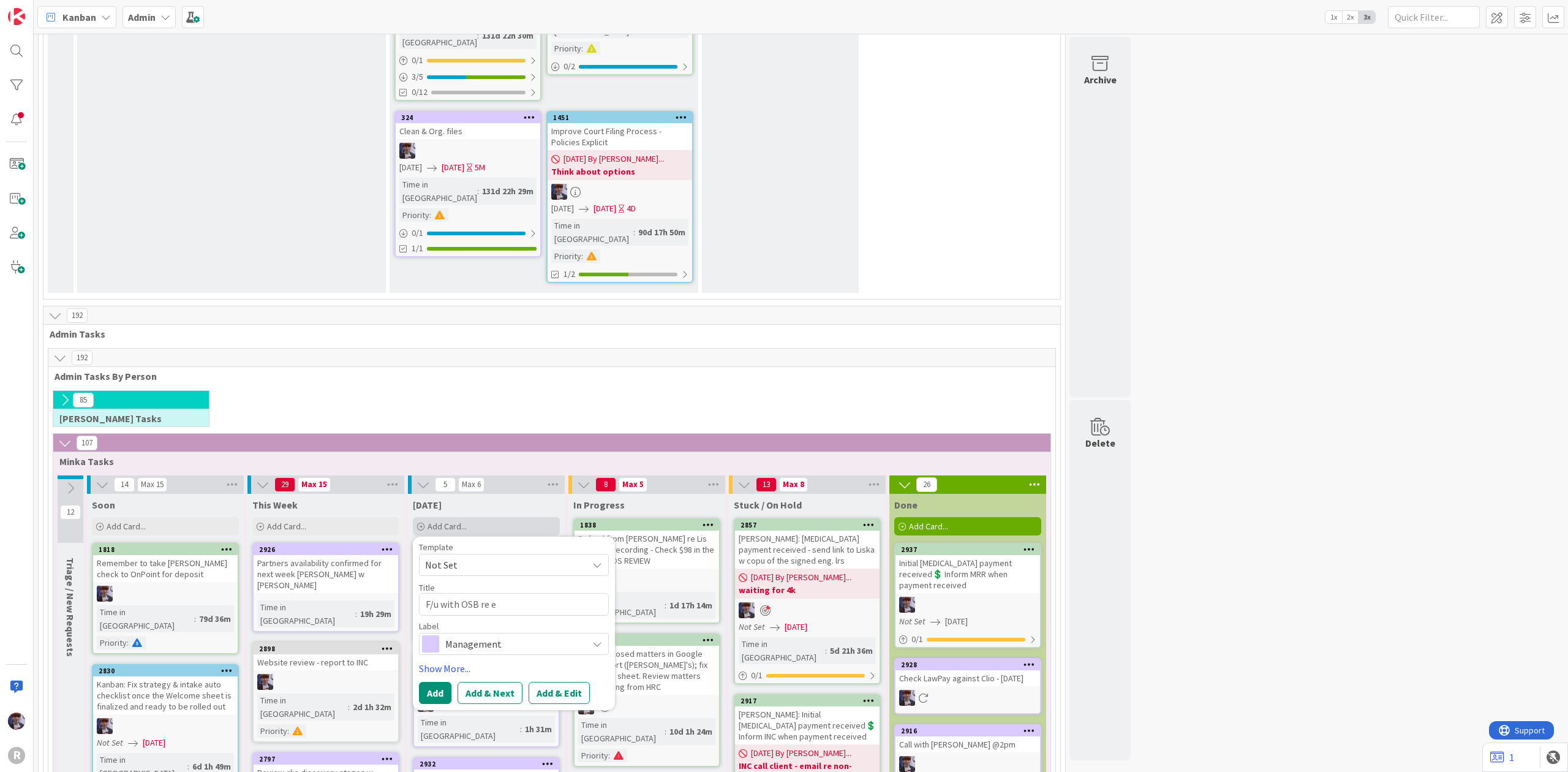
type textarea "F/u with OSB re es"
type textarea "x"
type textarea "F/u with OSB re est"
type textarea "x"
type textarea "F/u with OSB re estat"
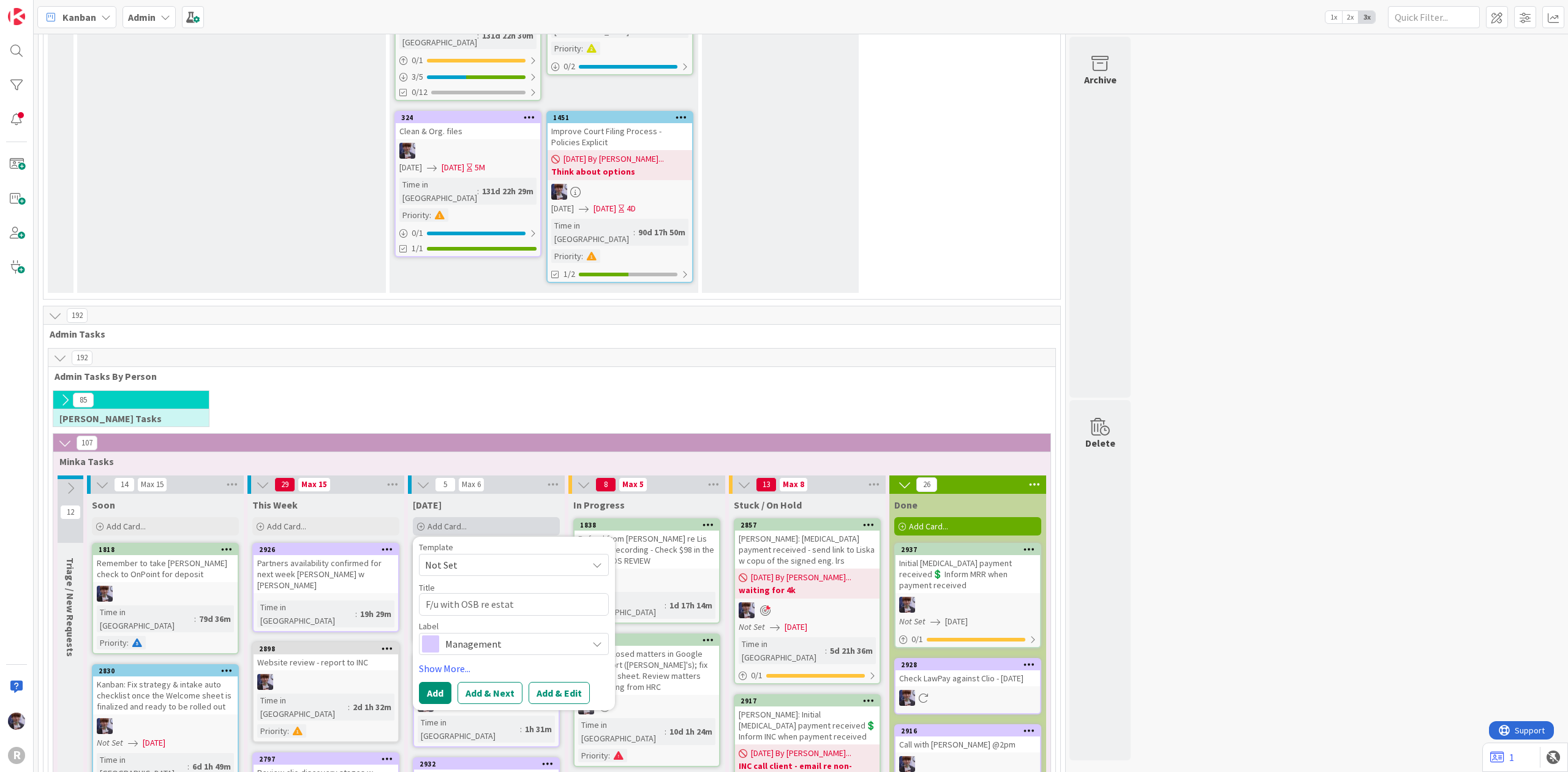
type textarea "x"
type textarea "F/u with OSB re estate"
type textarea "x"
type textarea "F/u with OSB re estate"
type textarea "x"
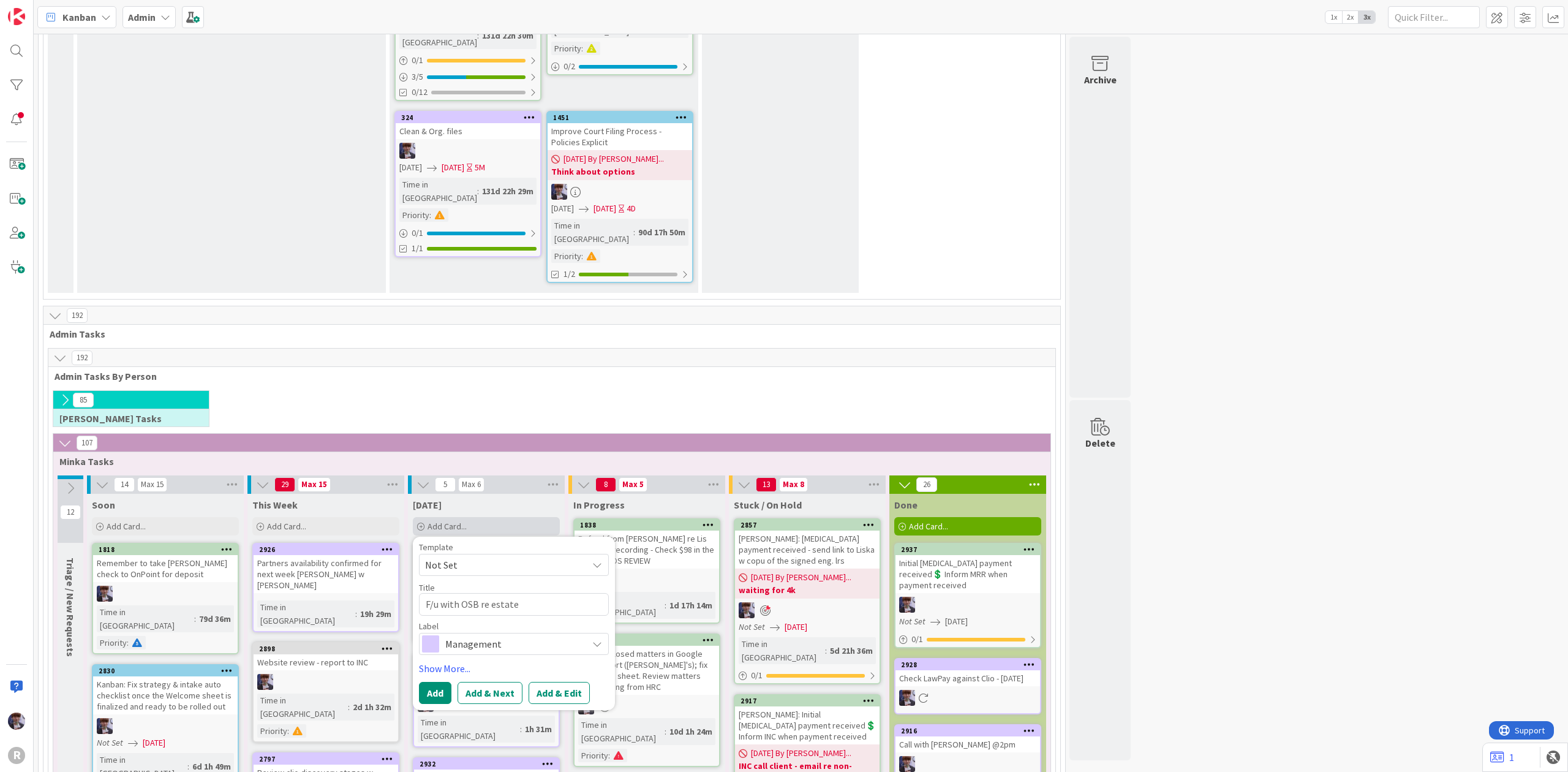
type textarea "F/u with OSB re estate p"
type textarea "x"
type textarea "F/u with OSB re estate pl"
type textarea "x"
type textarea "F/u with OSB re estate pla"
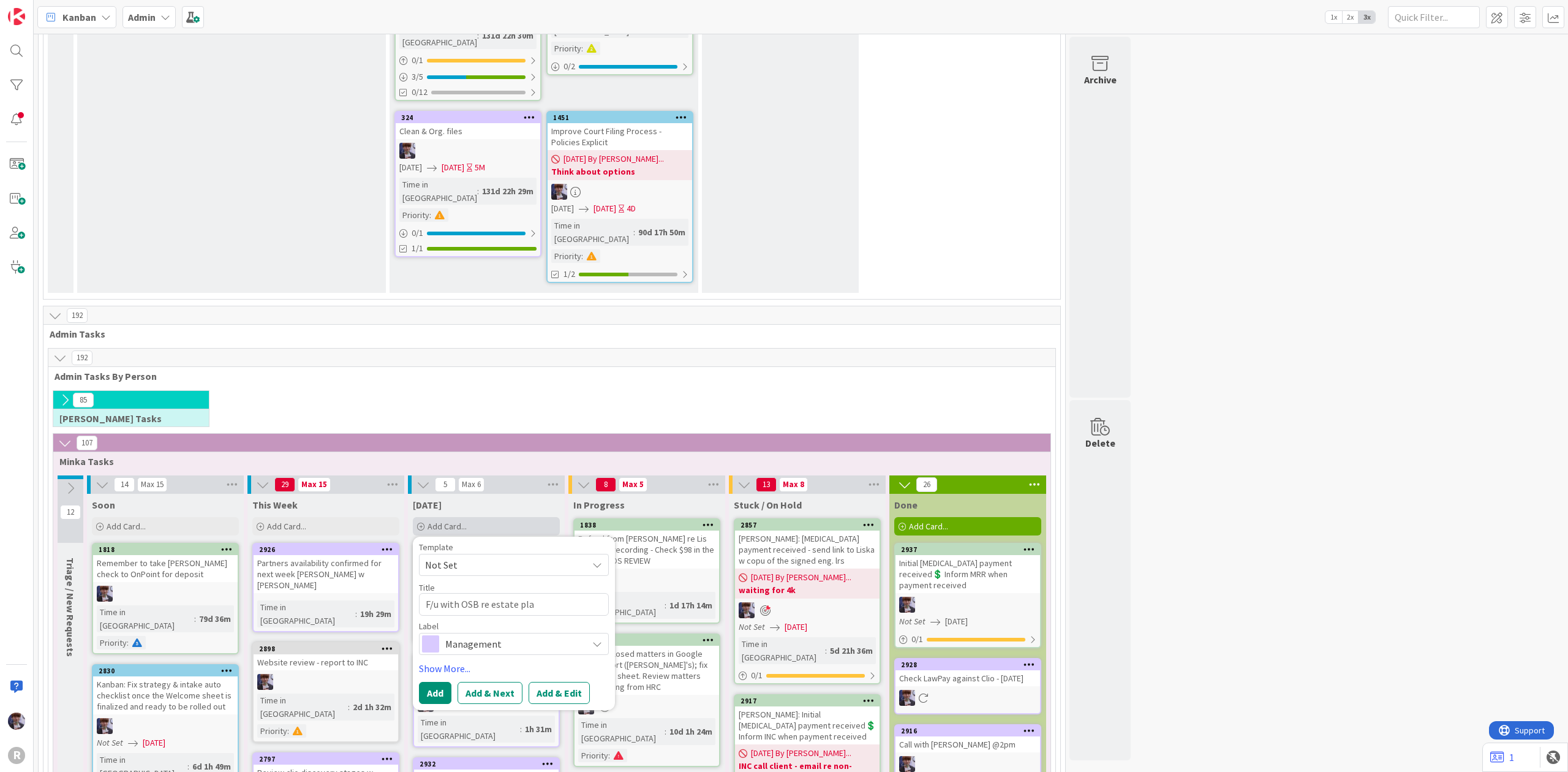
type textarea "x"
type textarea "F/u with OSB re estate plan"
type textarea "x"
type textarea "F/u with OSB re estate plann"
type textarea "x"
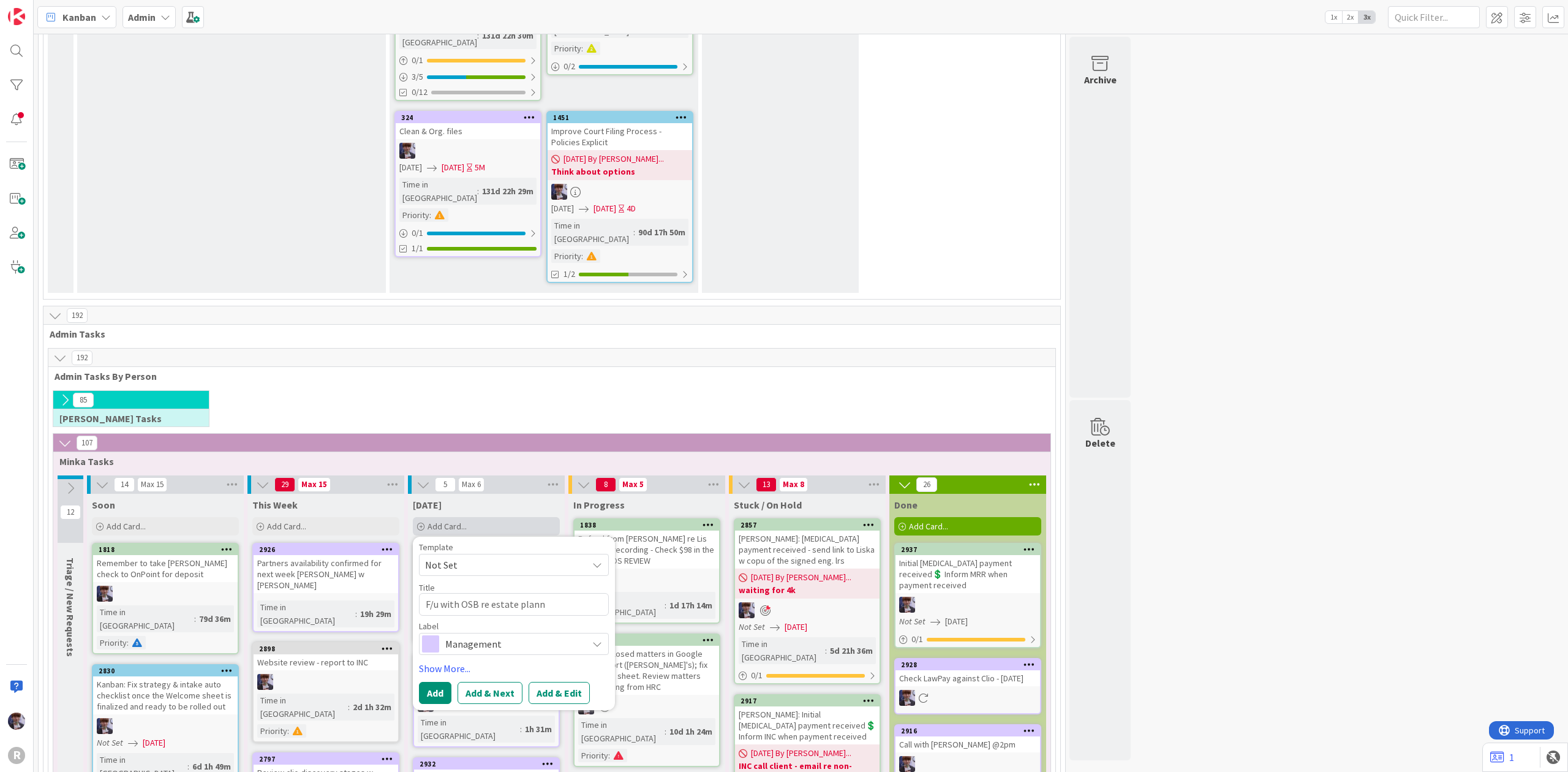
type textarea "F/u with OSB re estate planni"
type textarea "x"
type textarea "F/u with OSB re estate plannin"
type textarea "x"
type textarea "F/u with OSB re estate planning"
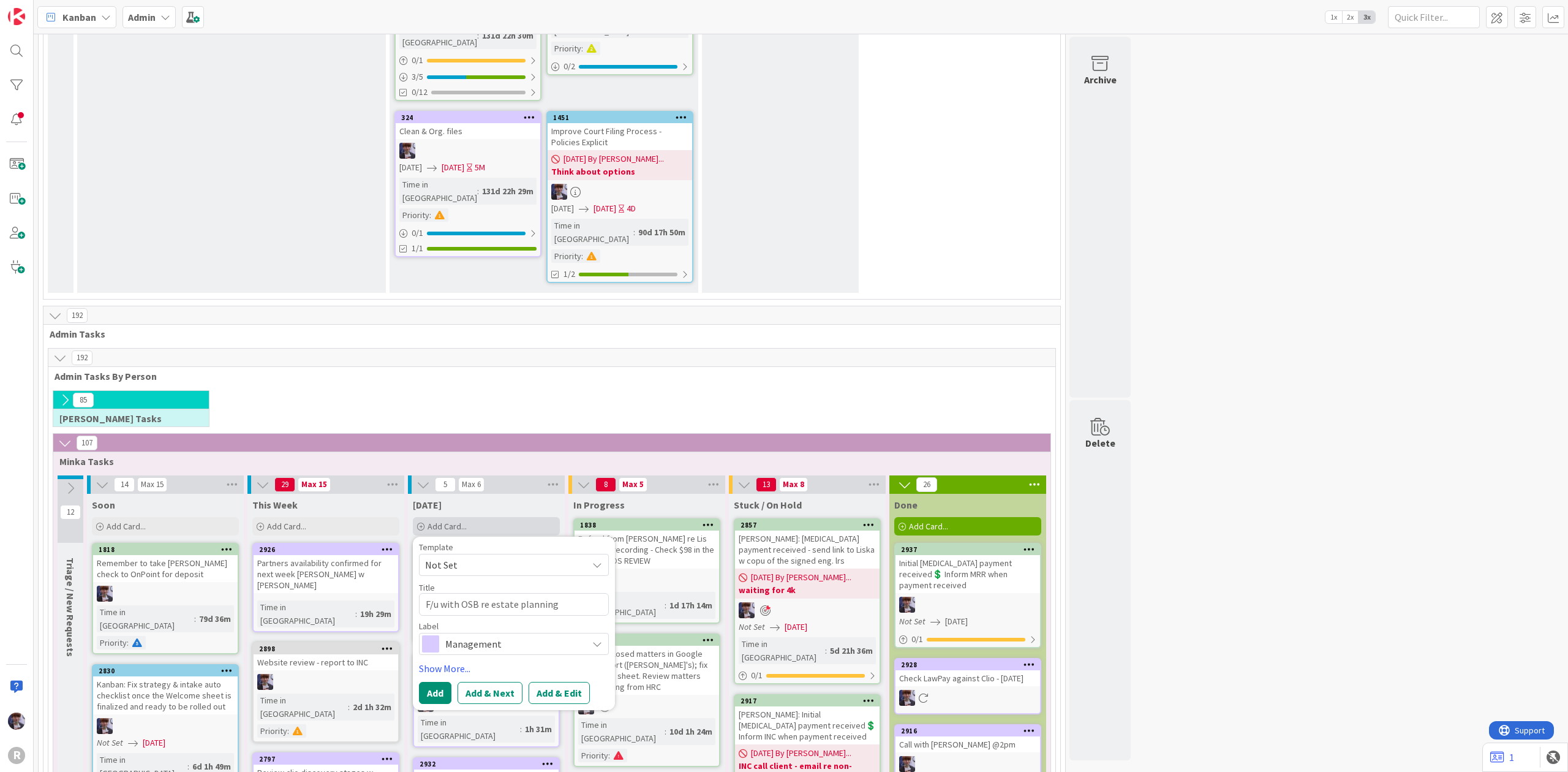
type textarea "x"
type textarea "F/u with OSB re estate planning f"
type textarea "x"
type textarea "F/u with OSB re estate planning fa"
type textarea "x"
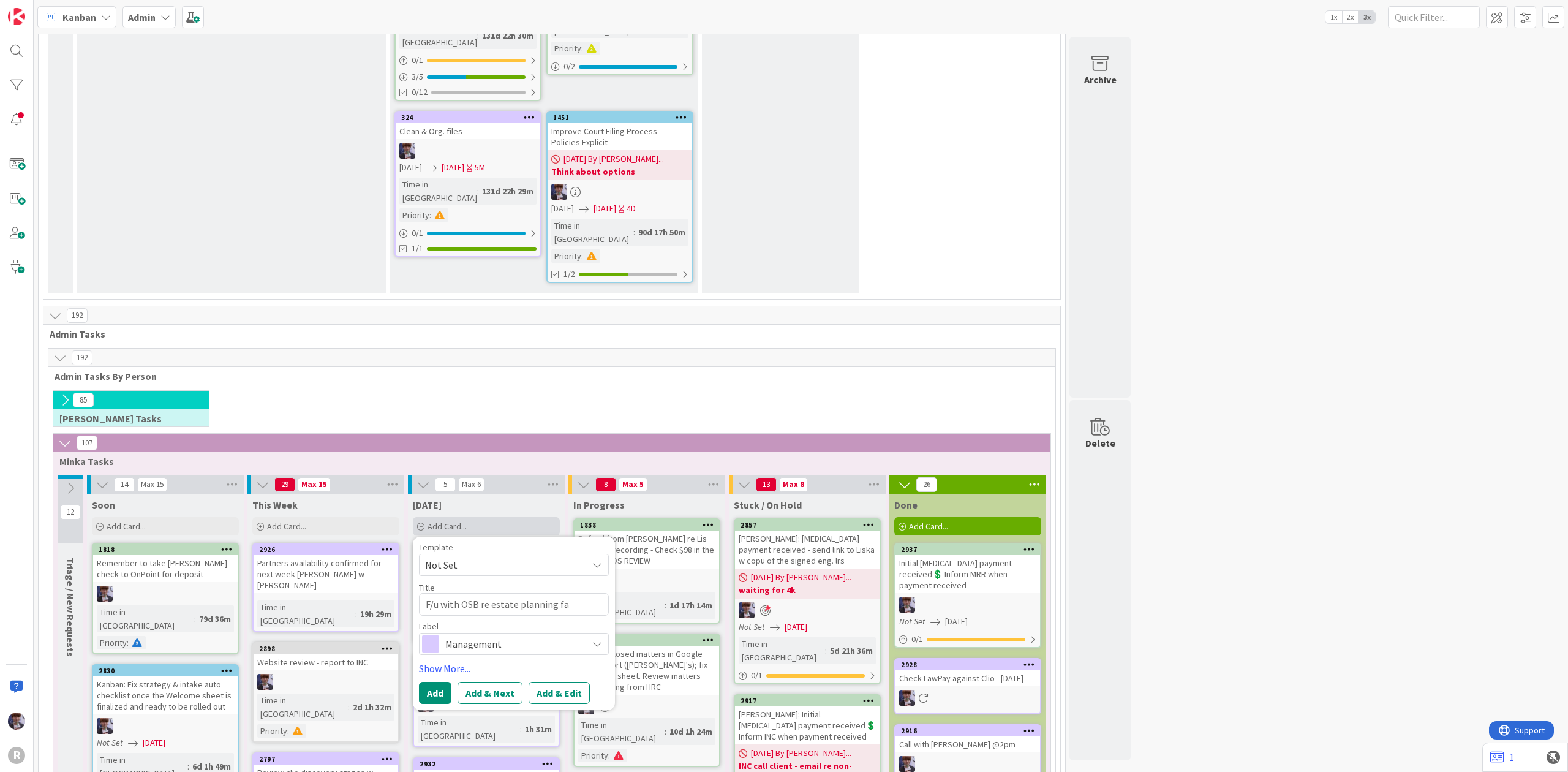
type textarea "F/u with OSB re estate planning fal"
type textarea "x"
type textarea "F/u with OSB re estate planning fall"
type textarea "x"
type textarea "F/u with OSB re estate planning fall"
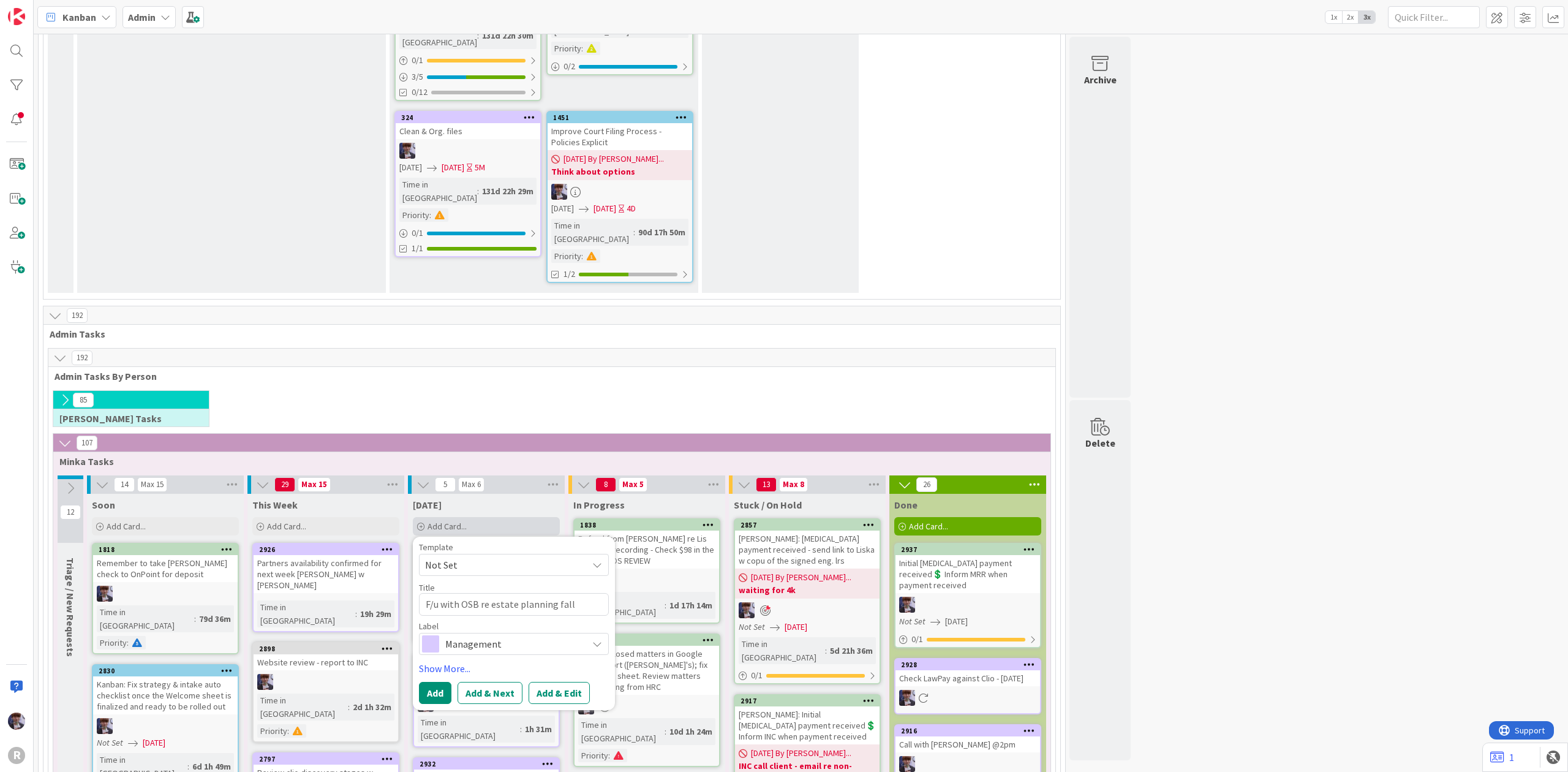
type textarea "x"
type textarea "F/u with OSB re estate planning fall m"
type textarea "x"
type textarea "F/u with OSB re estate planning fall mi"
type textarea "x"
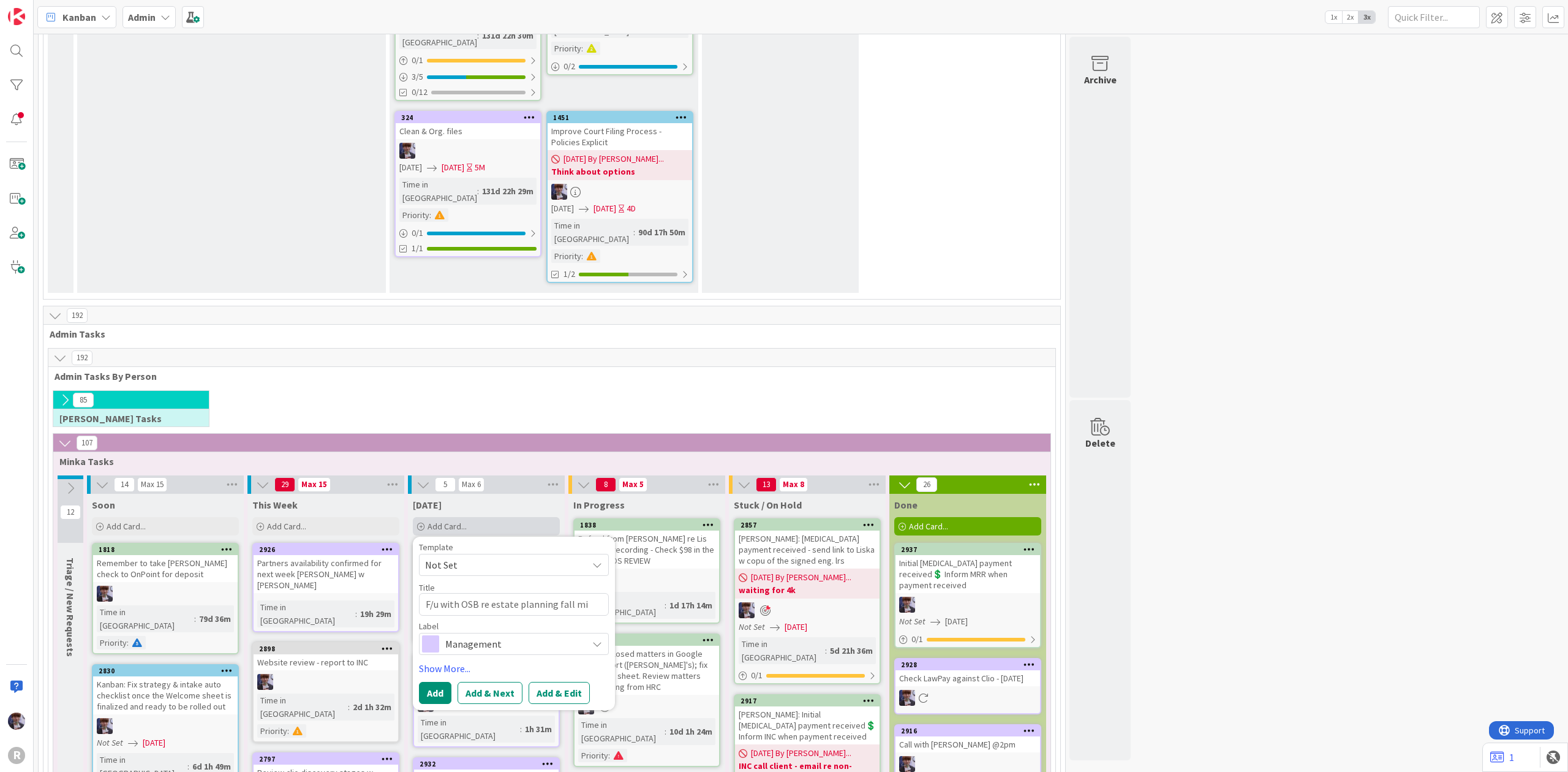
type textarea "F/u with OSB re estate planning fall mix"
type textarea "x"
type textarea "F/u with OSB re estate planning fall mixe"
type textarea "x"
type textarea "F/u with OSB re estate planning fall mixer"
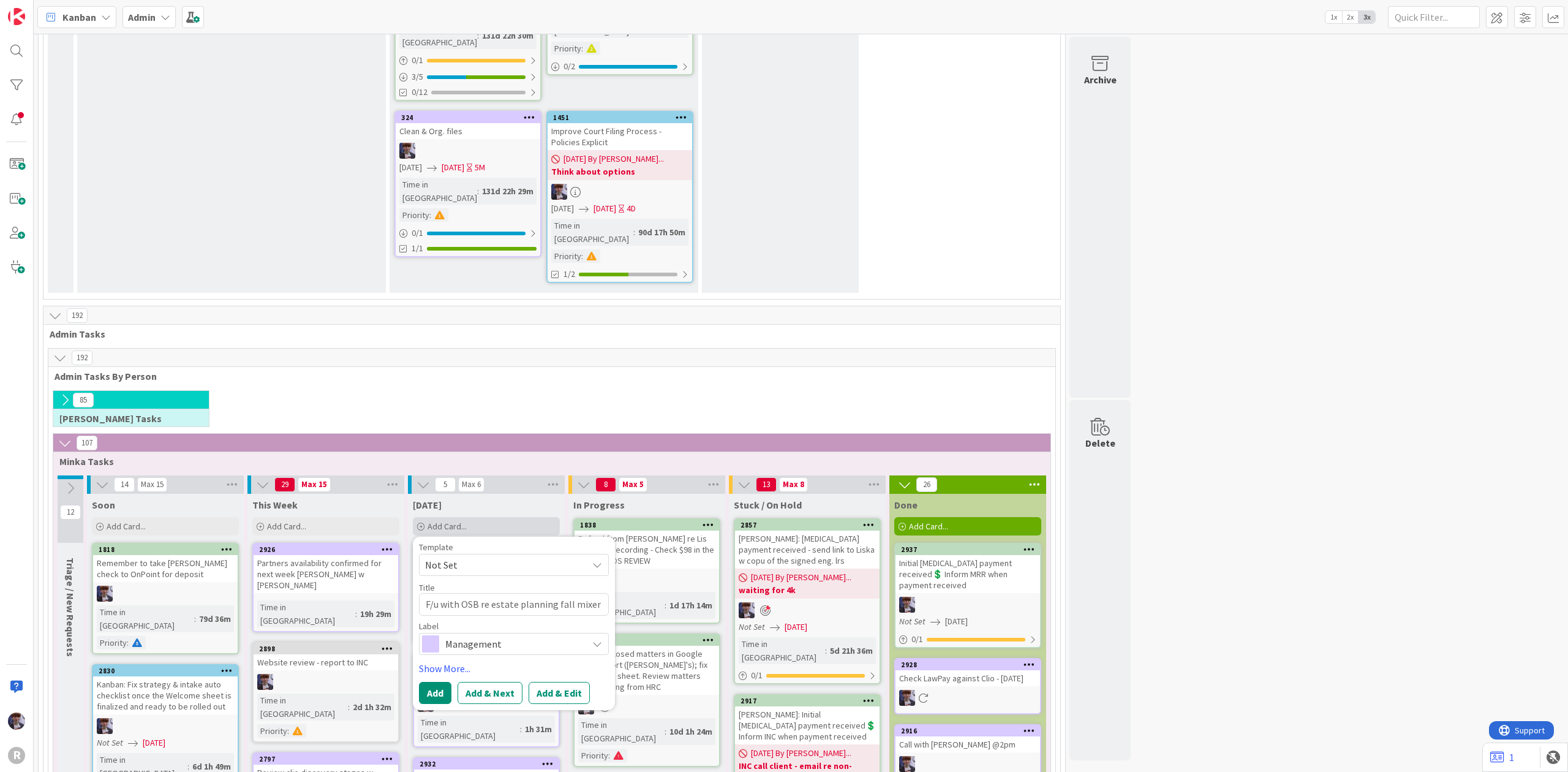
type textarea "x"
type textarea "F/u with OSB re estate planning fall mixer"
type textarea "x"
type textarea "F/u with OSB re estate planning fall mixer -"
type textarea "x"
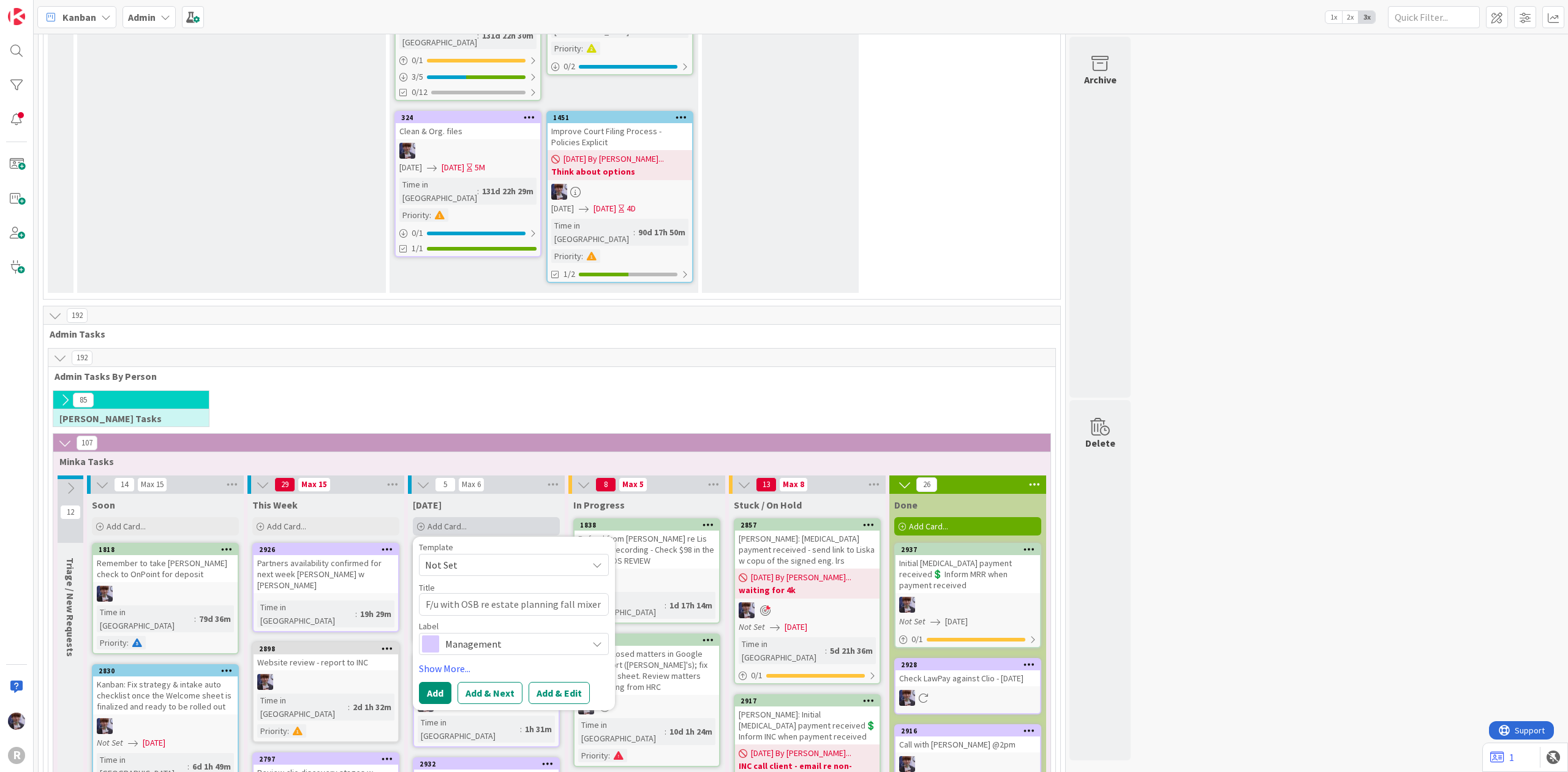
type textarea "F/u with OSB re estate planning fall mixer -"
type textarea "x"
type textarea "F/u with OSB re estate planning fall mixer - n"
type textarea "x"
type textarea "F/u with OSB re estate planning fall mixer - no"
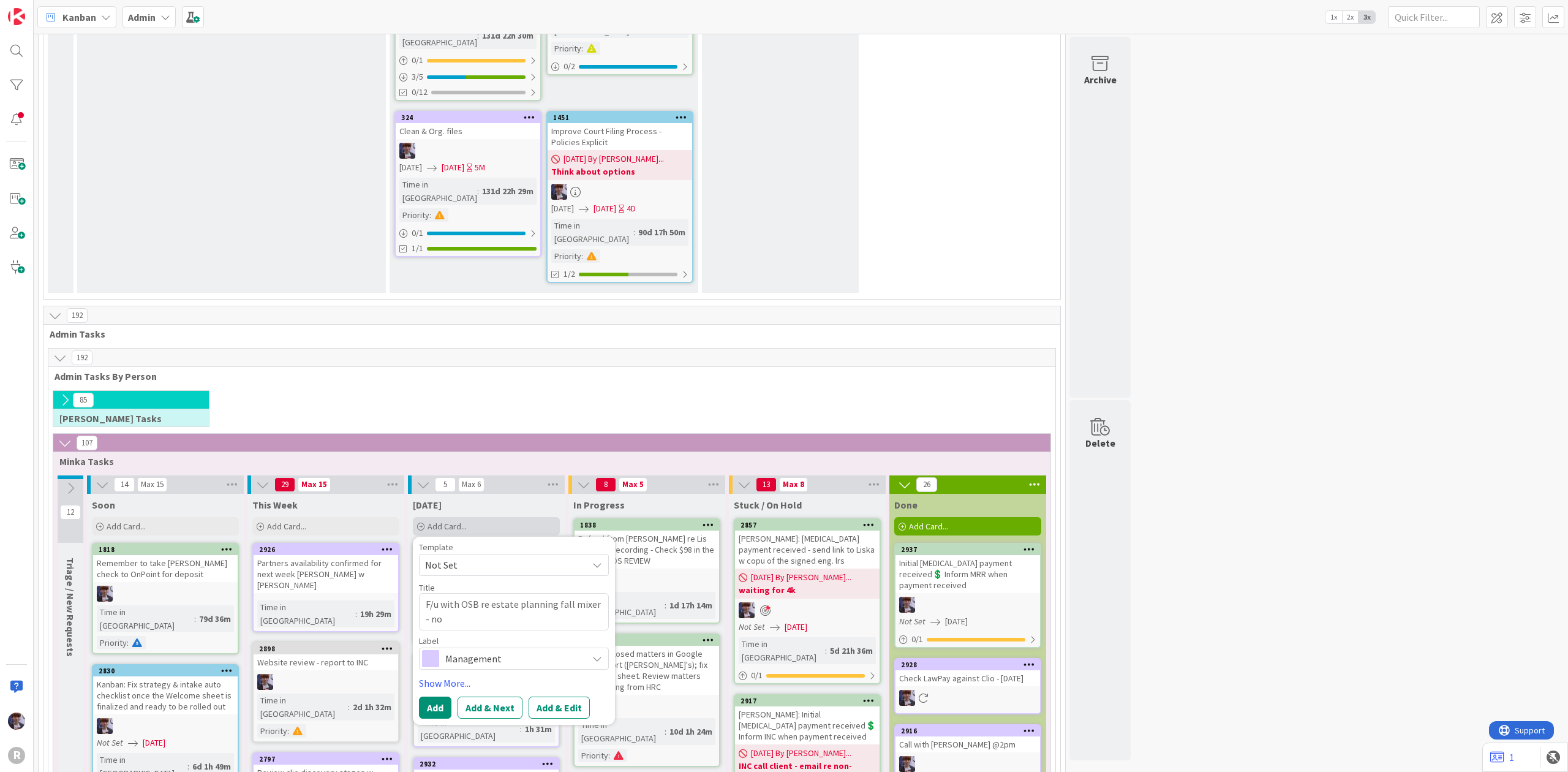
type textarea "x"
type textarea "F/u with OSB re estate planning fall mixer - no"
type textarea "x"
type textarea "F/u with OSB re estate planning fall mixer - no ci"
type textarea "x"
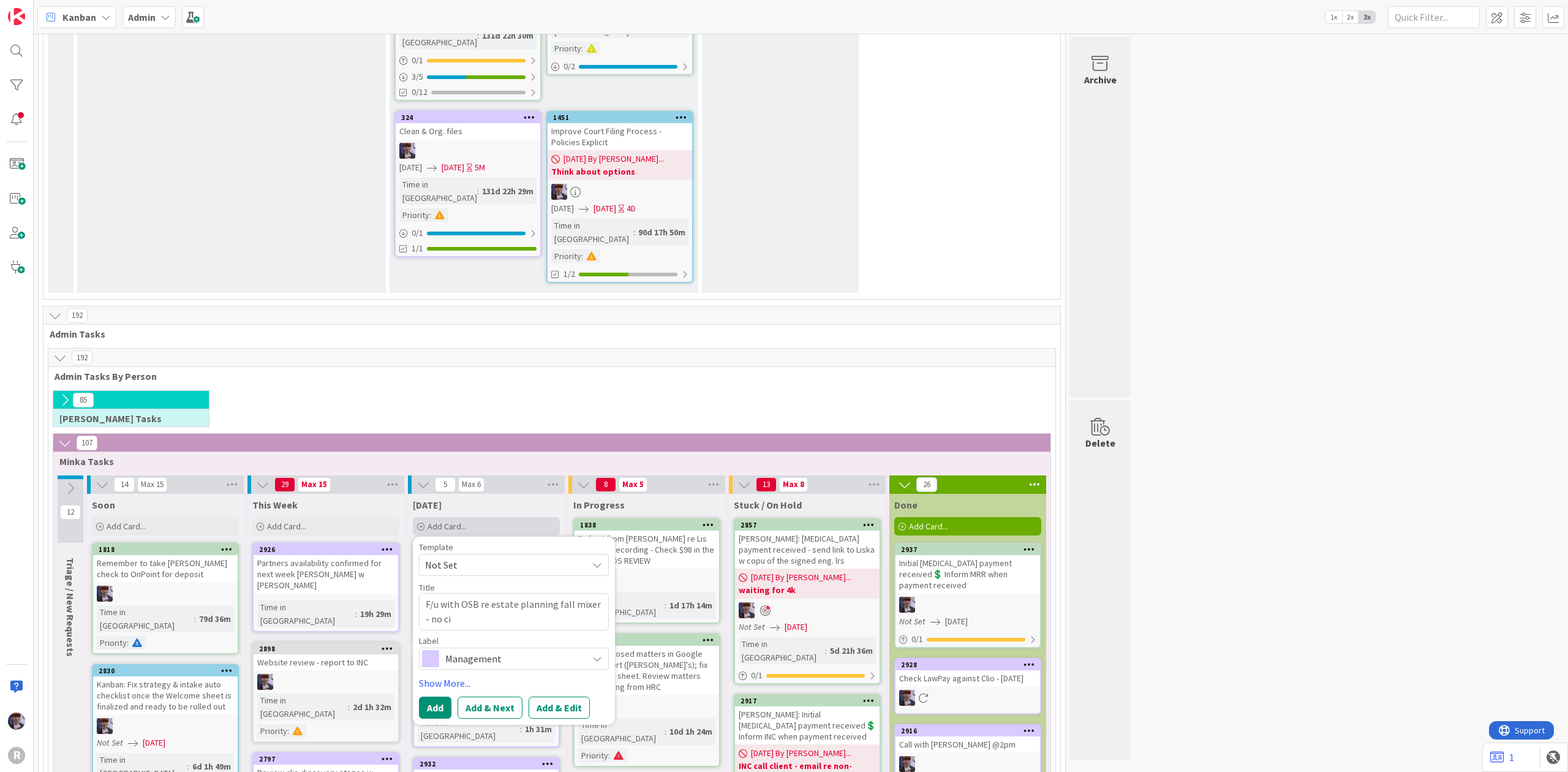
type textarea "F/u with OSB re estate planning fall mixer - no cio"
type textarea "x"
type textarea "F/u with OSB re estate planning fall mixer - no cion"
type textarea "x"
type textarea "F/u with OSB re estate planning fall mixer - no cionf"
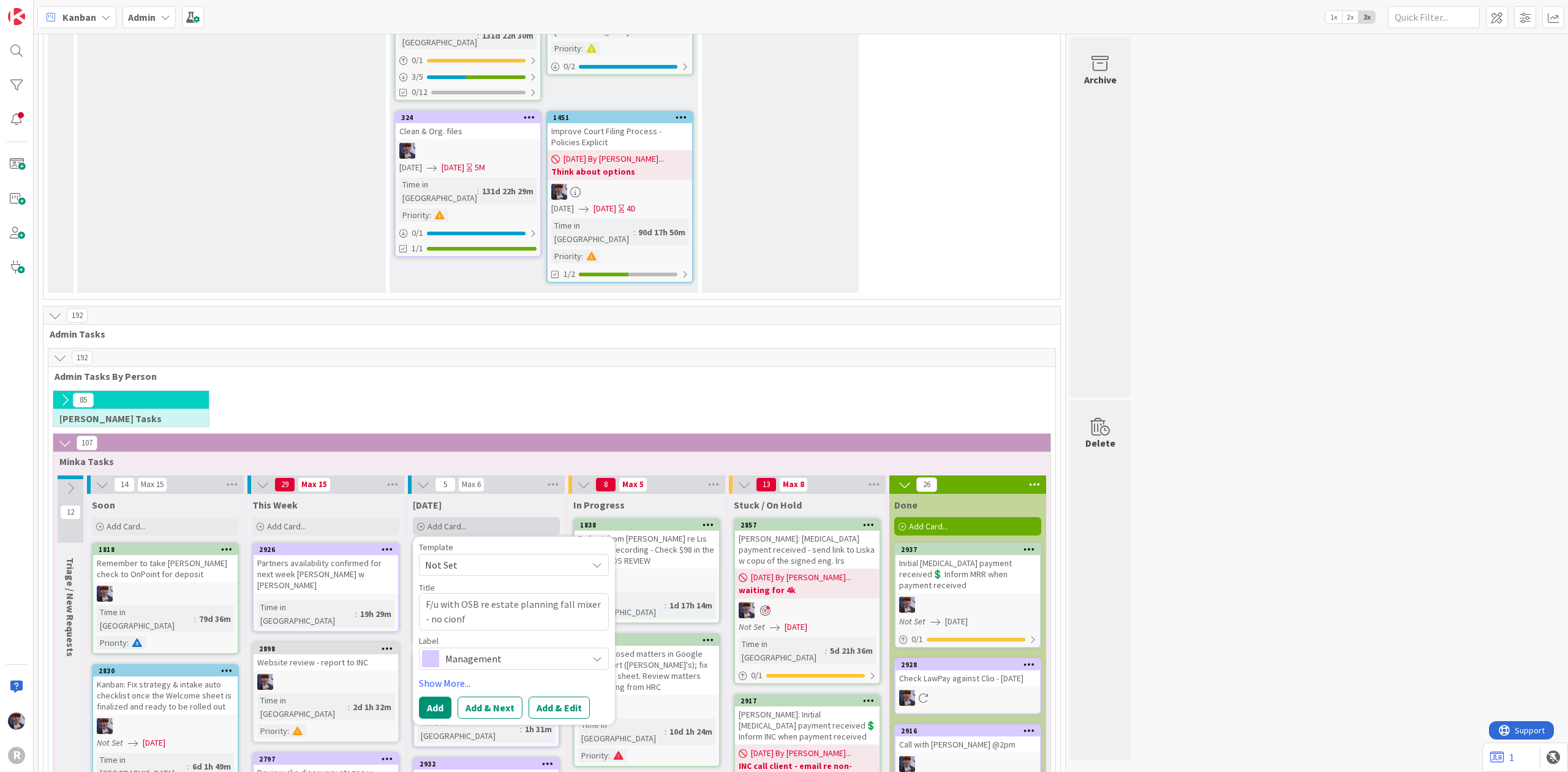
type textarea "x"
type textarea "F/u with OSB re estate planning fall mixer - no cionfi"
type textarea "x"
type textarea "F/u with OSB re estate planning fall mixer - no cionfir"
type textarea "x"
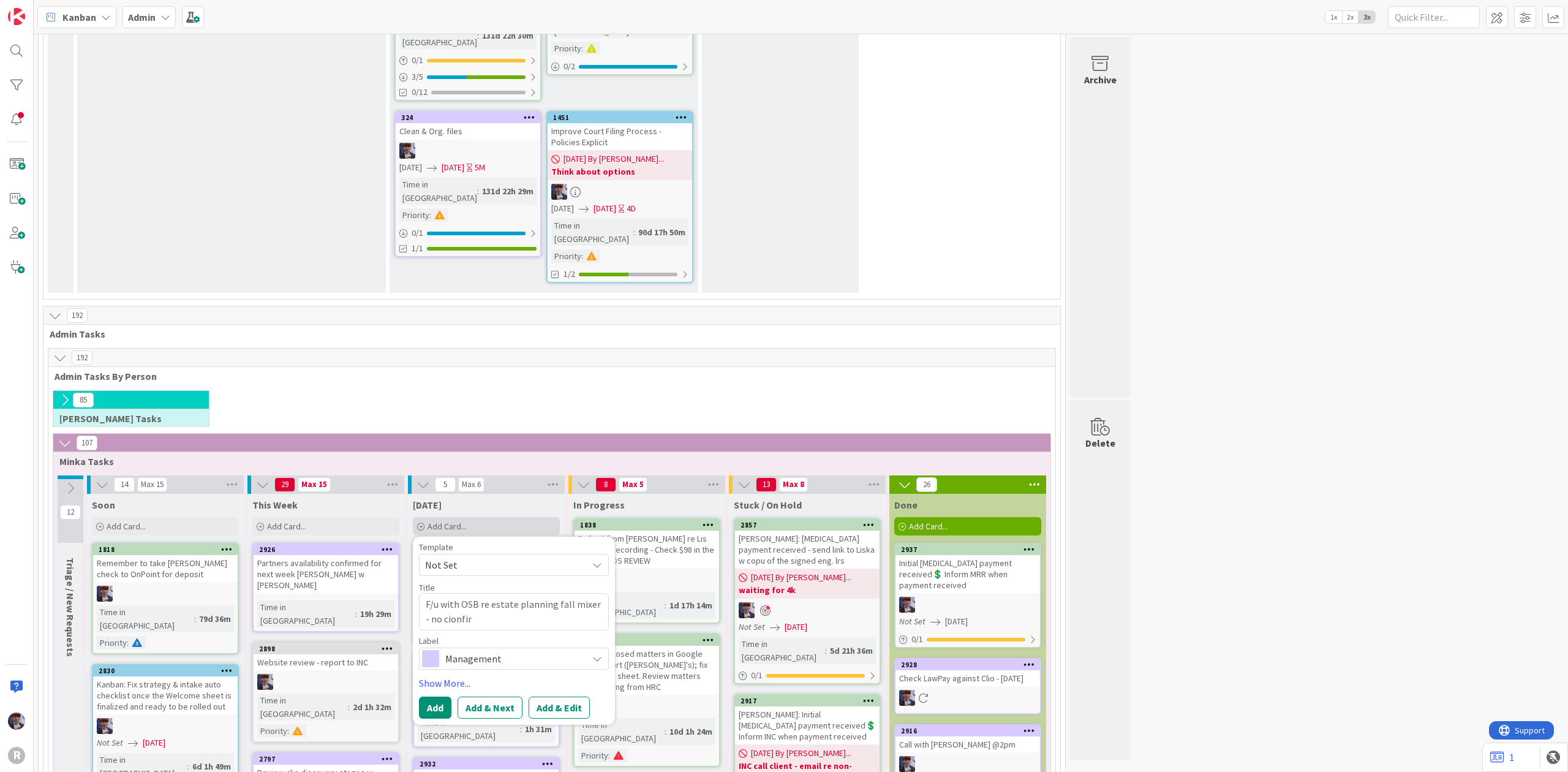
type textarea "F/u with OSB re estate planning fall mixer - no cionfirm"
type textarea "x"
type textarea "F/u with OSB re estate planning fall mixer - no cionfirmti"
type textarea "x"
type textarea "F/u with OSB re estate planning fall mixer - no cionfirmtio"
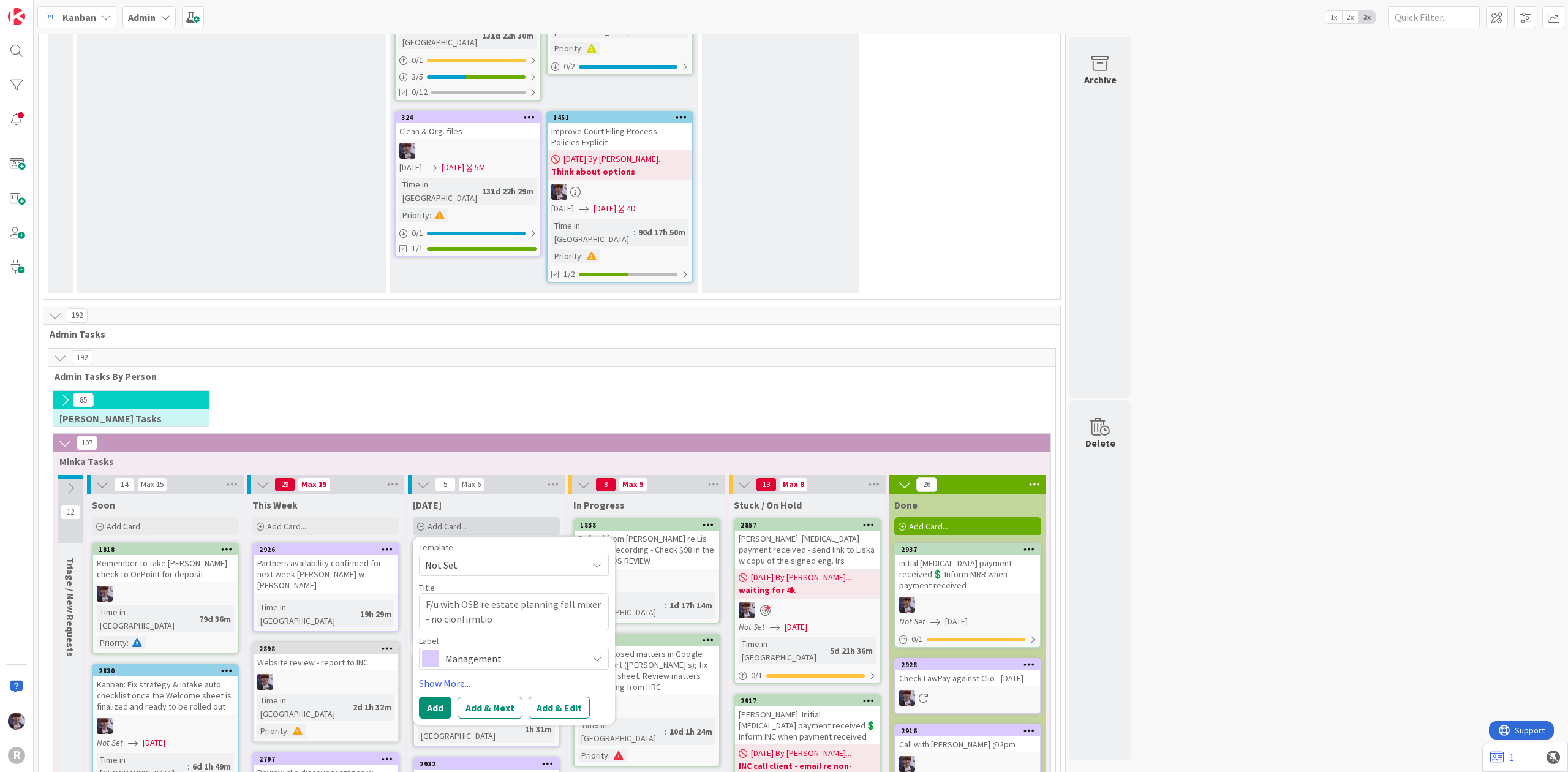
type textarea "x"
type textarea "F/u with OSB re estate planning fall mixer - no cionfirmtion"
type textarea "x"
type textarea "F/u with OSB re estate planning fall mixer - no cionfirmtion"
type textarea "x"
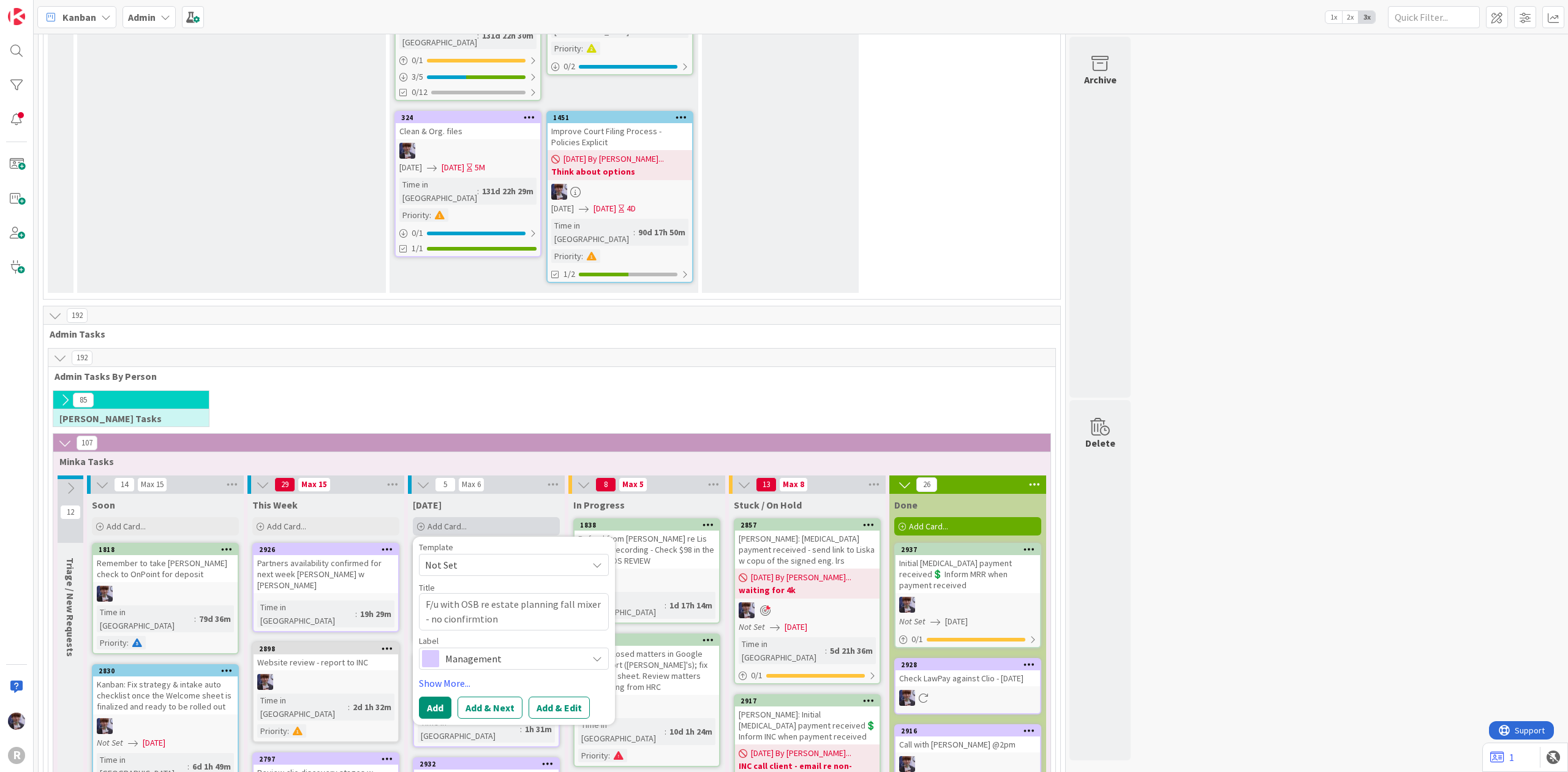
type textarea "F/u with OSB re estate planning fall mixer - no cionfirmtion r"
type textarea "x"
type textarea "F/u with OSB re estate planning fall mixer - no cionfirmtion re"
type textarea "x"
type textarea "F/u with OSB re estate planning fall mixer - no cionfirmtion rec"
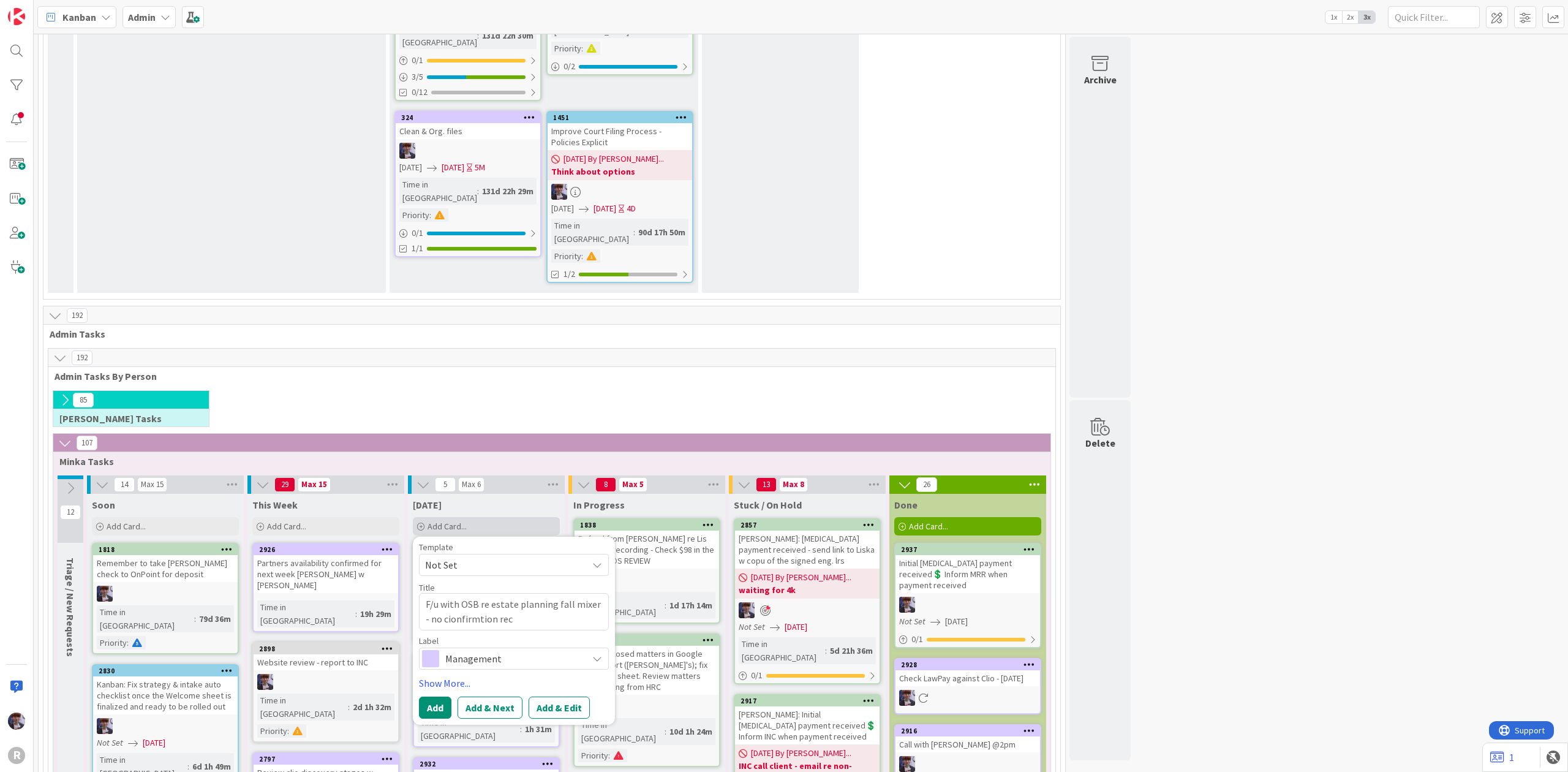
type textarea "x"
type textarea "F/u with OSB re estate planning fall mixer - no cionfirmtion rece"
type textarea "x"
type textarea "F/u with OSB re estate planning fall mixer - no cionfirmtion recei"
type textarea "x"
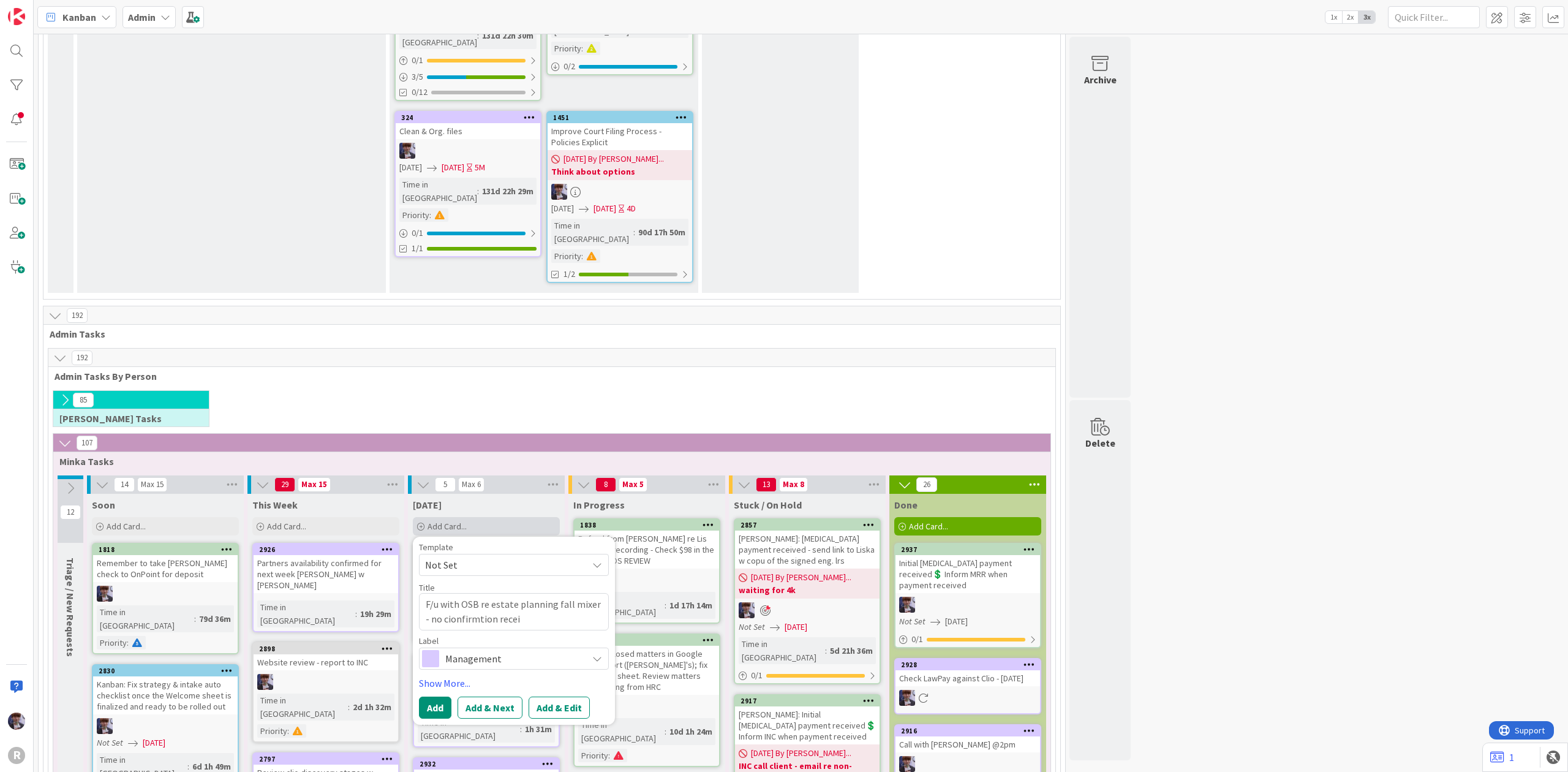
type textarea "F/u with OSB re estate planning fall mixer - no cionfirmtion receiv"
type textarea "x"
type textarea "F/u with OSB re estate planning fall mixer - no cionfirmtion receive"
type textarea "x"
type textarea "F/u with OSB re estate planning fall mixer - no cionfirmtion received"
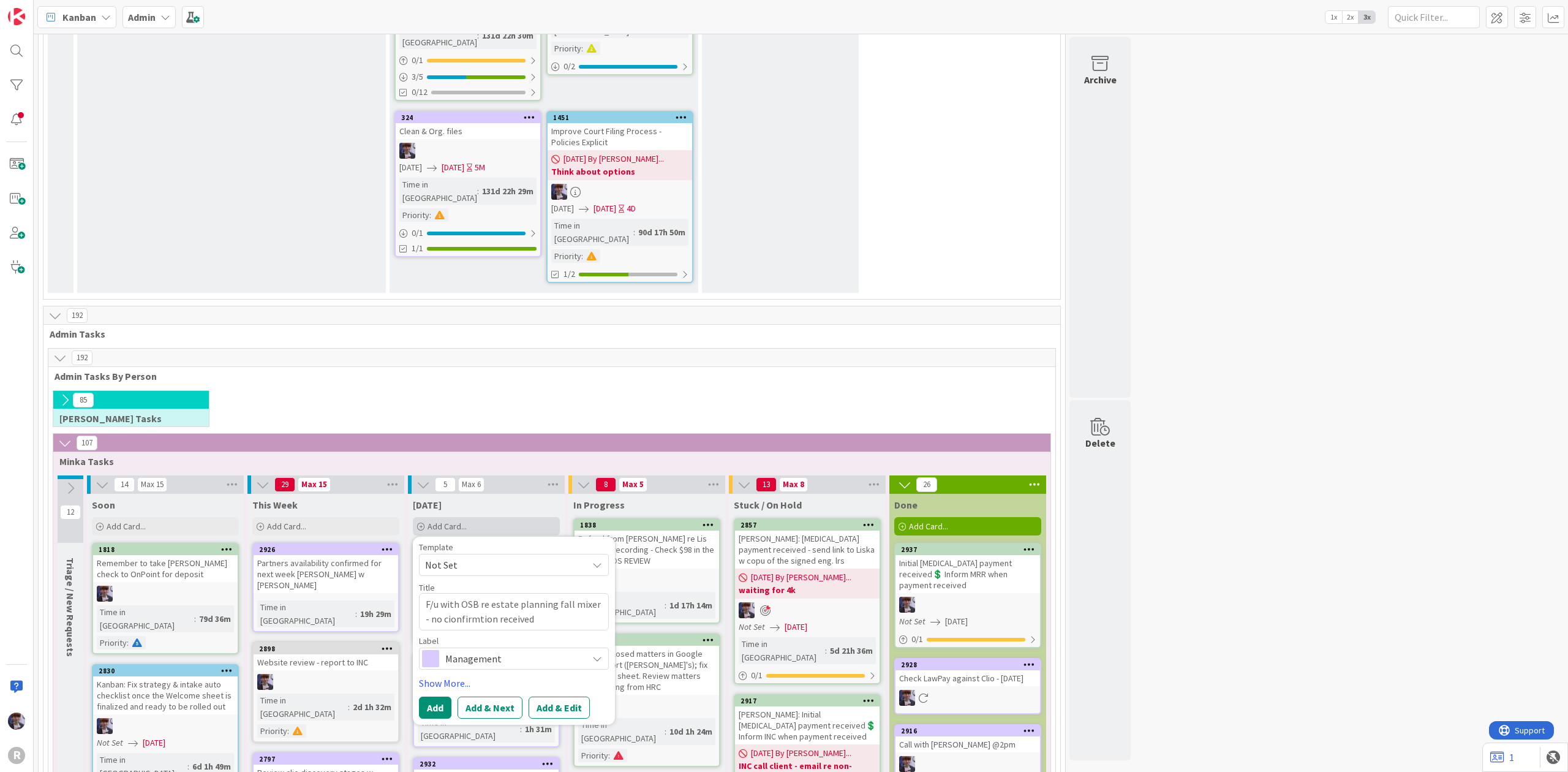
type textarea "x"
type textarea "F/u with OSB re estate planning fall mixer - no cionfirmtion received?"
type textarea "x"
type textarea "F/u with OSB re estate planning fall mixer - no cionfirmtion received?"
type textarea "x"
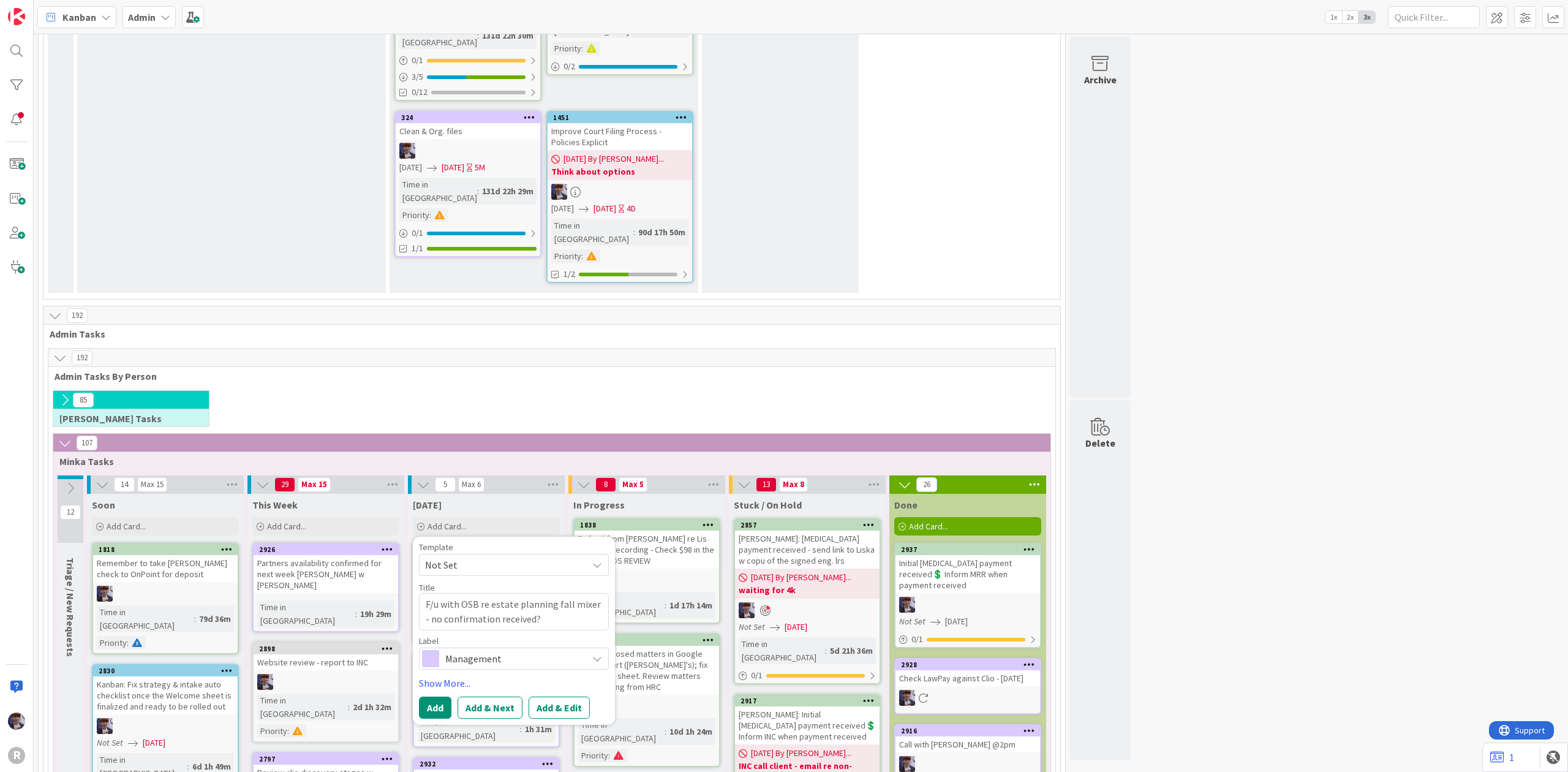
type textarea "F/u with OSB re estate planning fall mixer - no confirmation received?"
click at [514, 650] on span "Management" at bounding box center [514, 658] width 136 height 17
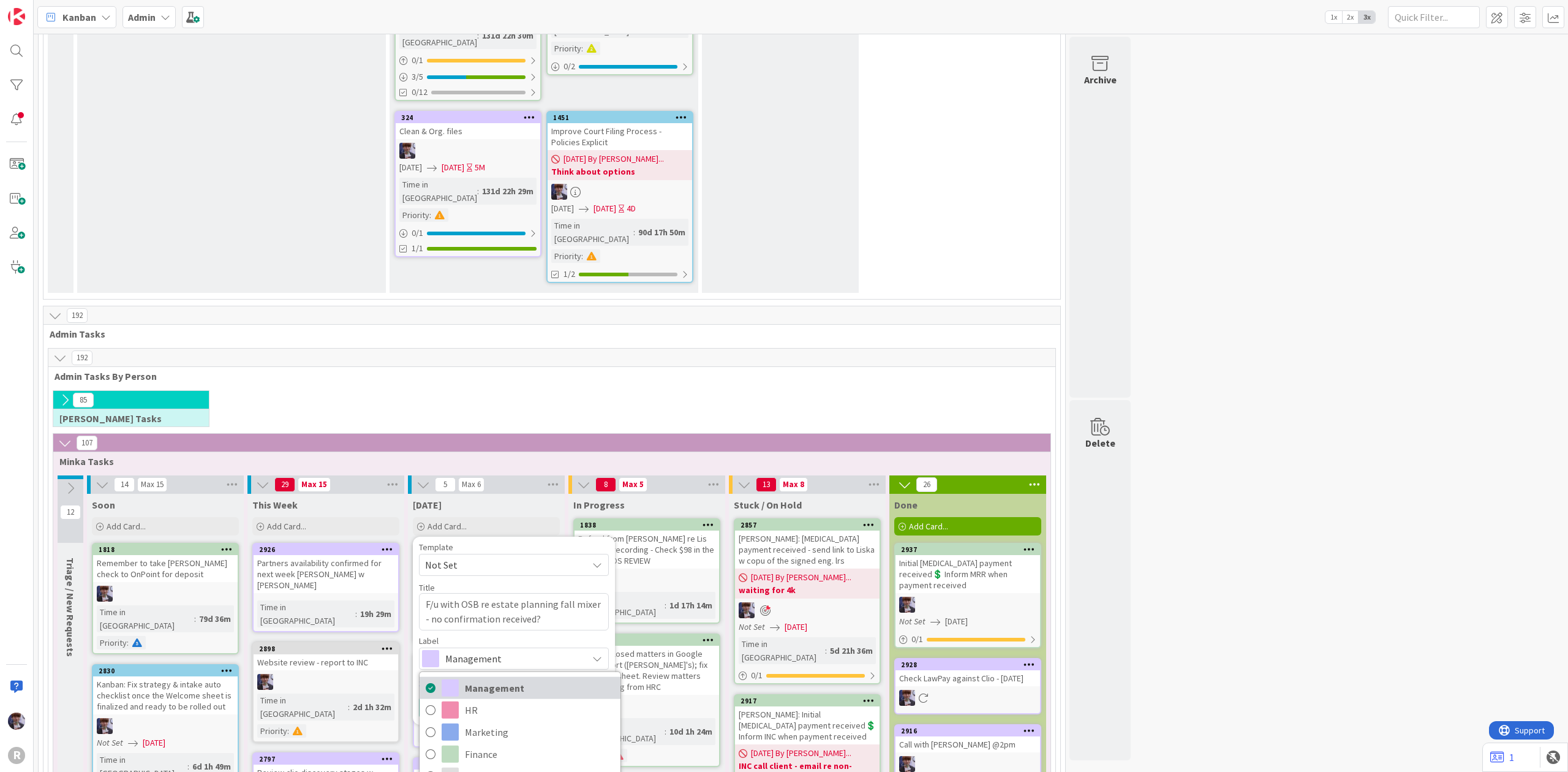
click at [535, 678] on span "Management" at bounding box center [540, 687] width 149 height 18
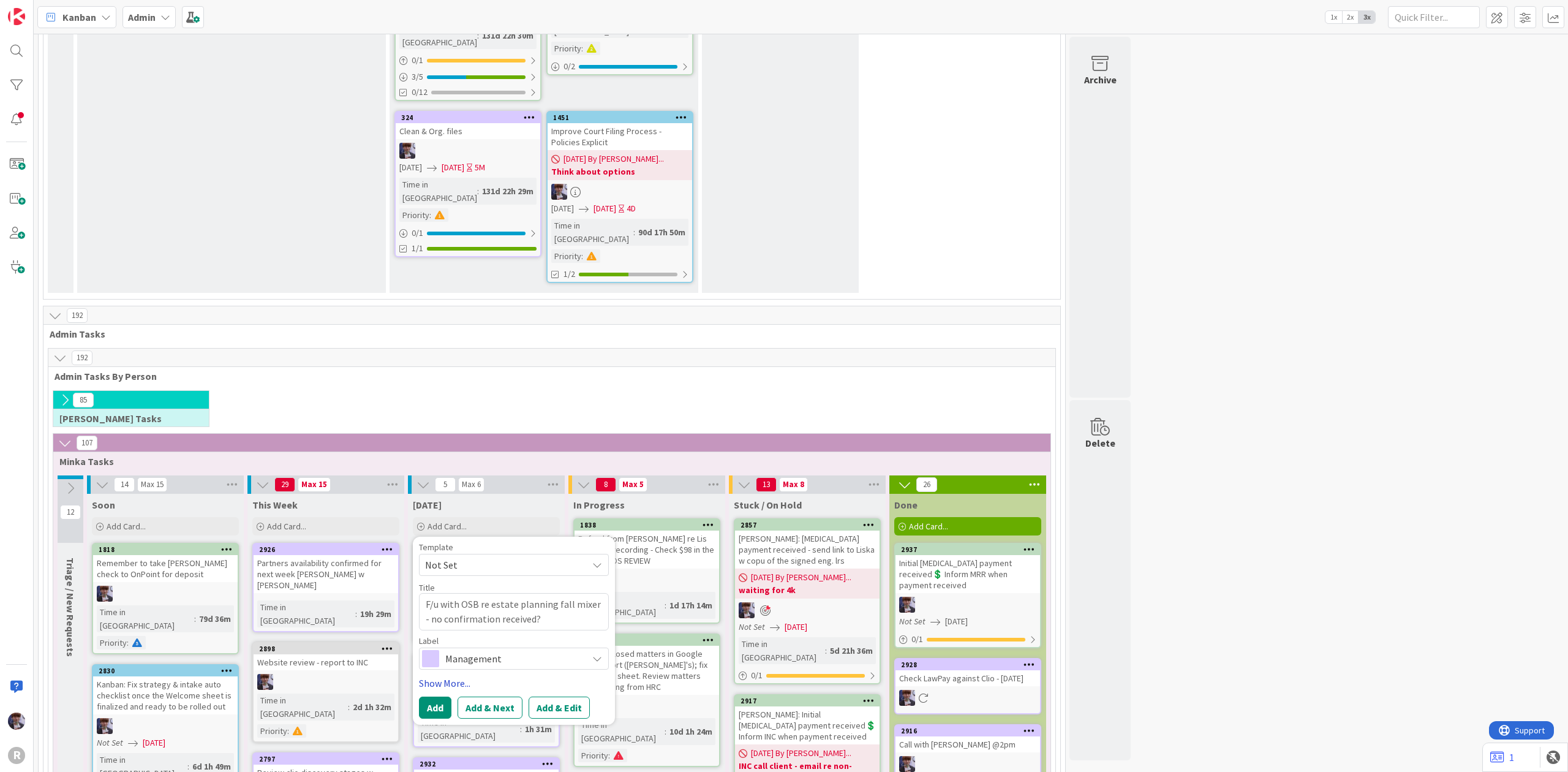
click at [471, 676] on link "Show More..." at bounding box center [514, 683] width 190 height 15
click at [457, 712] on span "Select..." at bounding box center [441, 719] width 32 height 15
click at [491, 764] on span "Urgent (Needs immediate attn)" at bounding box center [544, 773] width 155 height 18
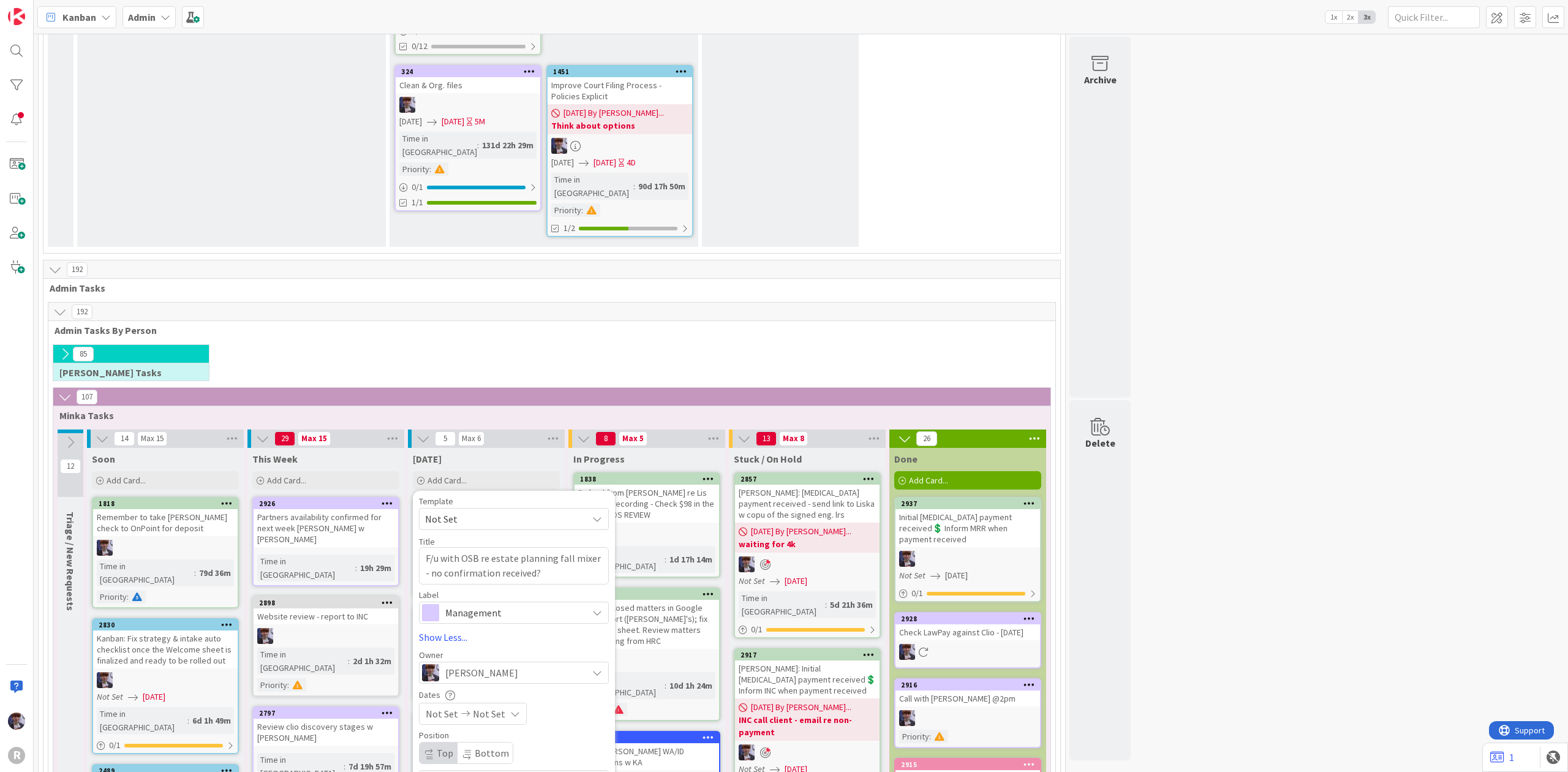
scroll to position [2081, 0]
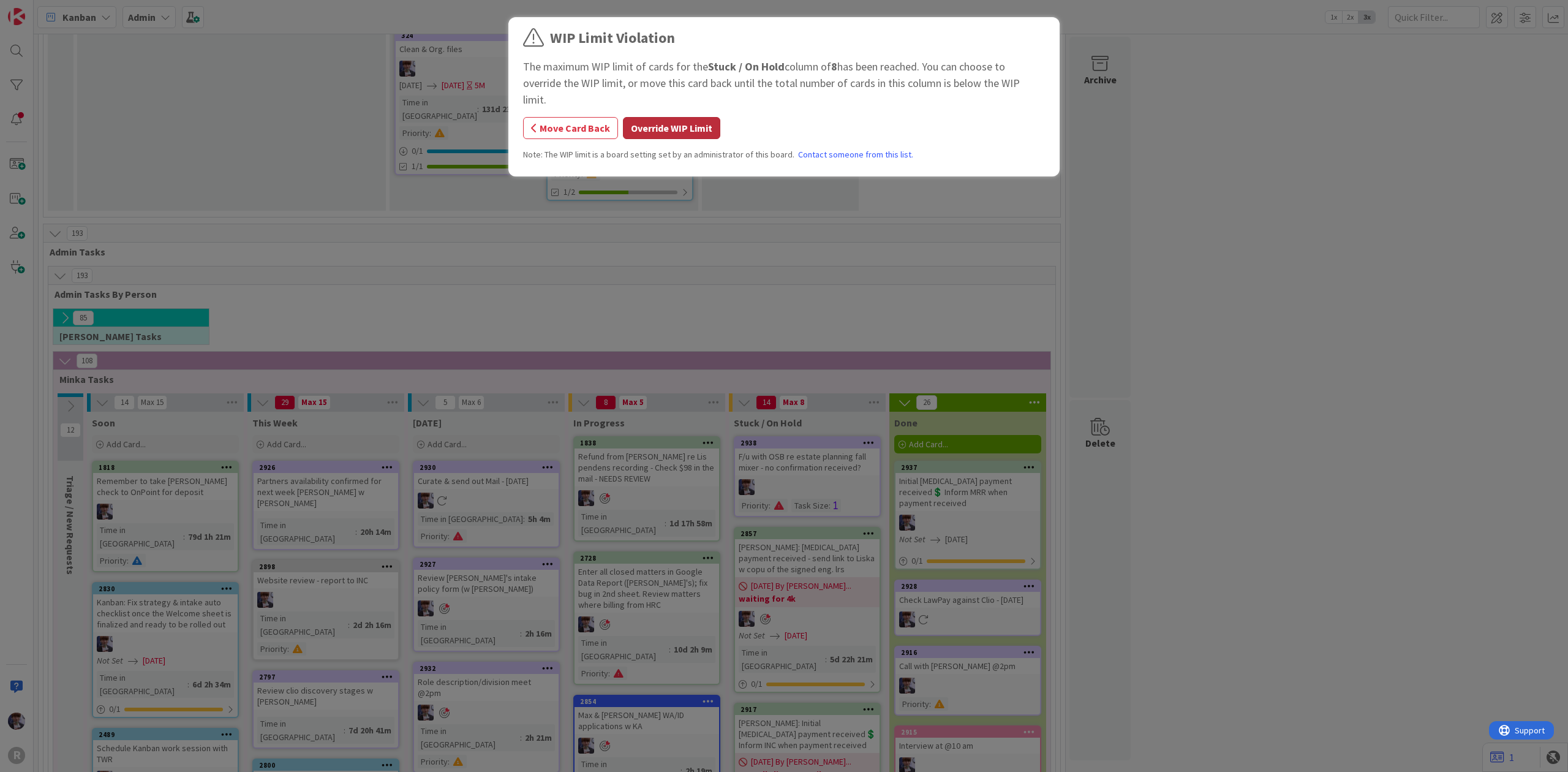
click at [694, 117] on button "Override WIP Limit" at bounding box center [671, 128] width 97 height 22
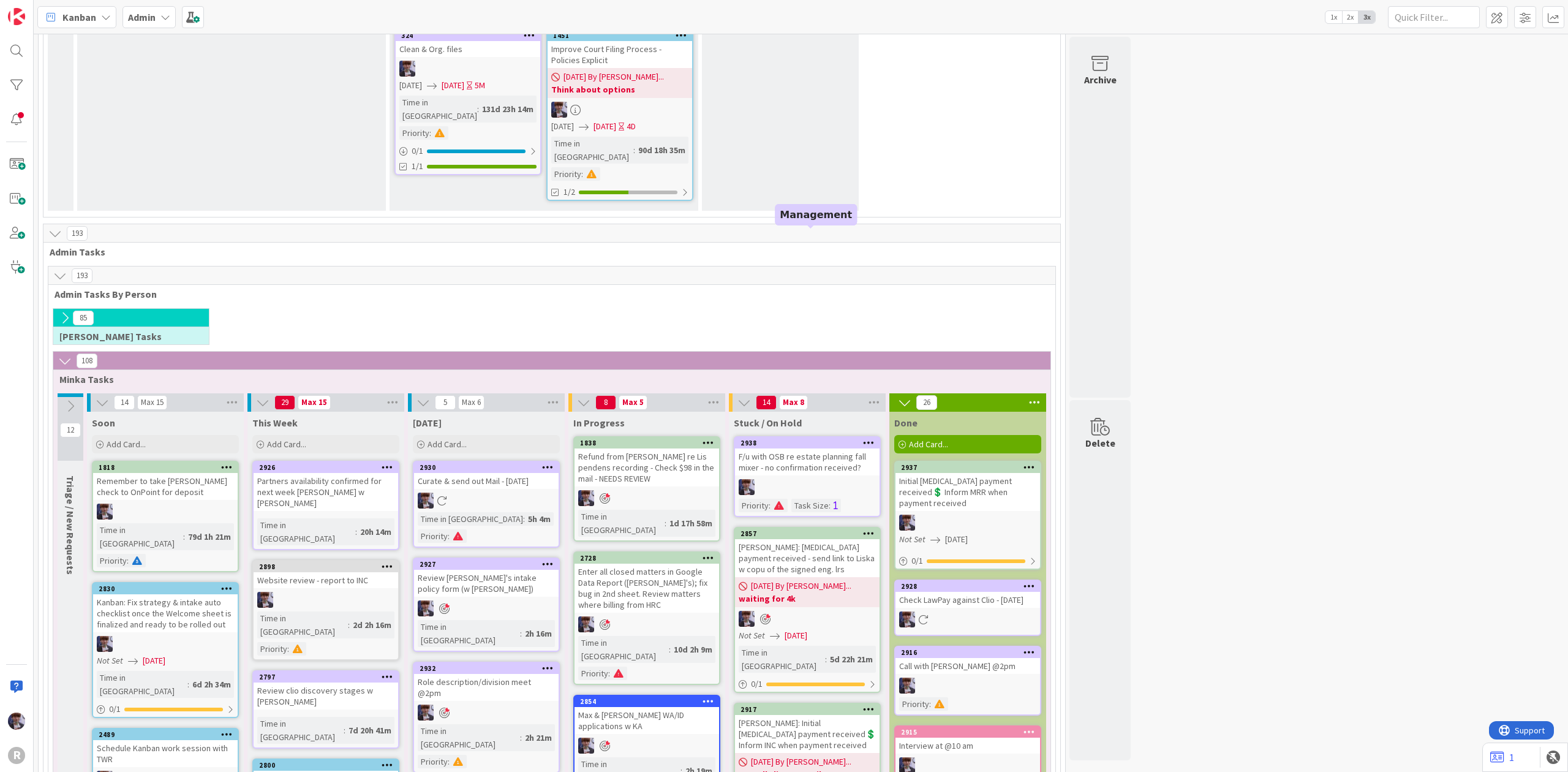
click at [804, 438] on div "2938" at bounding box center [807, 443] width 144 height 11
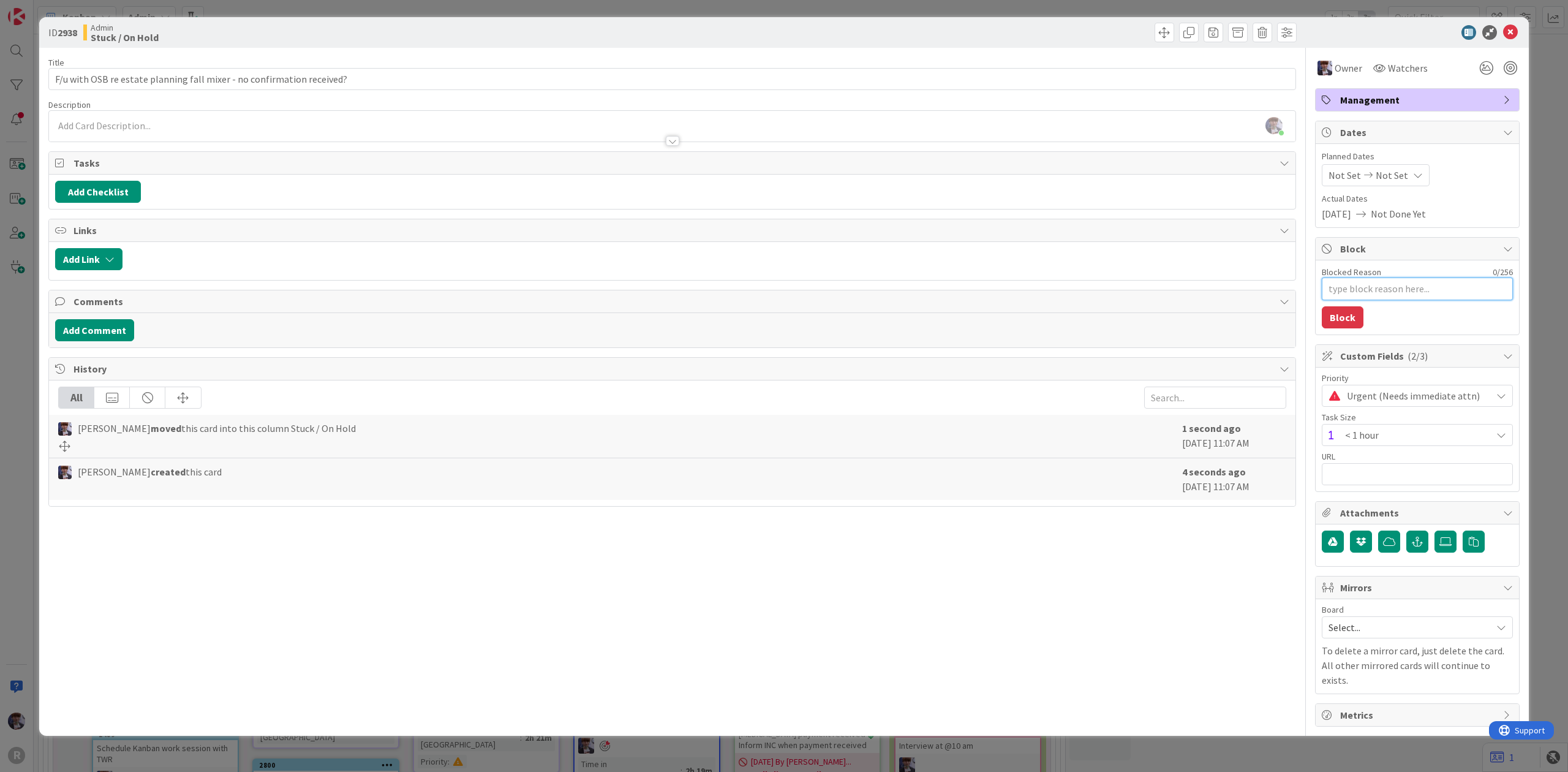
click at [1373, 300] on textarea "Blocked Reason" at bounding box center [1417, 289] width 191 height 23
type textarea "x"
type textarea "w"
type textarea "x"
type textarea "wai"
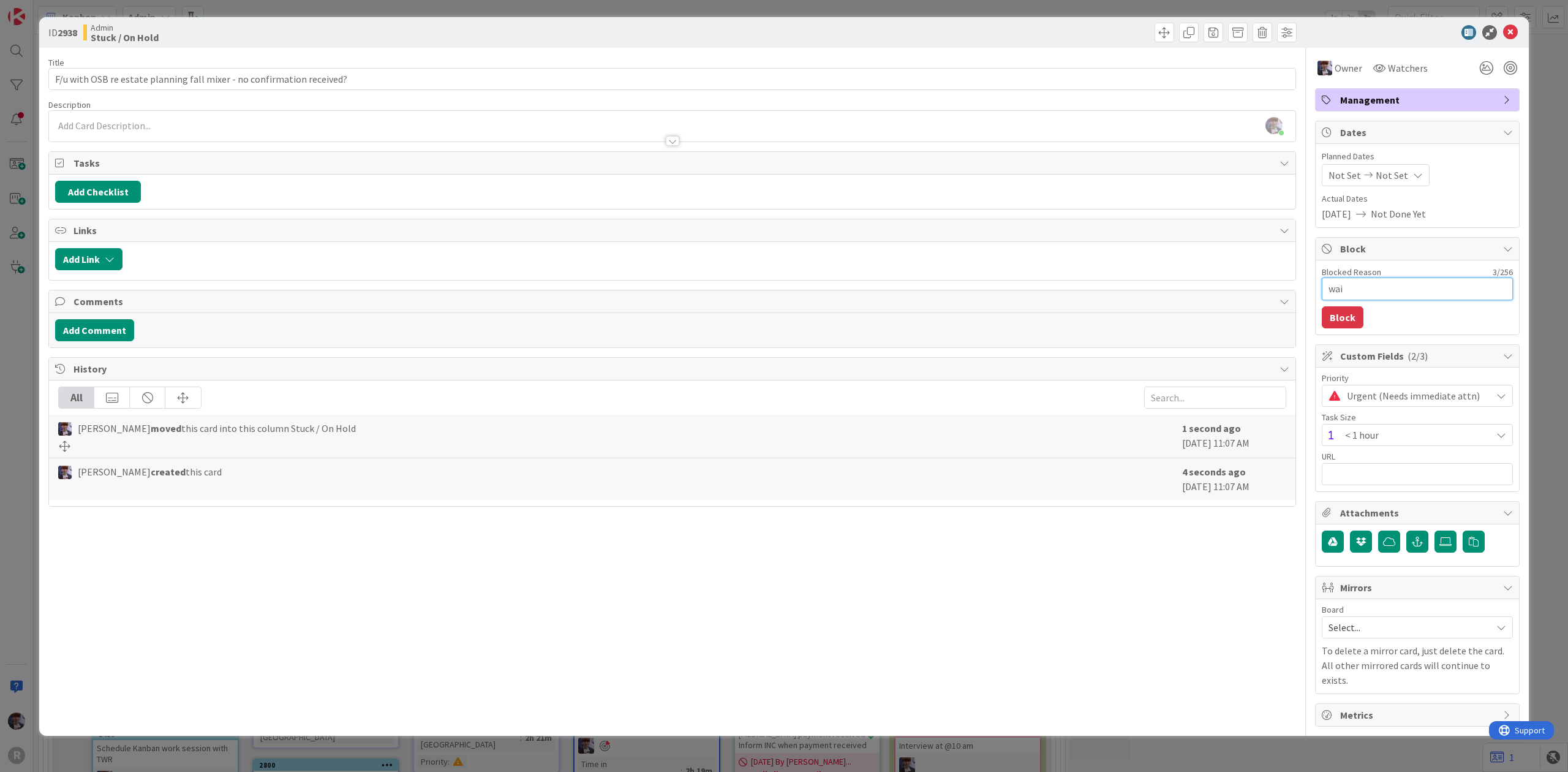
type textarea "x"
type textarea "wait"
type textarea "x"
type textarea "waiti"
type textarea "x"
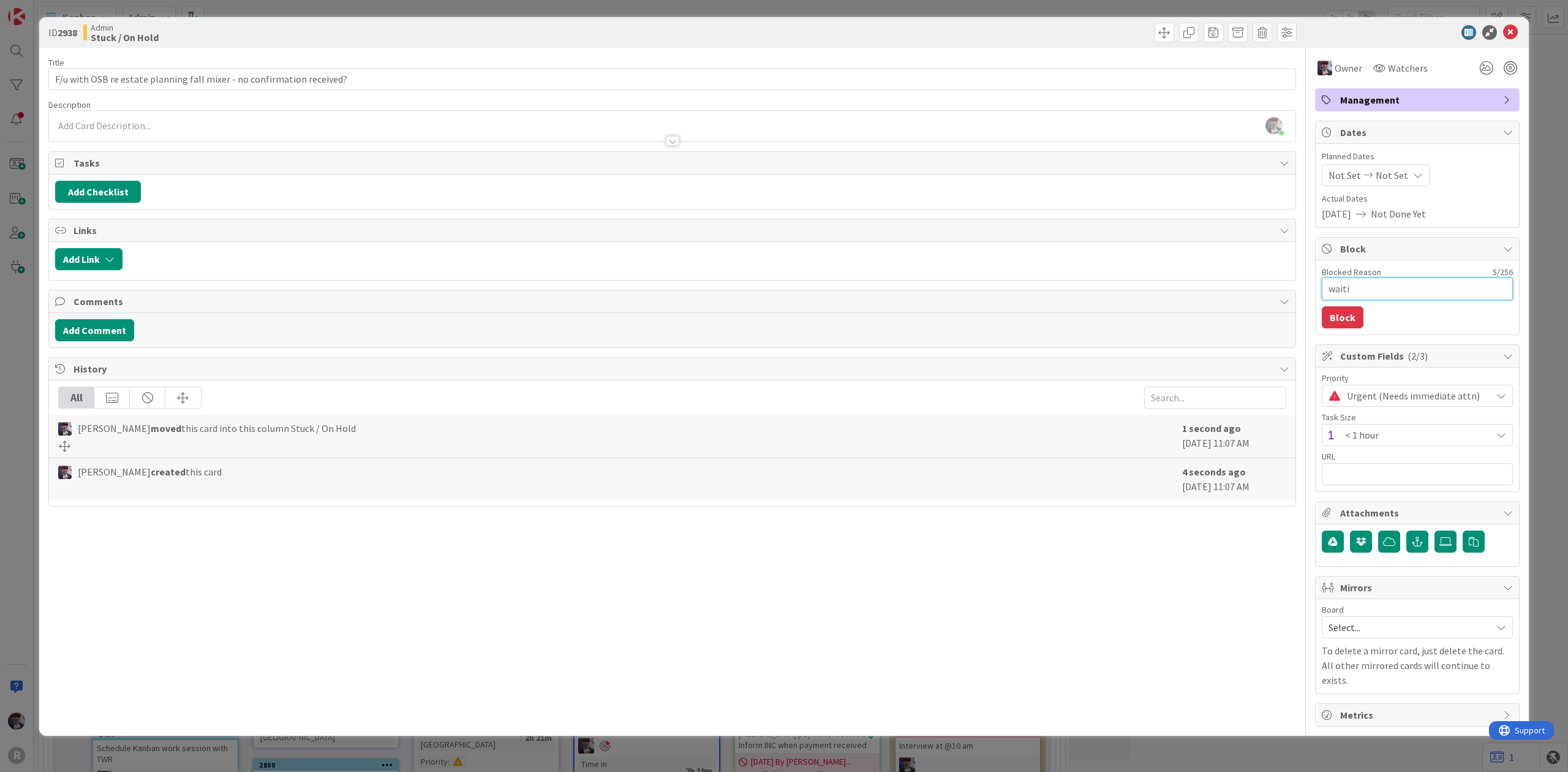
type textarea "waitin"
type textarea "x"
type textarea "waiting"
type textarea "x"
type textarea "waiting"
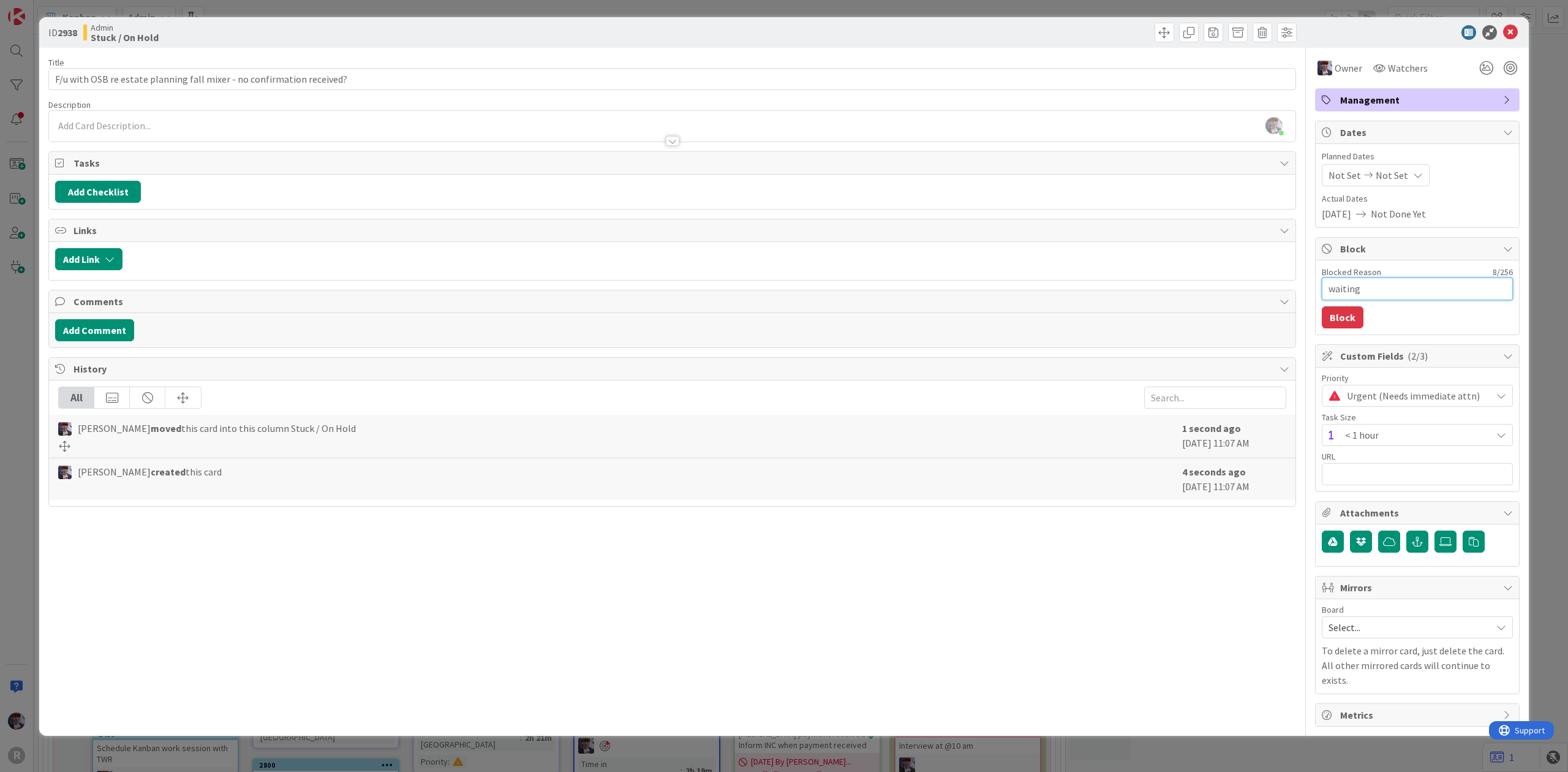
type textarea "x"
type textarea "waiting f"
type textarea "x"
type textarea "waiting fo"
type textarea "x"
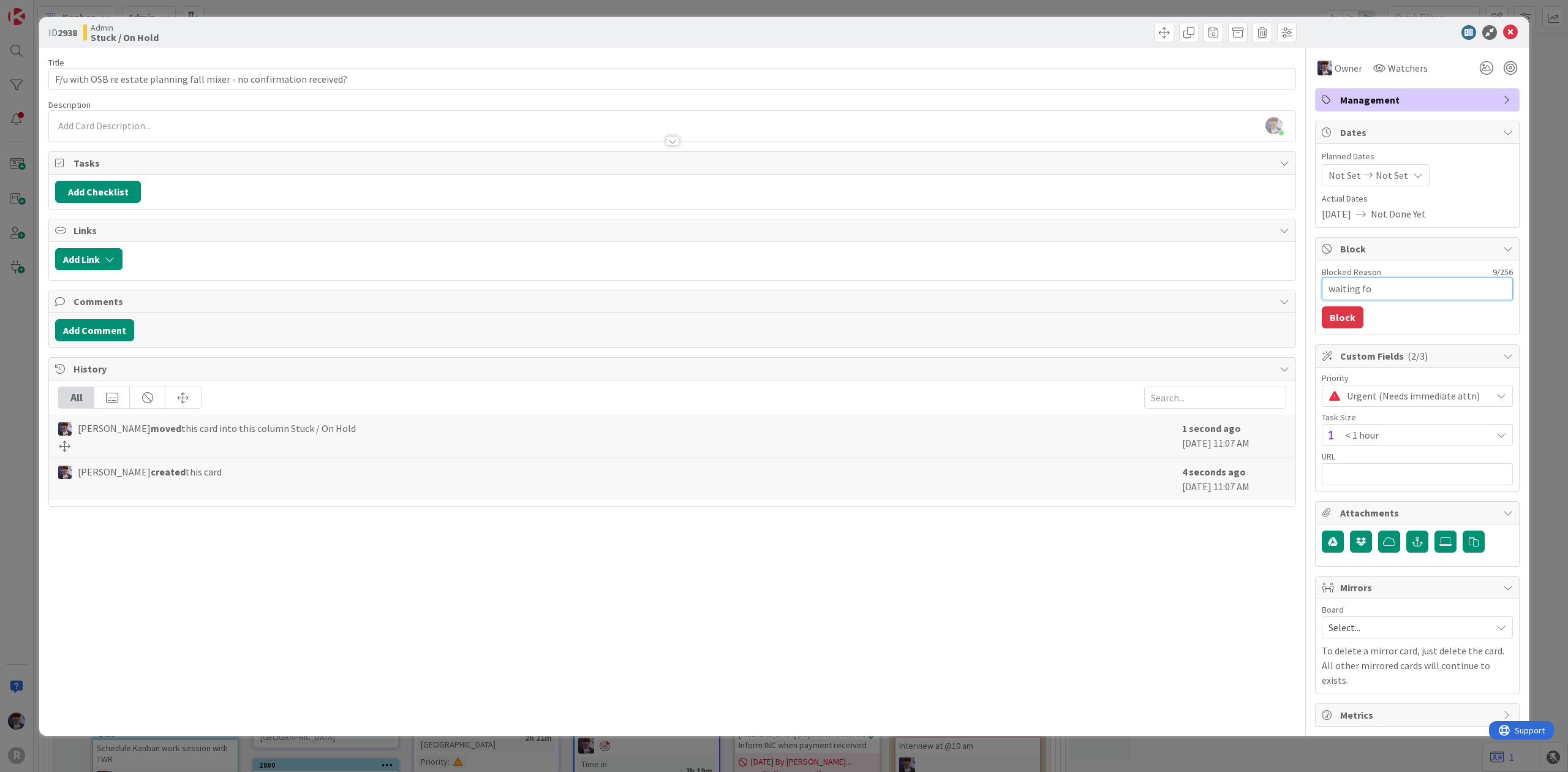
type textarea "waiting for"
type textarea "x"
type textarea "waiting for r"
type textarea "x"
type textarea "waiting for re"
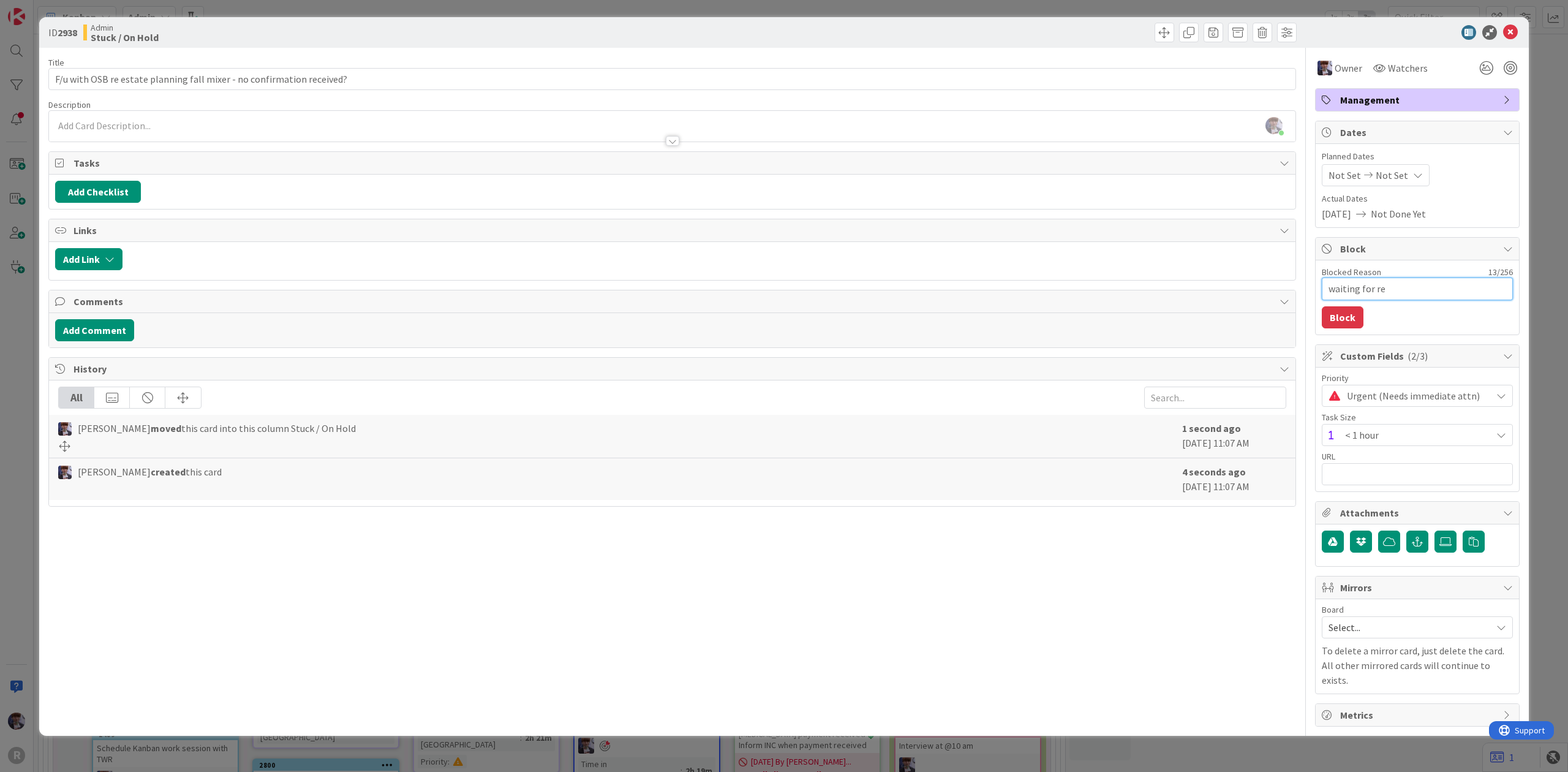
type textarea "x"
type textarea "waiting for res"
type textarea "x"
type textarea "waiting for resp"
type textarea "x"
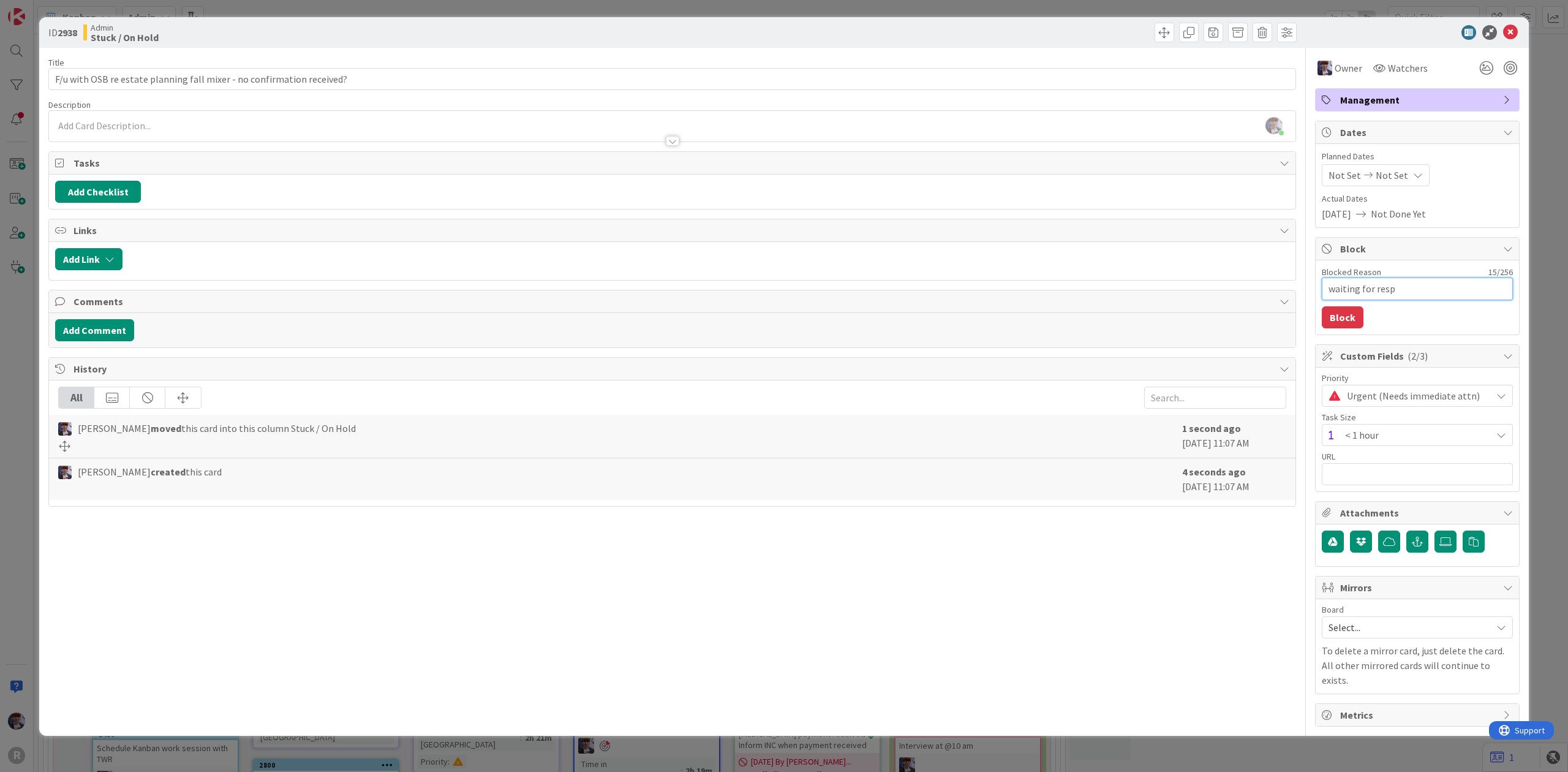
type textarea "waiting for respo"
type textarea "x"
type textarea "waiting for respon"
type textarea "x"
type textarea "waiting for respons"
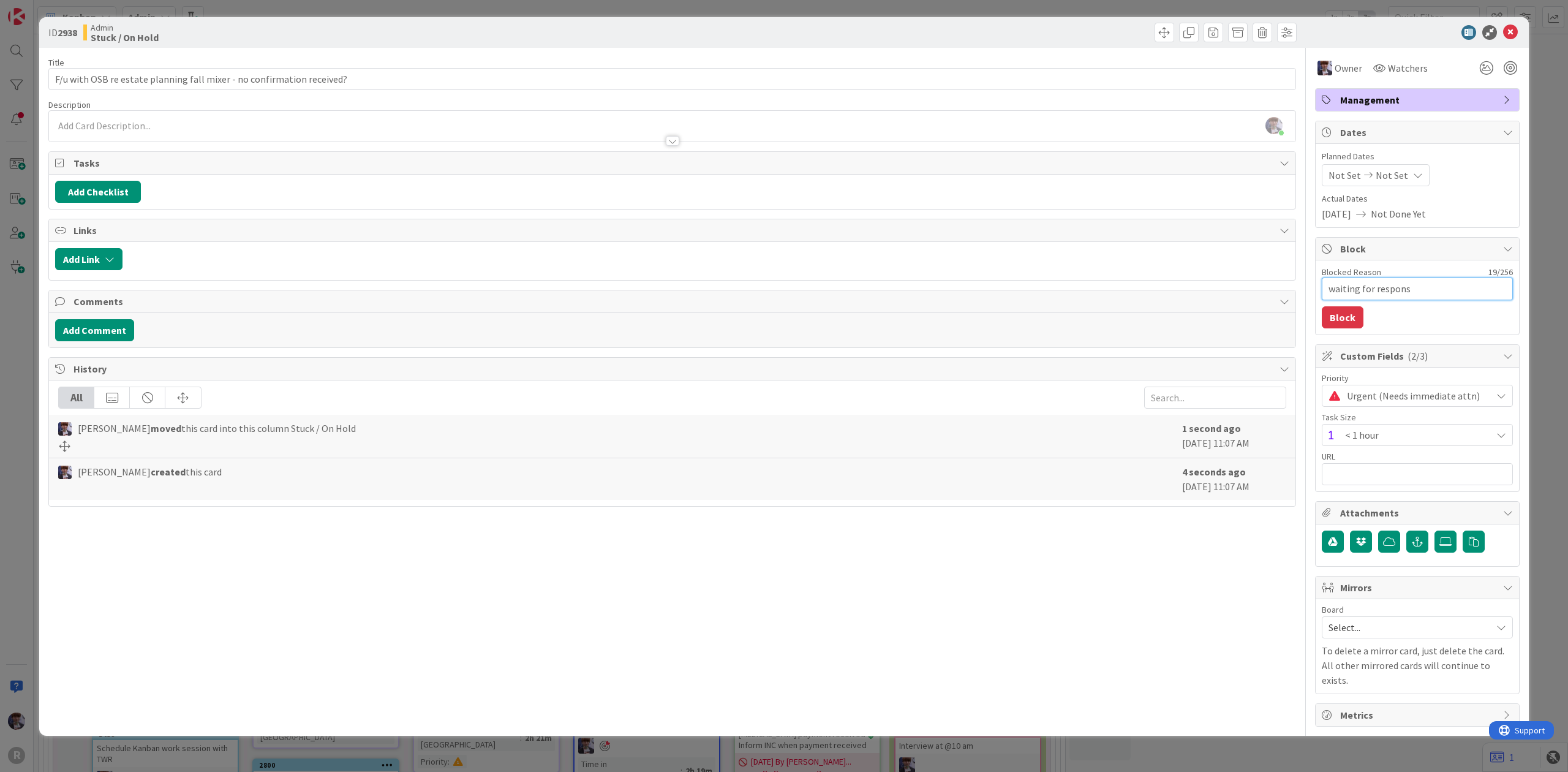
type textarea "x"
type textarea "waiting for response"
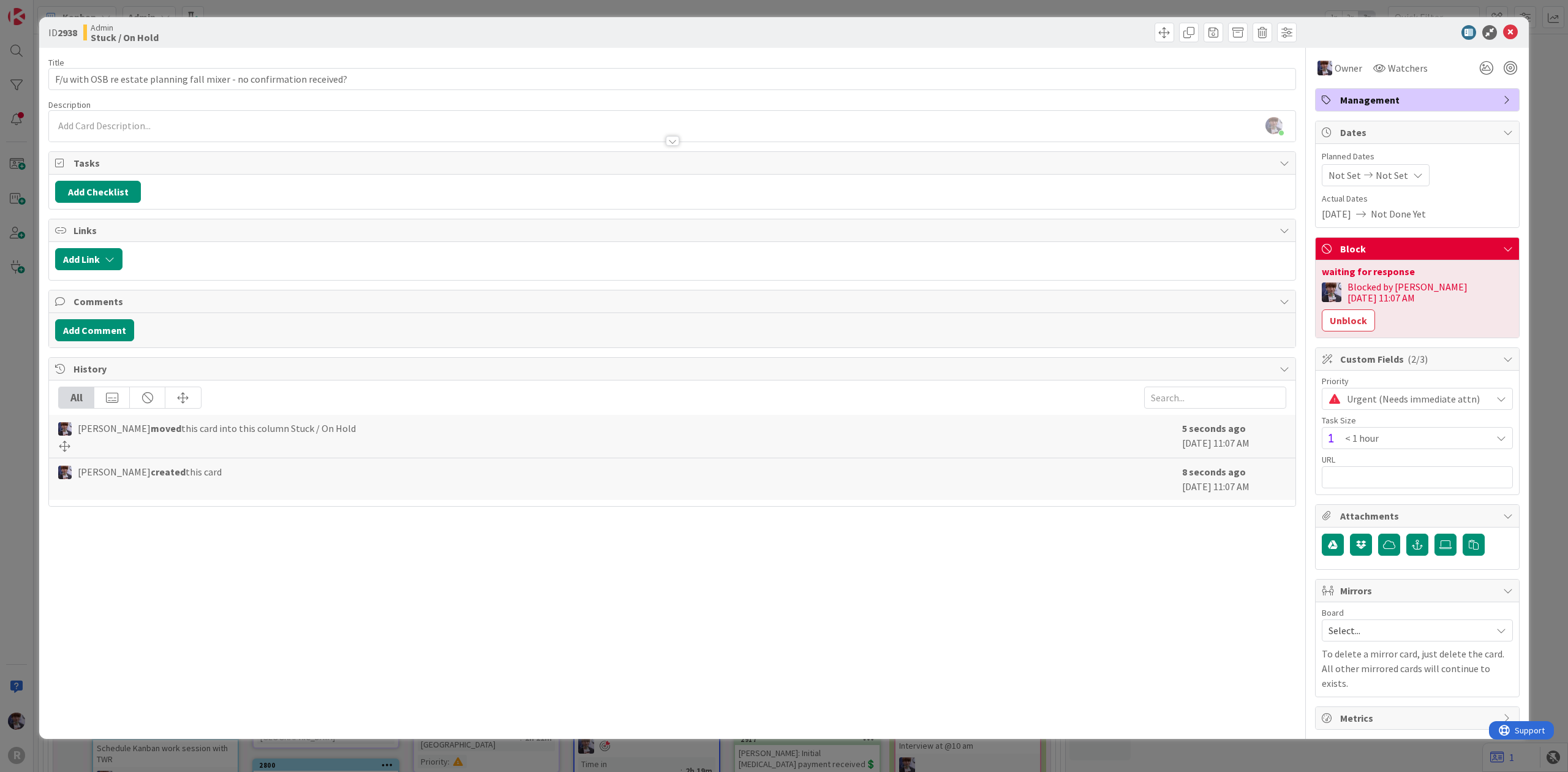
click at [1553, 128] on div "ID 2938 Admin Stuck / On Hold Title 71 / 128 F/u with OSB re estate planning fa…" at bounding box center [784, 386] width 1568 height 772
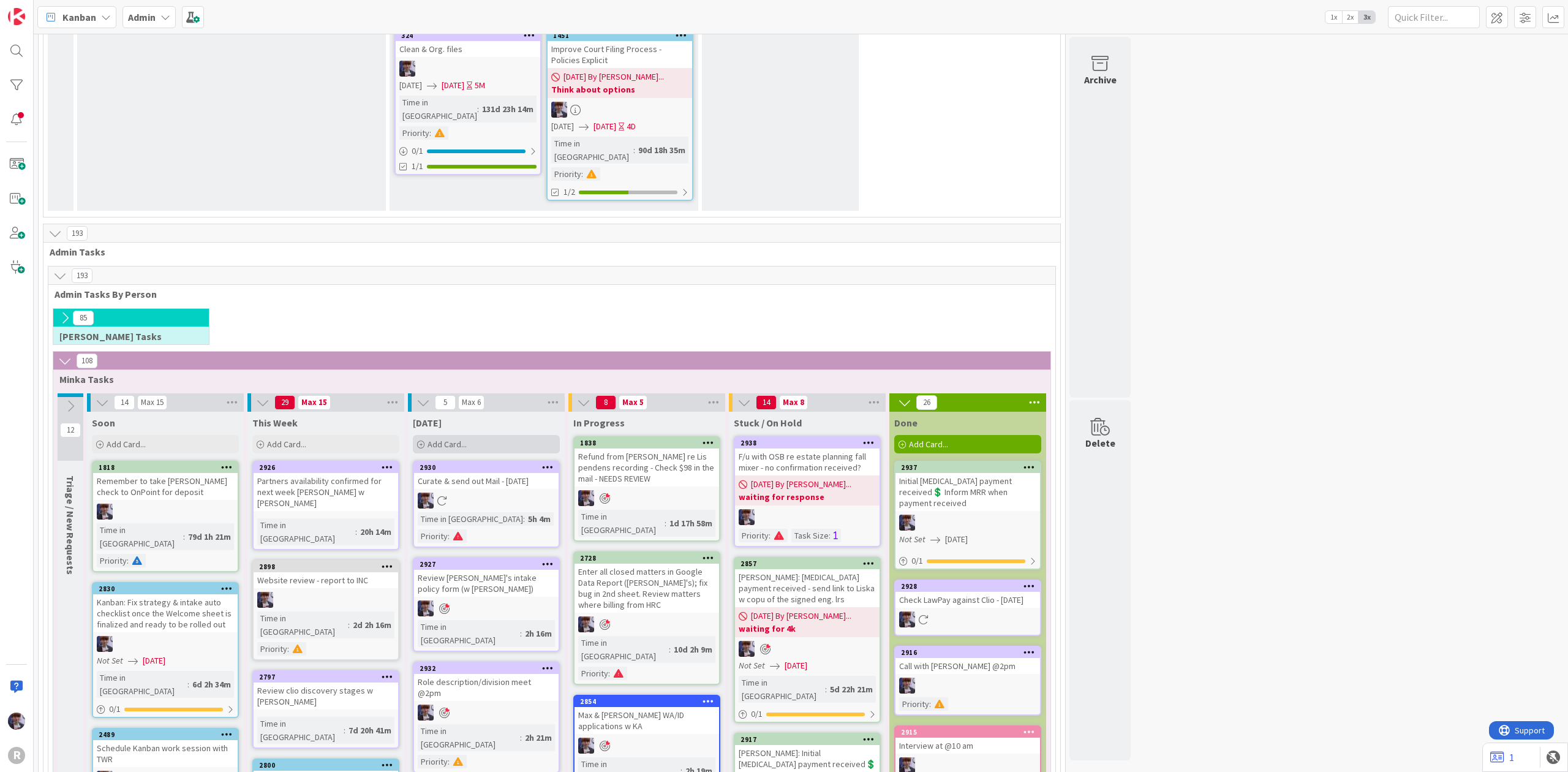
click at [549, 435] on div "Add Card..." at bounding box center [486, 444] width 147 height 18
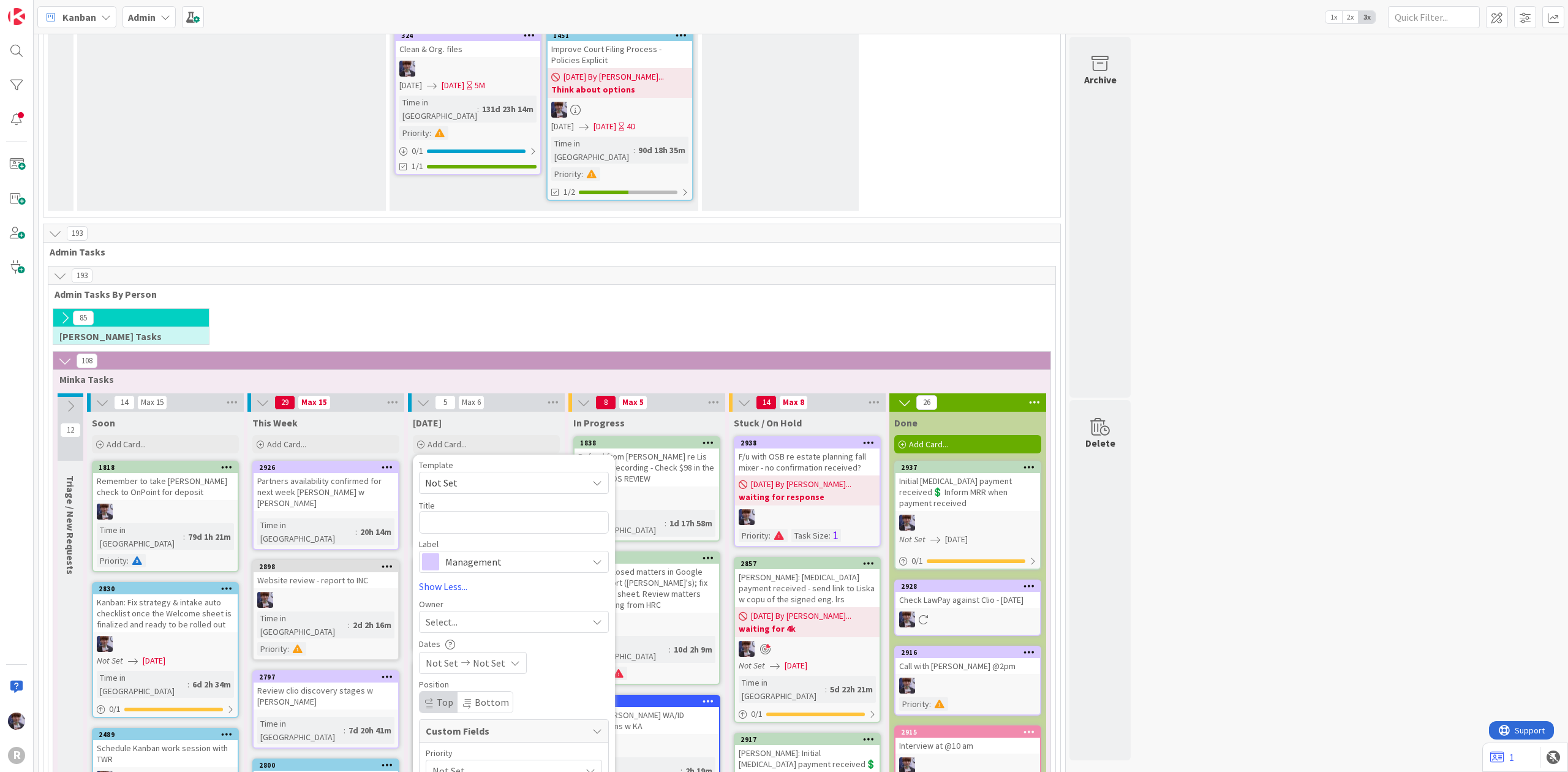
click at [451, 475] on span "Not Set" at bounding box center [501, 483] width 153 height 16
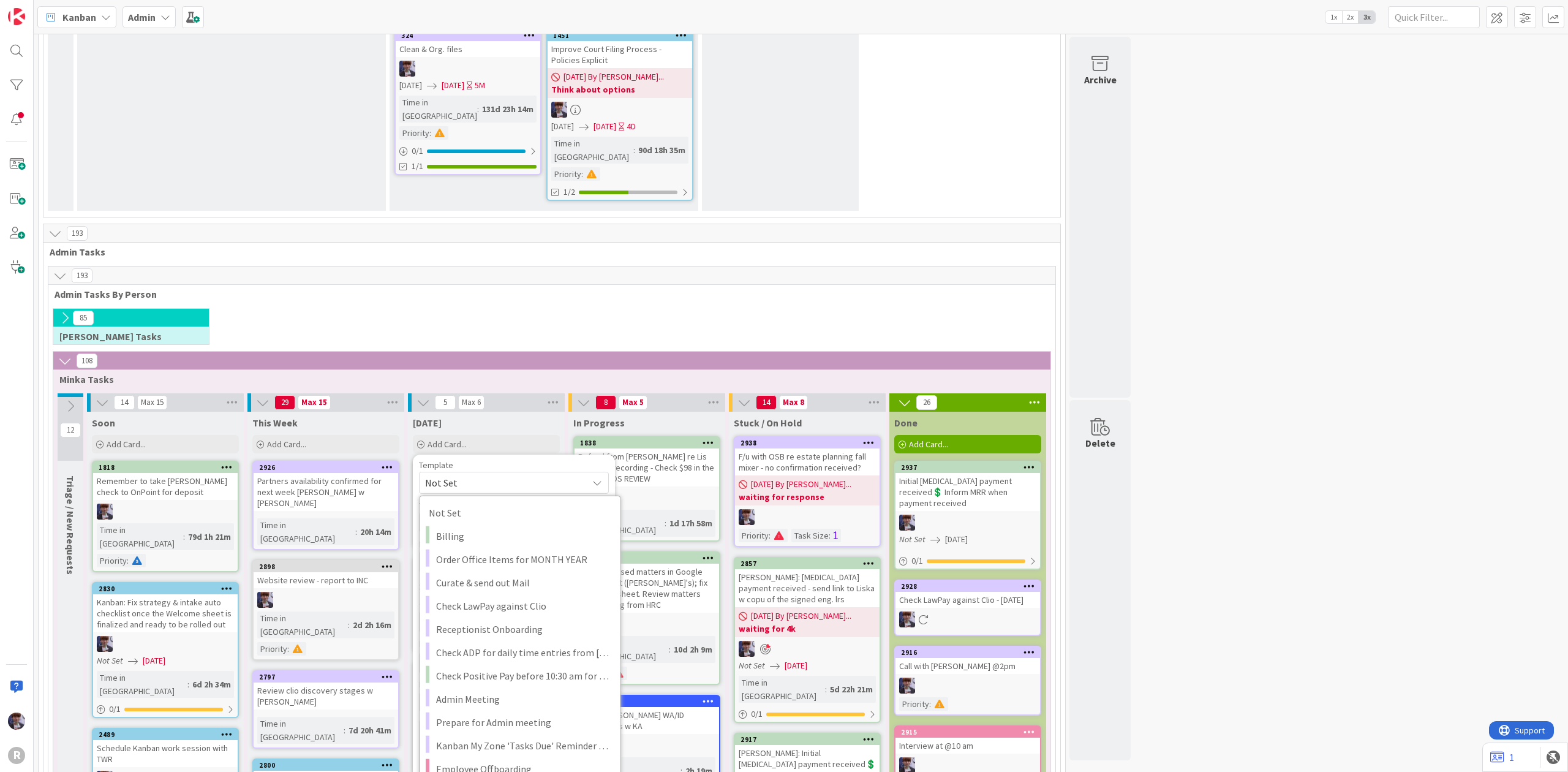
click at [480, 475] on span "Not Set" at bounding box center [501, 483] width 153 height 16
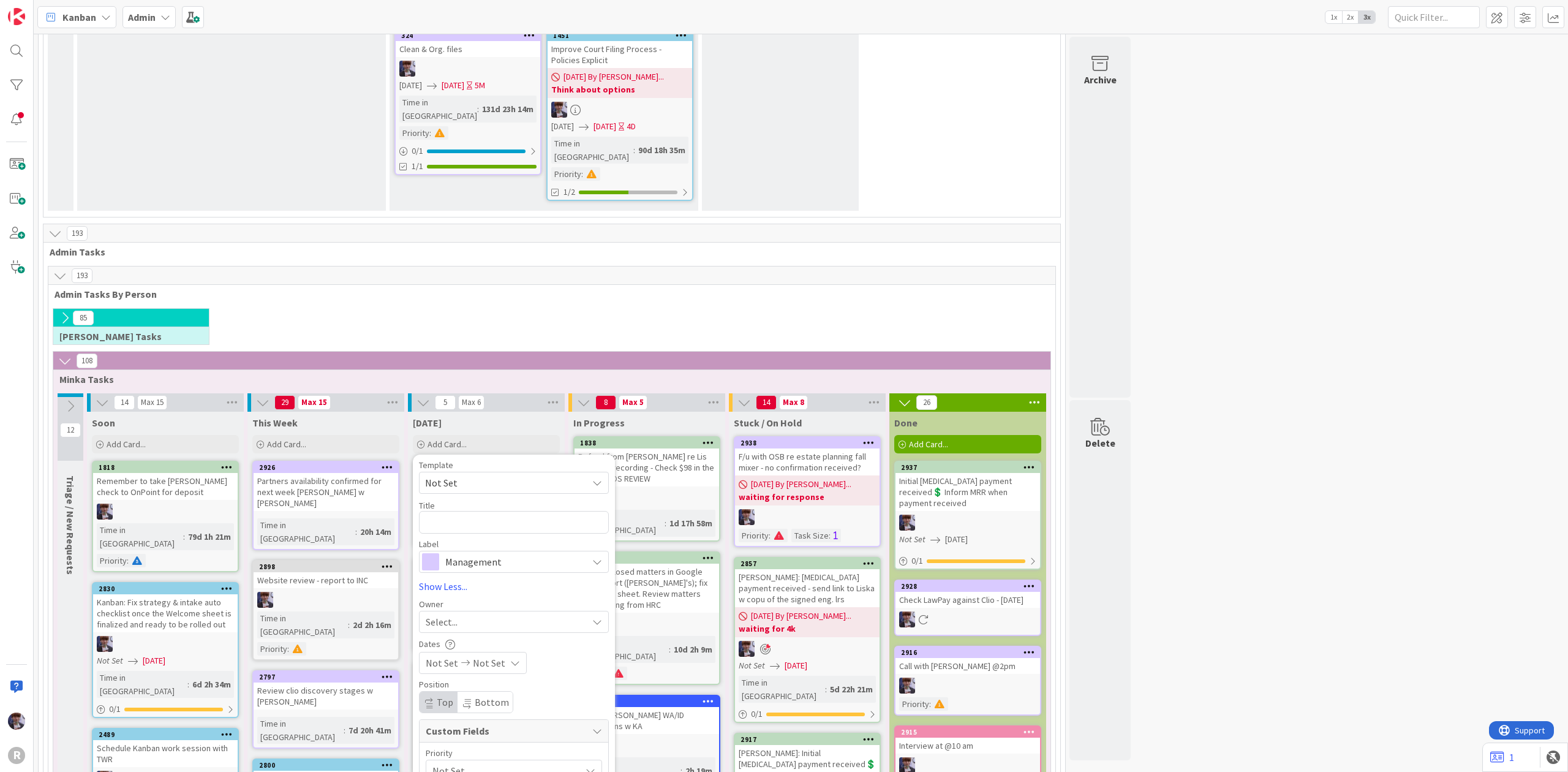
click at [469, 500] on div "Title 0 / 128" at bounding box center [514, 505] width 190 height 11
click at [463, 511] on textarea at bounding box center [514, 522] width 190 height 23
type textarea "x"
type textarea "A"
type textarea "x"
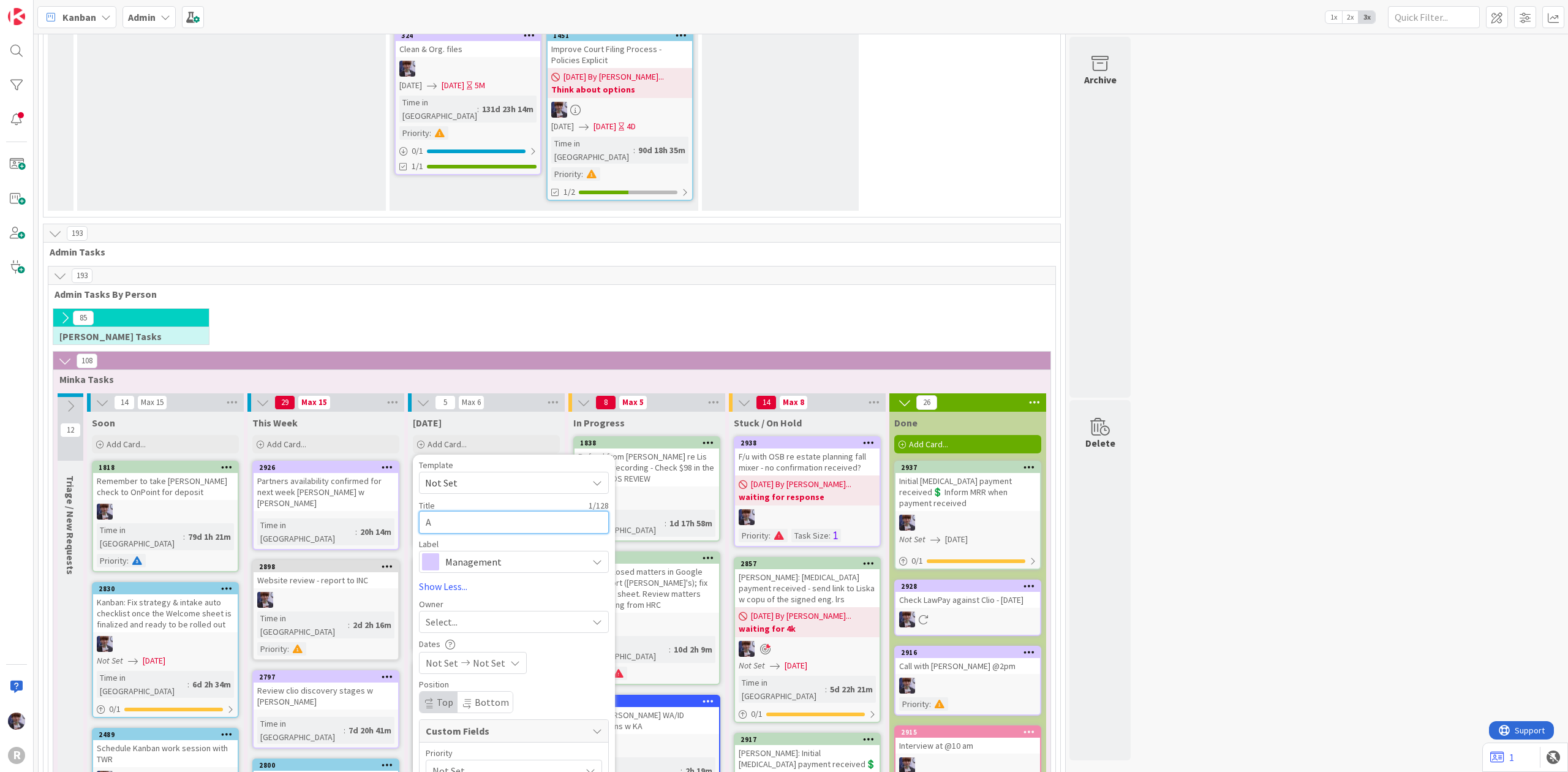
type textarea "At"
type textarea "x"
type textarea "Att"
type textarea "x"
type textarea "Atte"
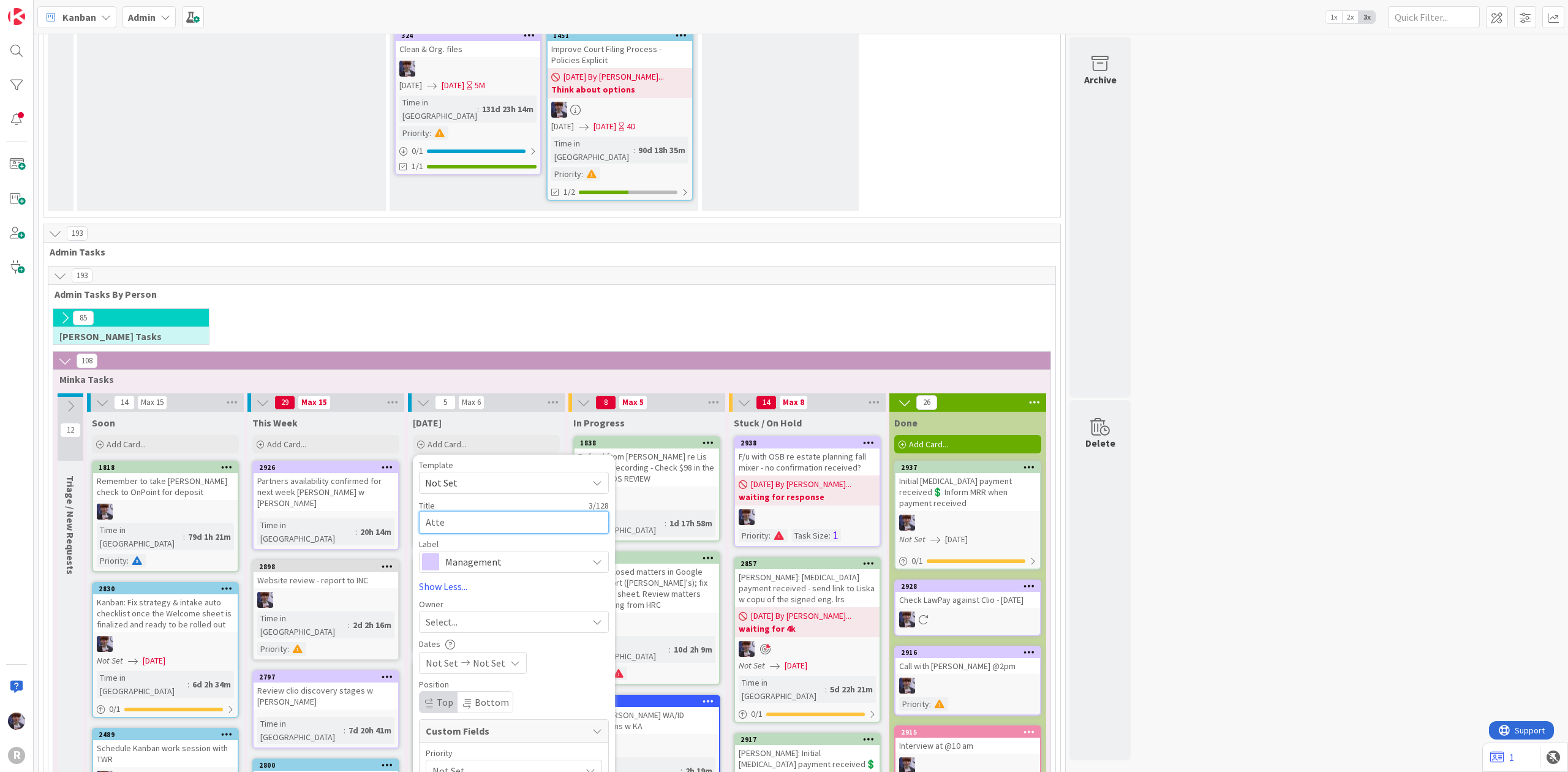
type textarea "x"
type textarea "Atten"
type textarea "x"
type textarea "Attend"
type textarea "x"
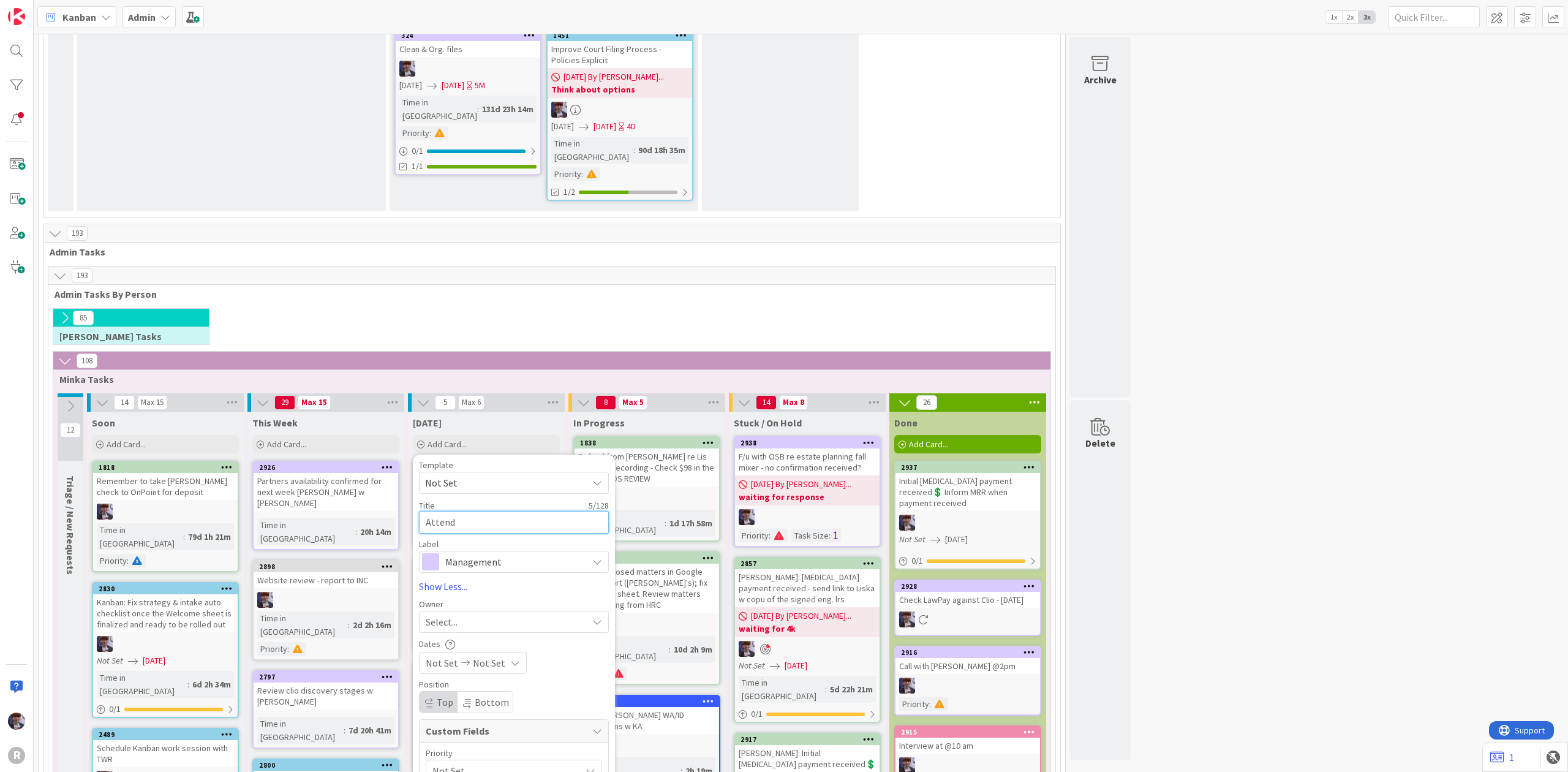
type textarea "Attenda"
type textarea "x"
type textarea "Attendan"
type textarea "x"
type textarea "Attendanc"
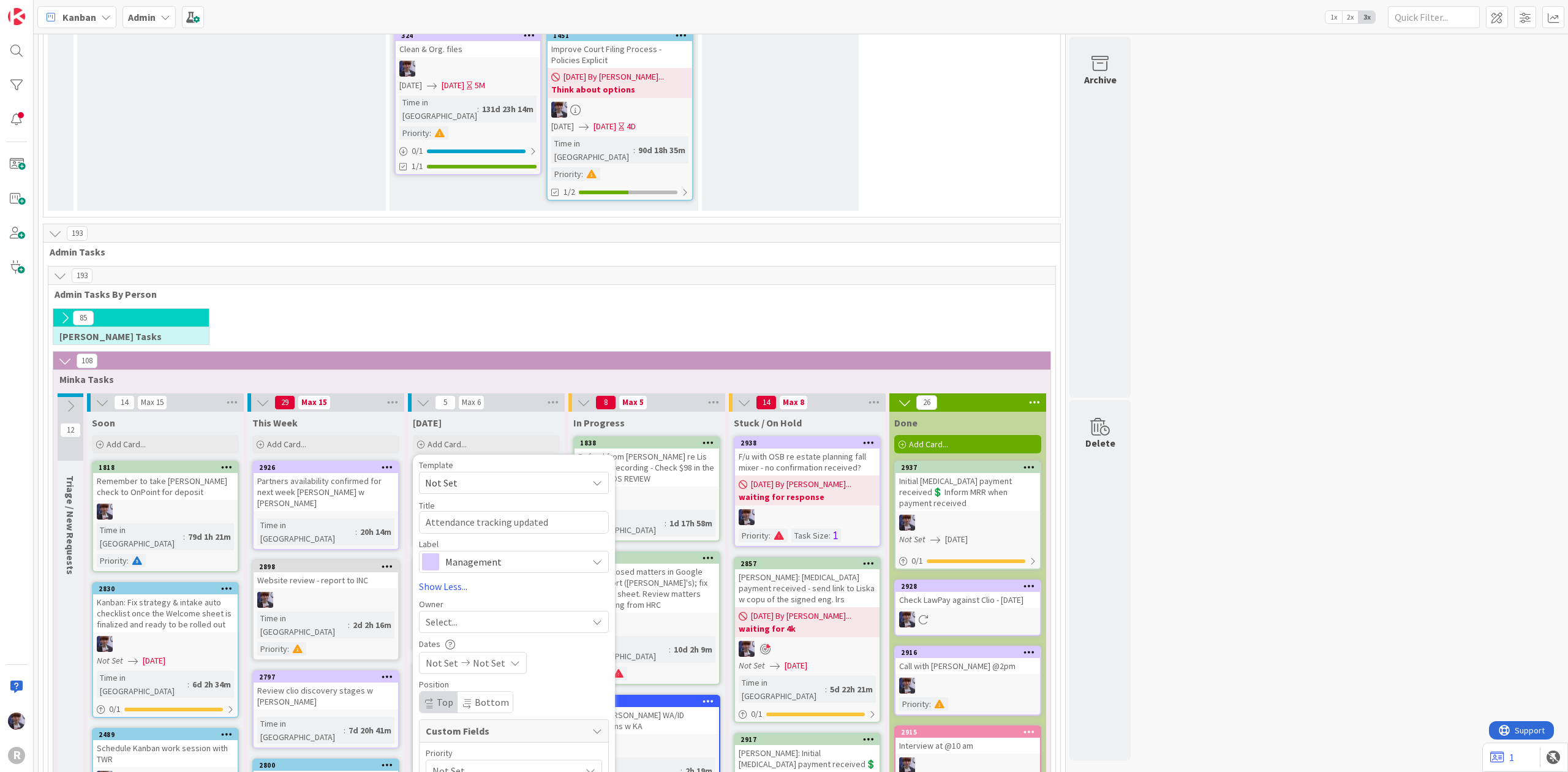
click at [461, 554] on span "Management" at bounding box center [514, 562] width 136 height 17
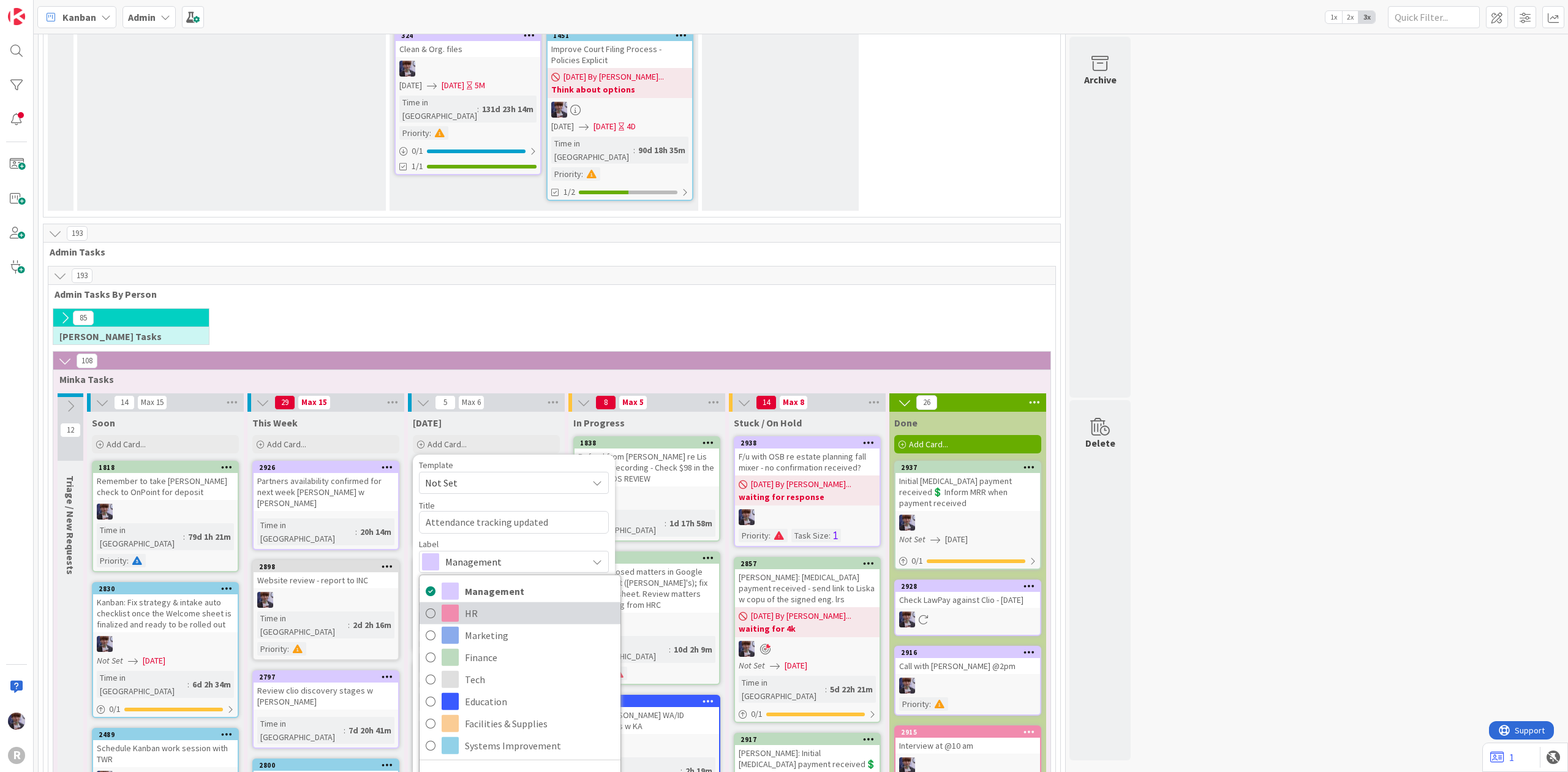
click at [518, 603] on span "HR" at bounding box center [540, 612] width 149 height 18
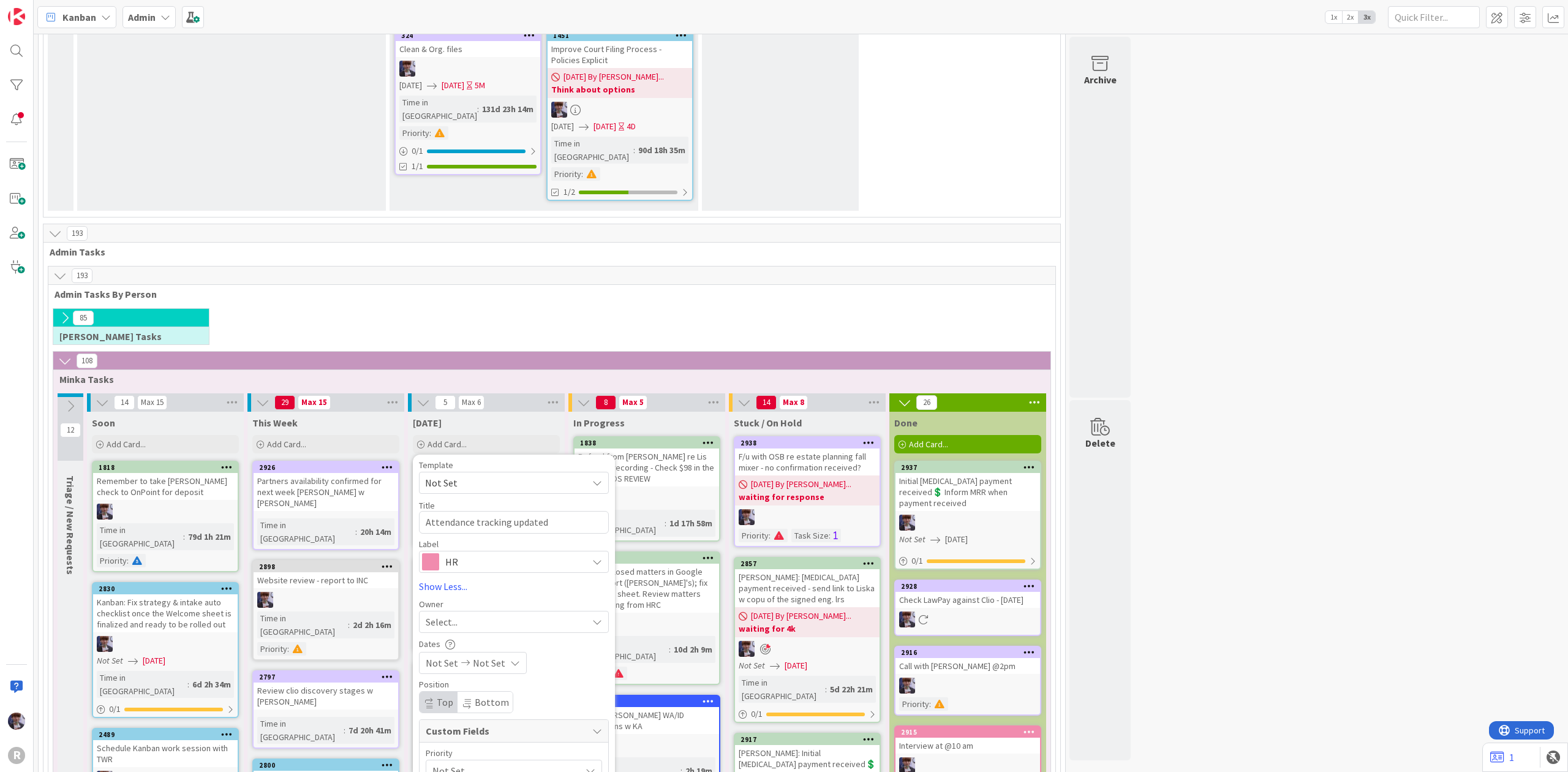
click at [462, 614] on div "Select..." at bounding box center [506, 622] width 162 height 15
click at [487, 693] on span "[PERSON_NAME]" at bounding box center [495, 702] width 59 height 18
click at [495, 614] on span "[PERSON_NAME]" at bounding box center [481, 622] width 73 height 15
click at [487, 716] on span "[PERSON_NAME]" at bounding box center [495, 724] width 59 height 18
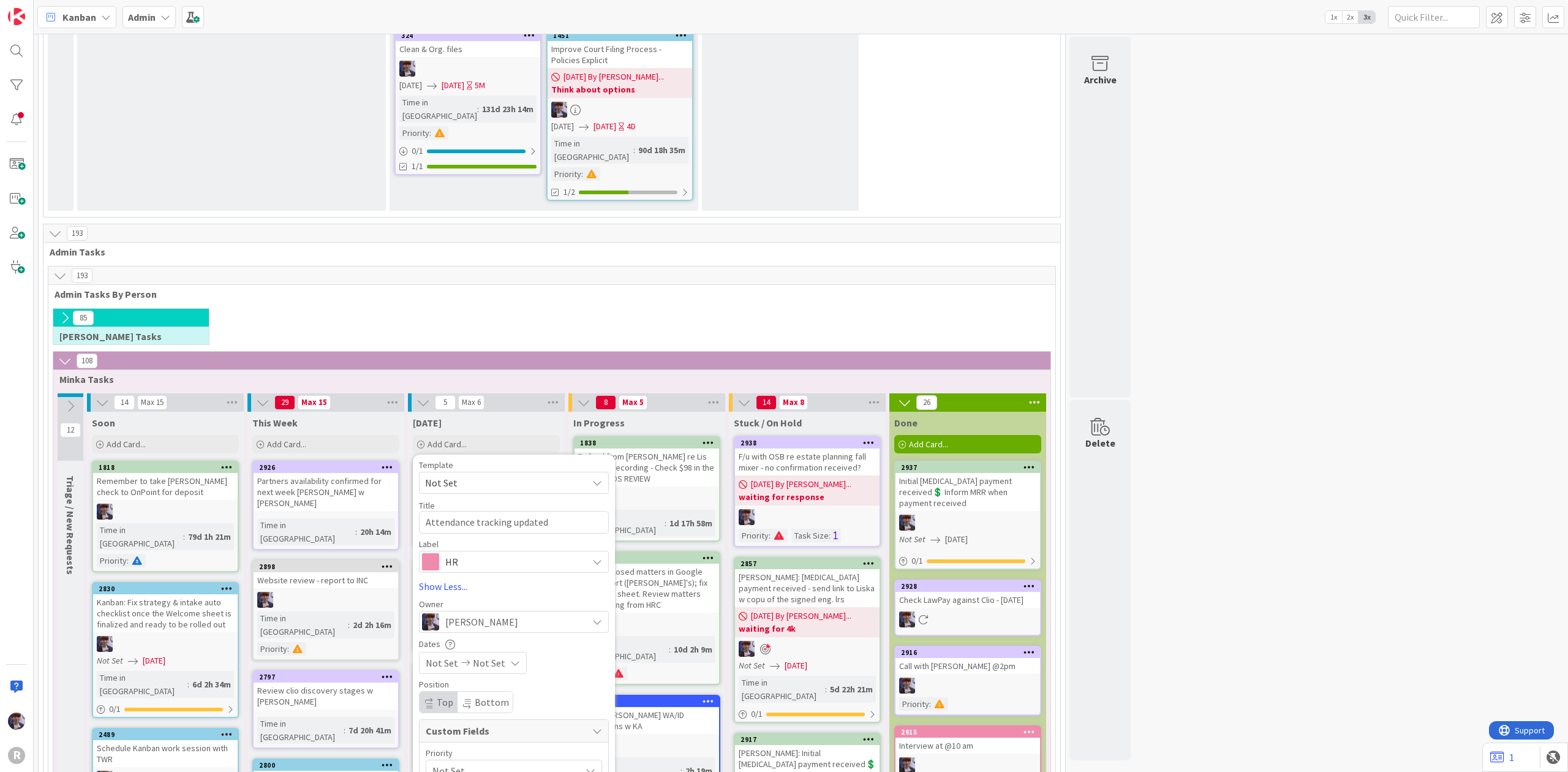
click at [454, 762] on span "Not Set" at bounding box center [503, 771] width 142 height 17
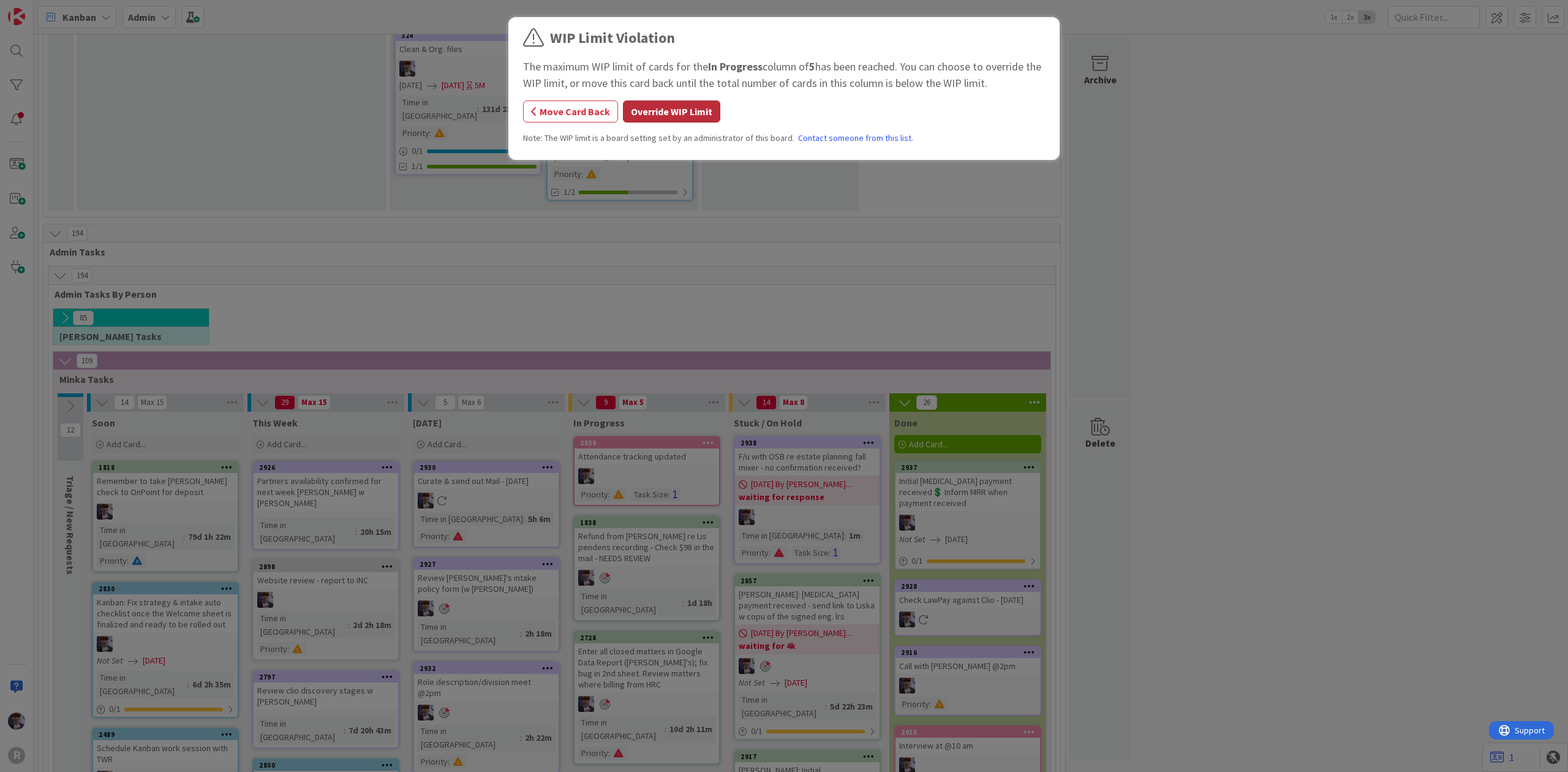
click at [648, 102] on button "Override WIP Limit" at bounding box center [671, 111] width 97 height 22
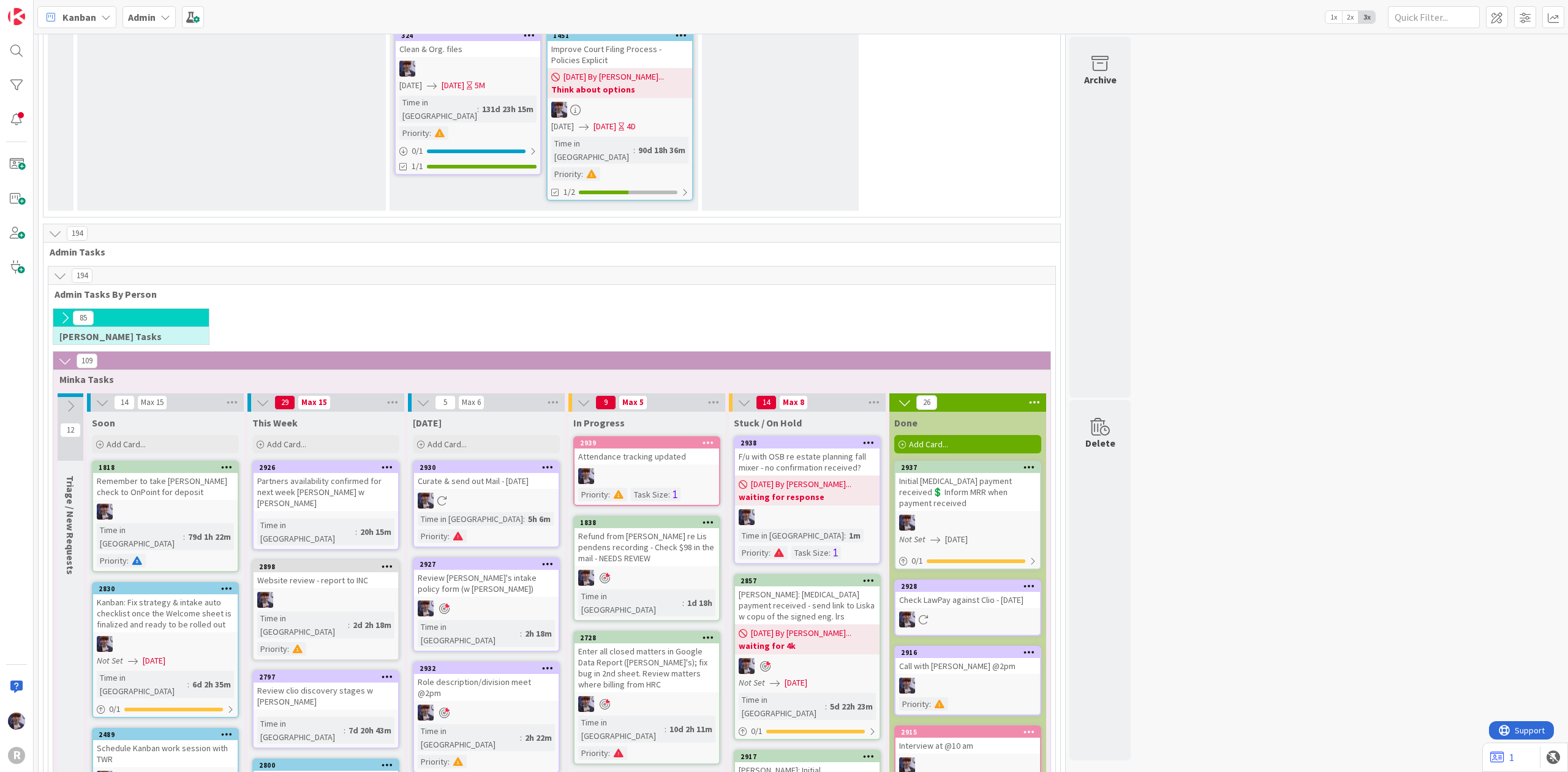
drag, startPoint x: 1519, startPoint y: 759, endPoint x: 1522, endPoint y: 766, distance: 7.6
click at [1519, 759] on div "1" at bounding box center [1525, 757] width 86 height 29
